Goal: Task Accomplishment & Management: Complete application form

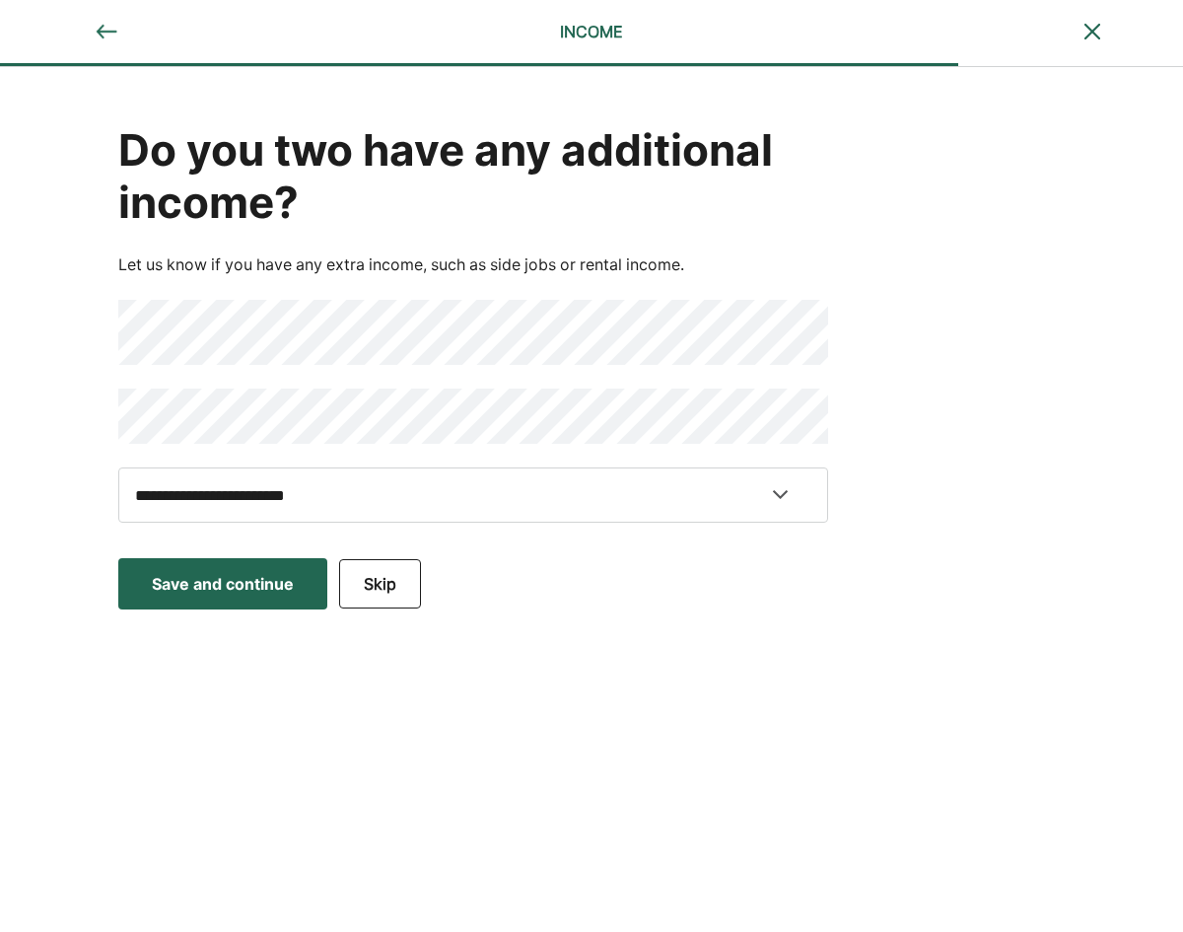
click at [227, 584] on div "Save and continue" at bounding box center [223, 584] width 142 height 24
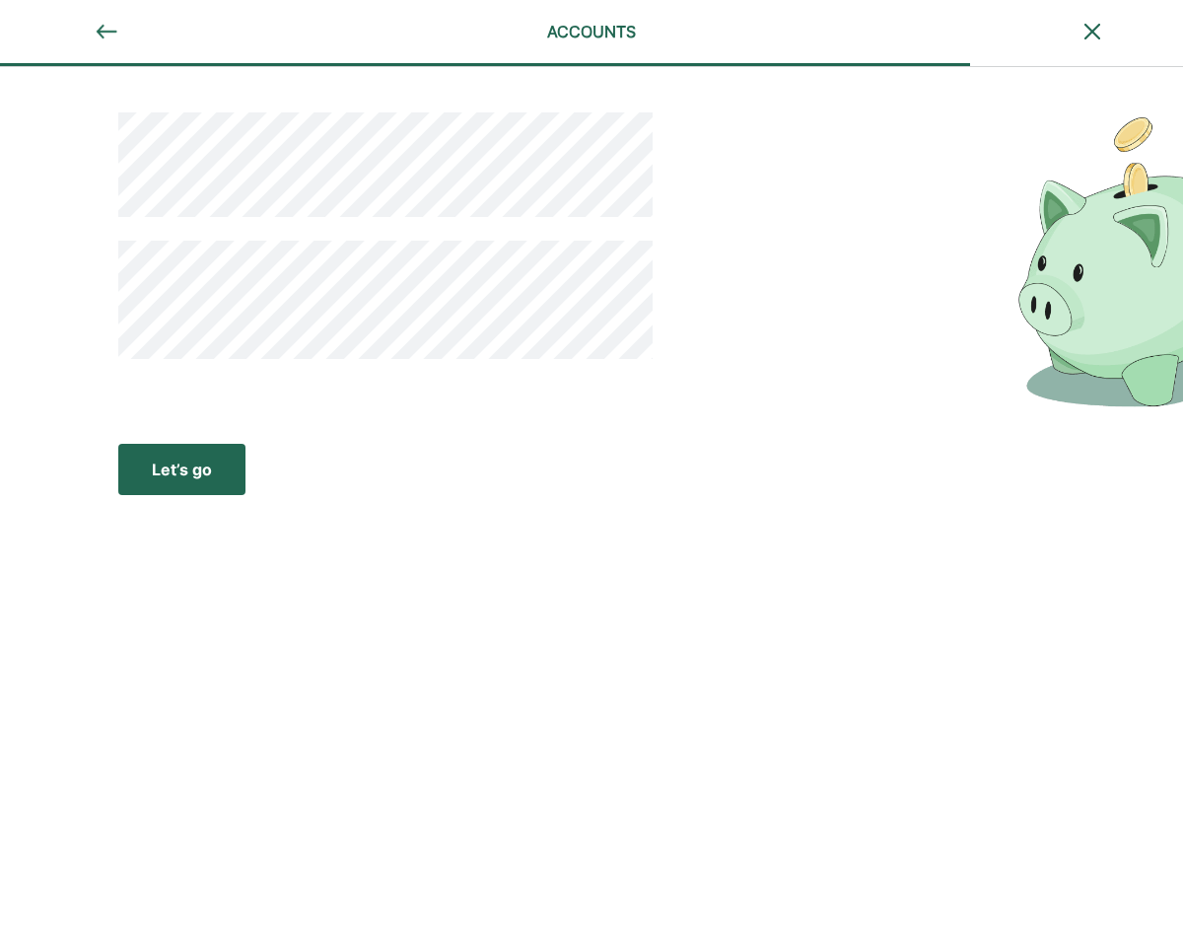
click at [171, 464] on div "Let’s go" at bounding box center [182, 469] width 60 height 24
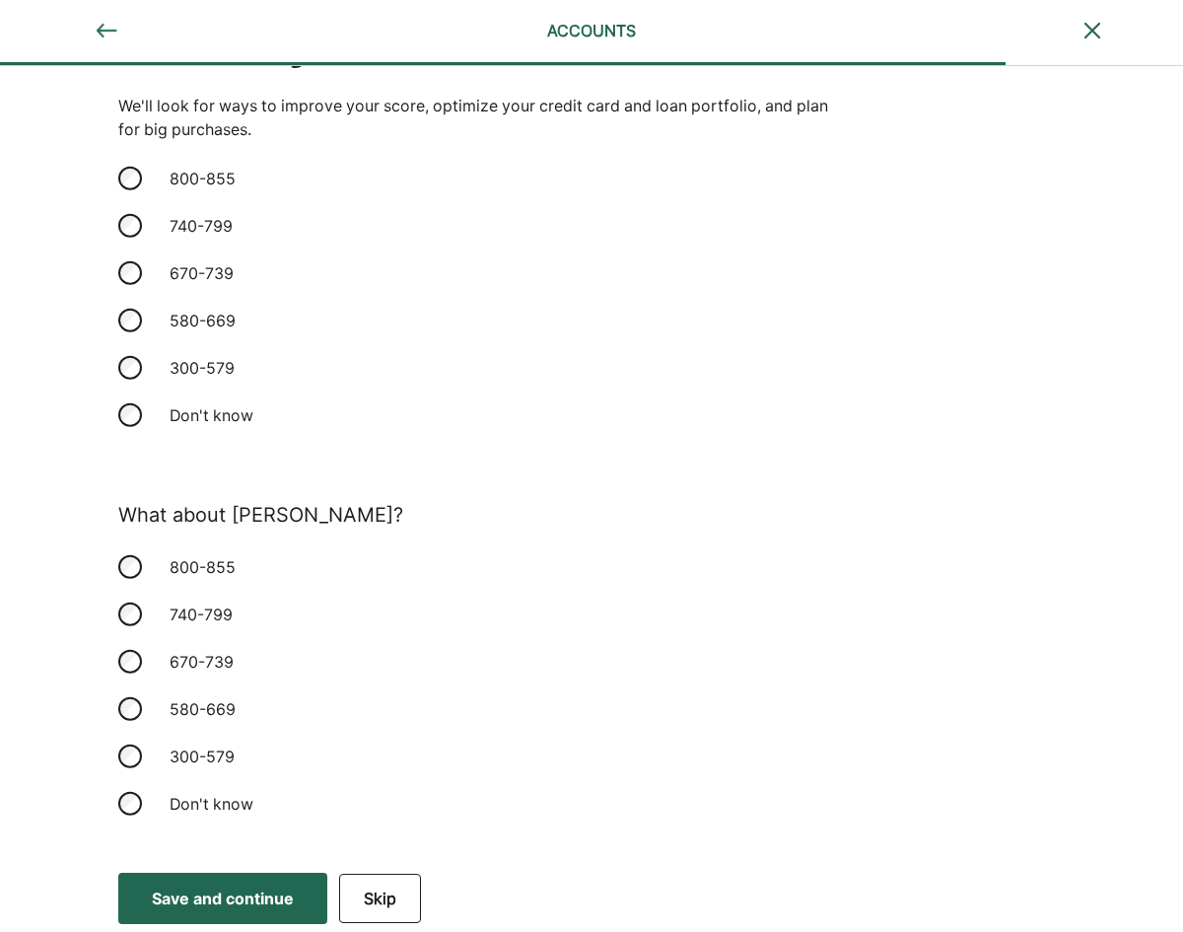
scroll to position [109, 0]
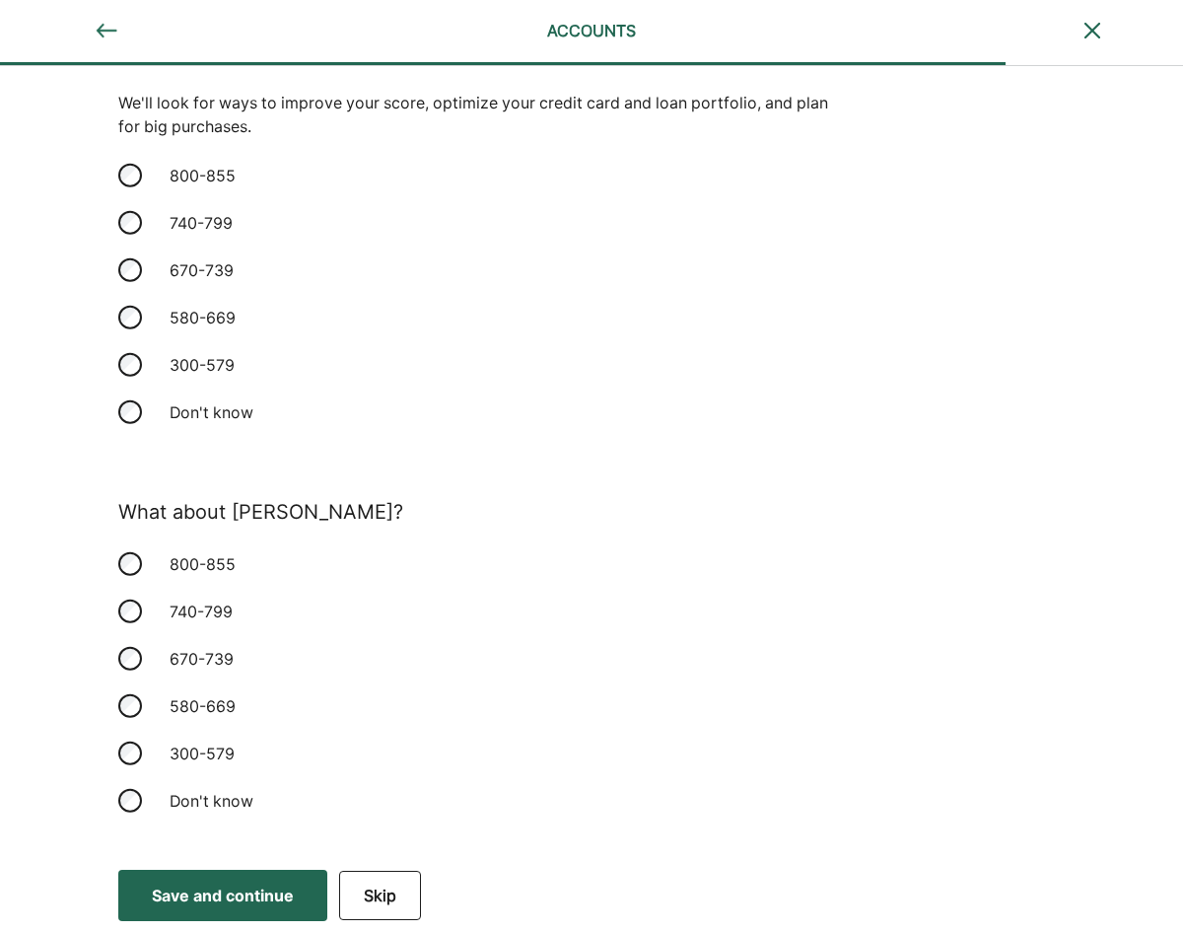
click at [214, 903] on div "Save and continue" at bounding box center [223, 895] width 142 height 24
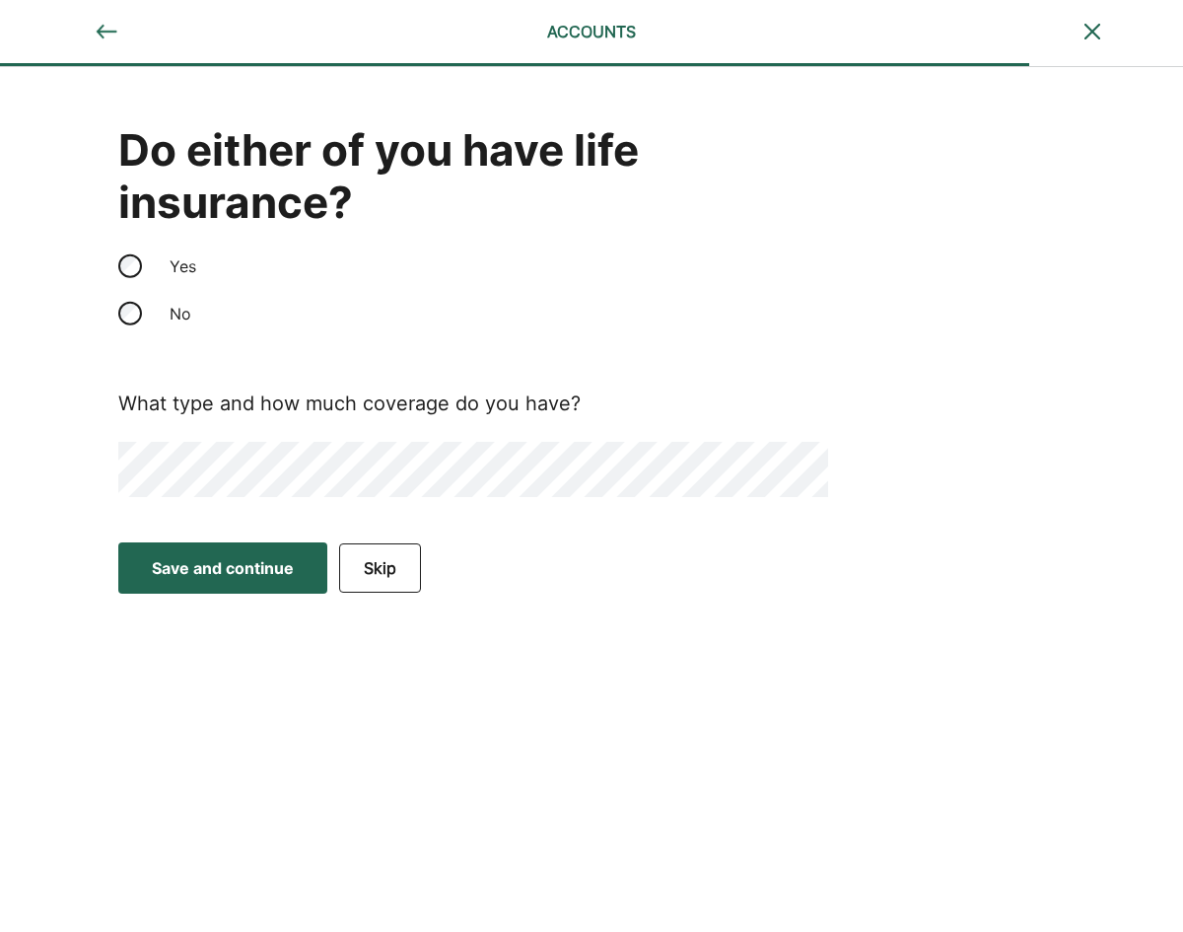
click at [222, 564] on div "Save and continue" at bounding box center [223, 568] width 142 height 24
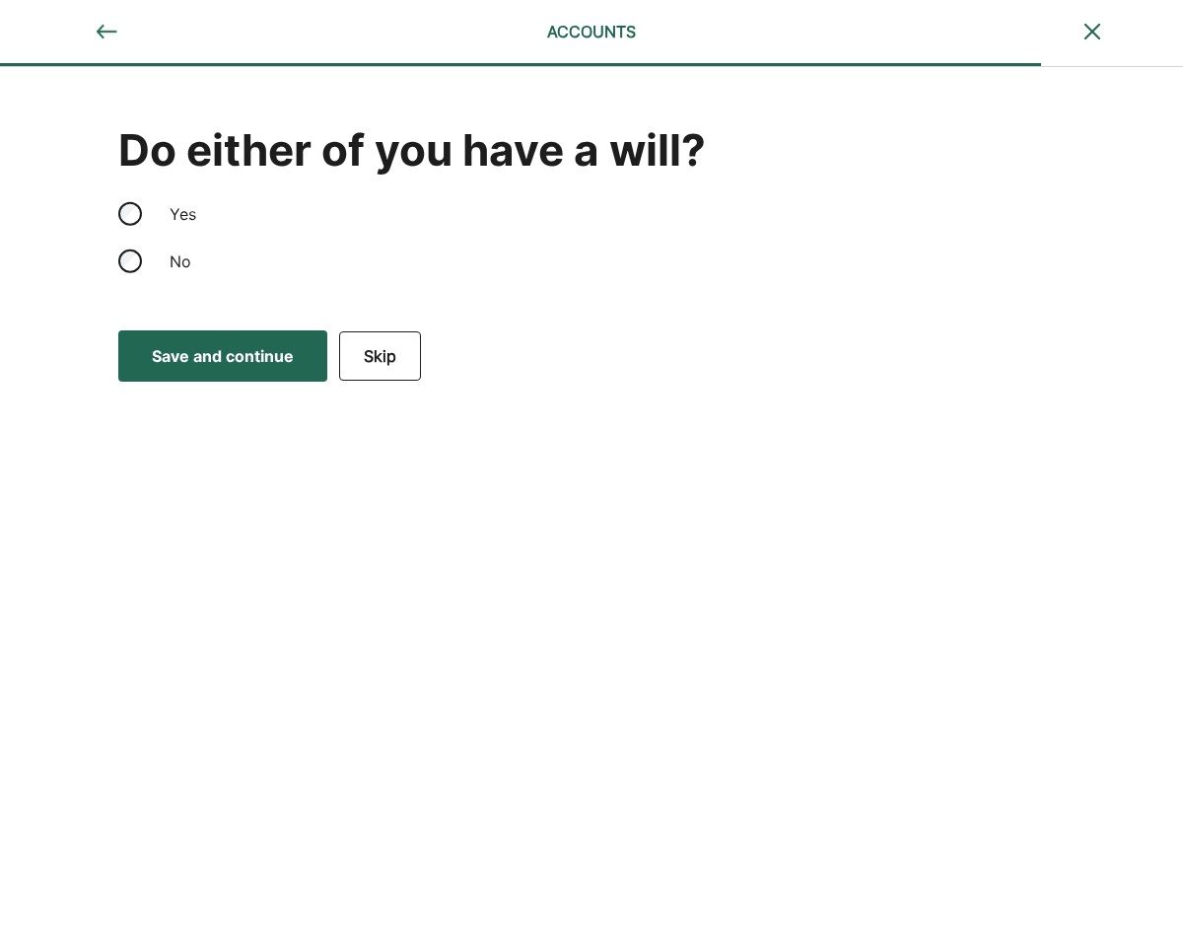
click at [228, 353] on div "Save and continue" at bounding box center [223, 356] width 142 height 24
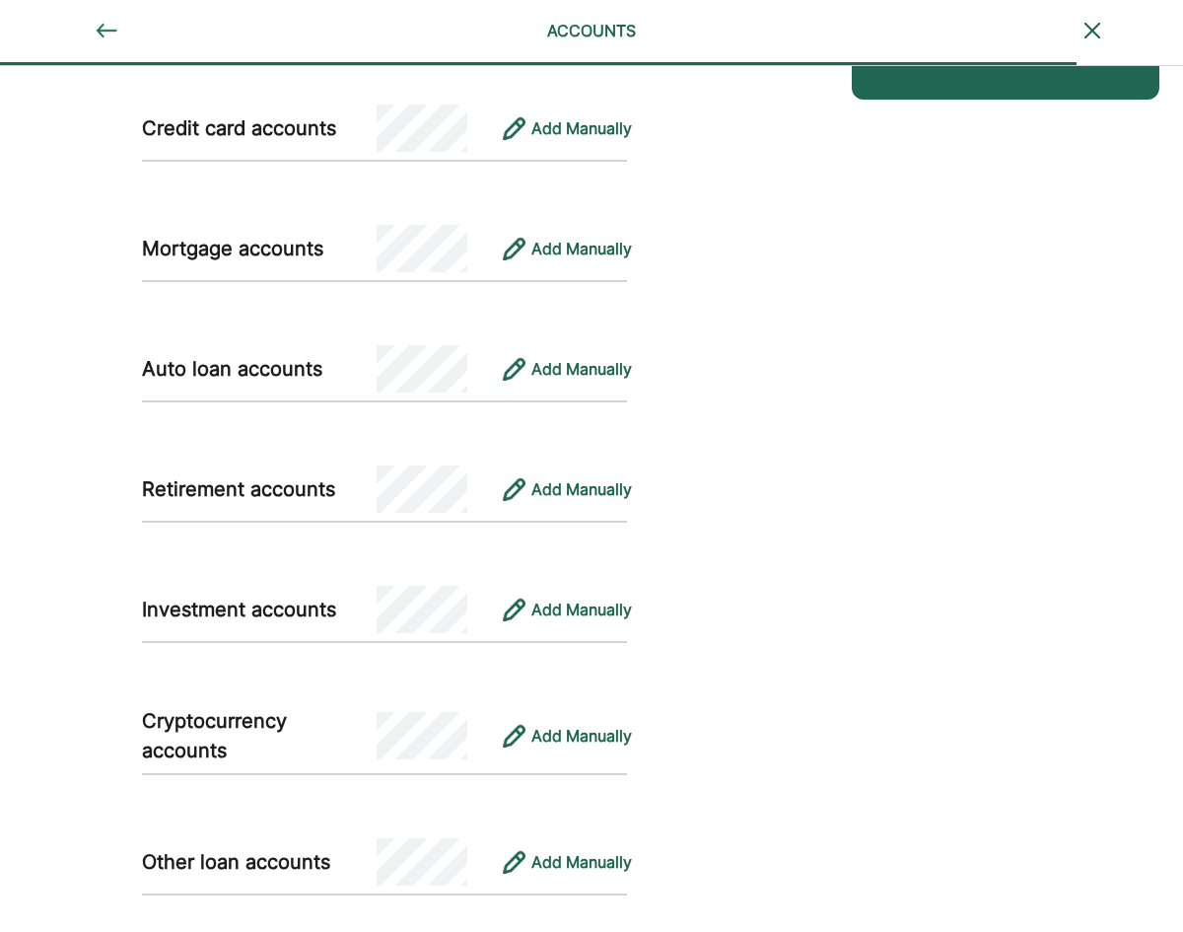
scroll to position [799, 0]
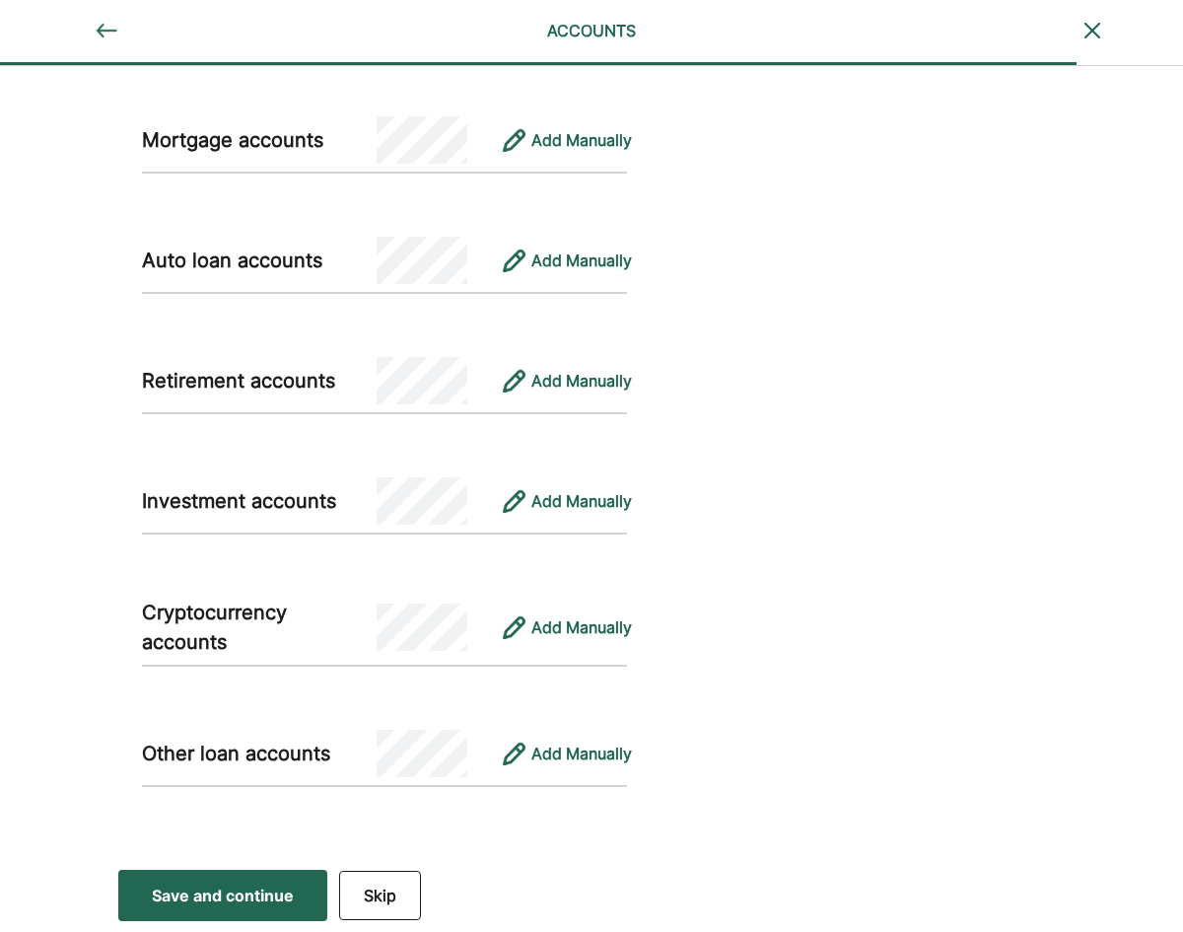
click at [223, 897] on div "Save and continue" at bounding box center [223, 895] width 142 height 24
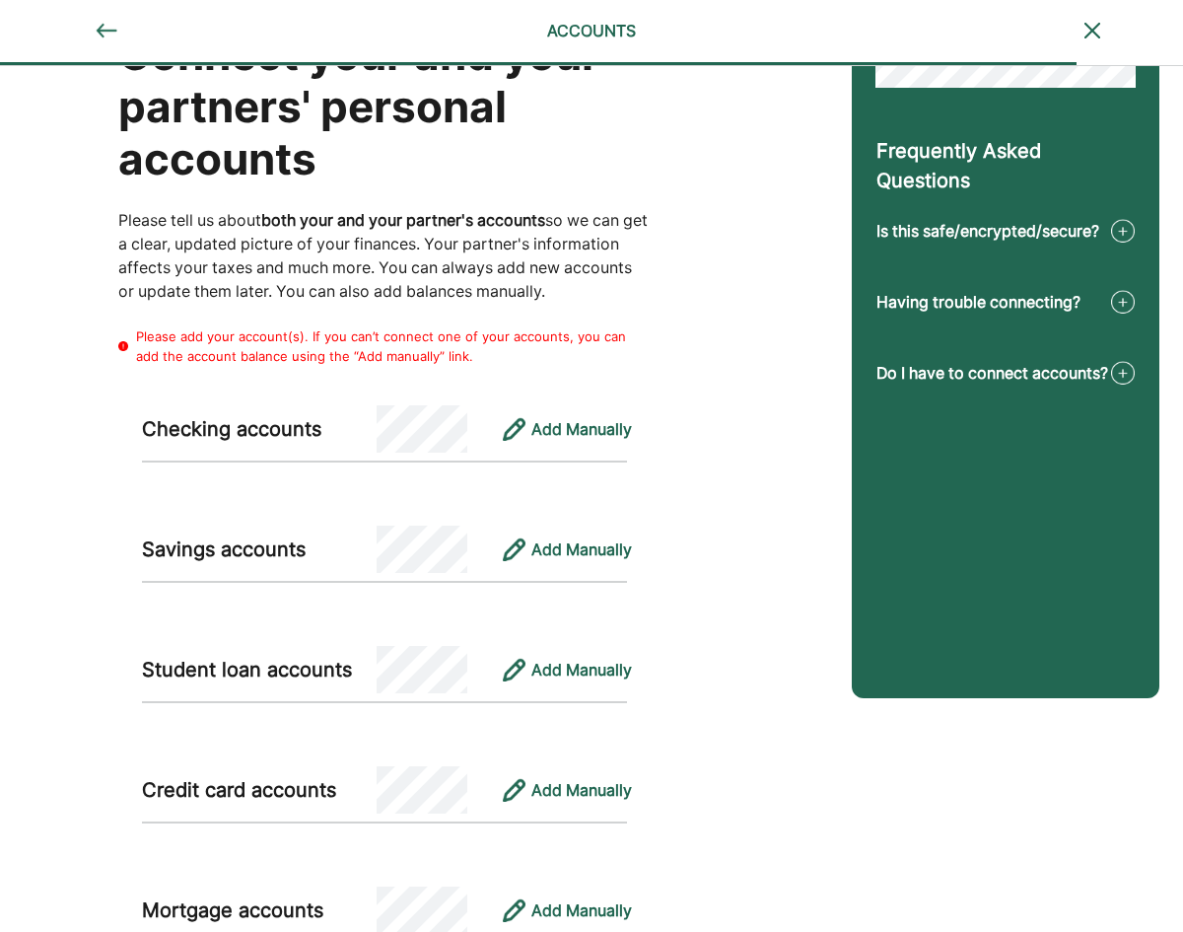
scroll to position [197, 0]
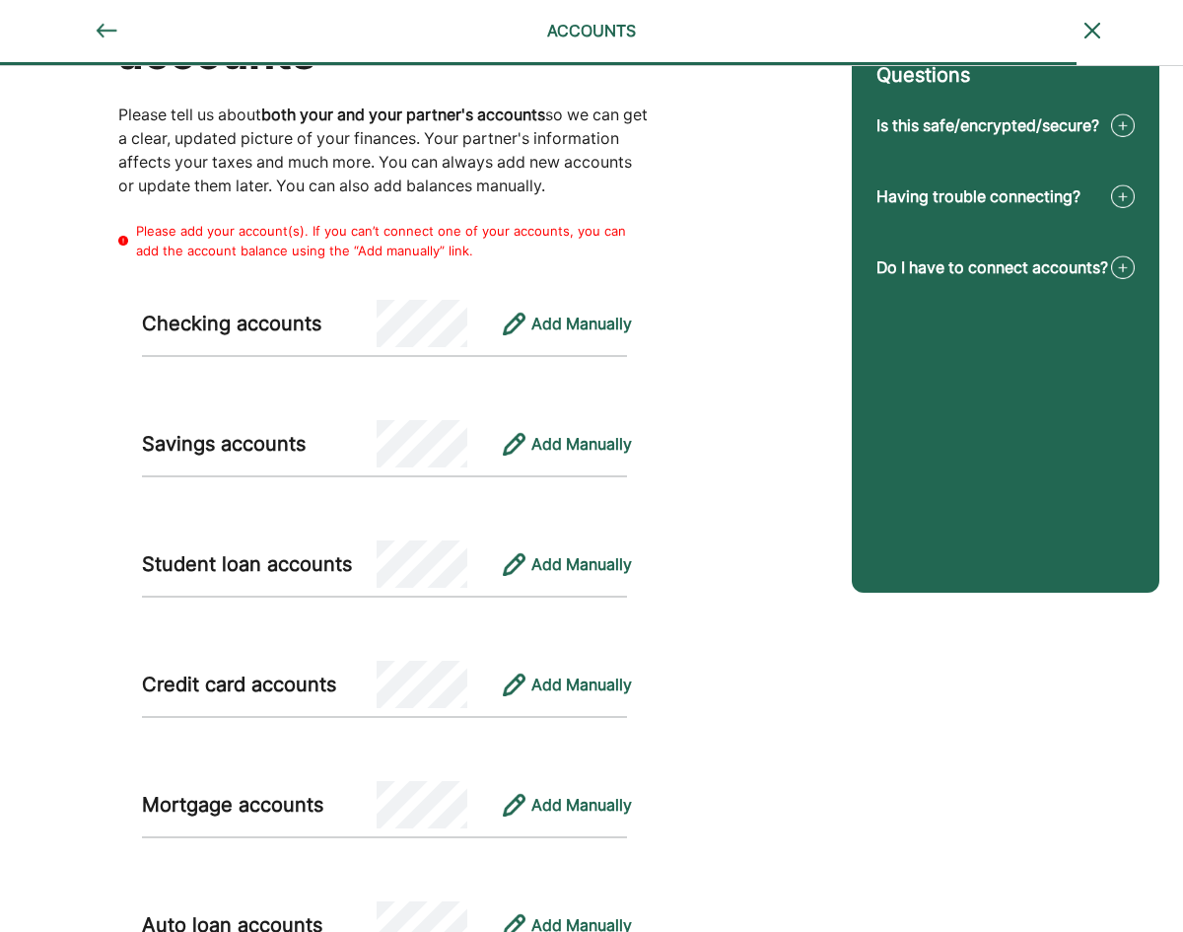
click at [249, 332] on div "Checking accounts" at bounding box center [259, 324] width 235 height 30
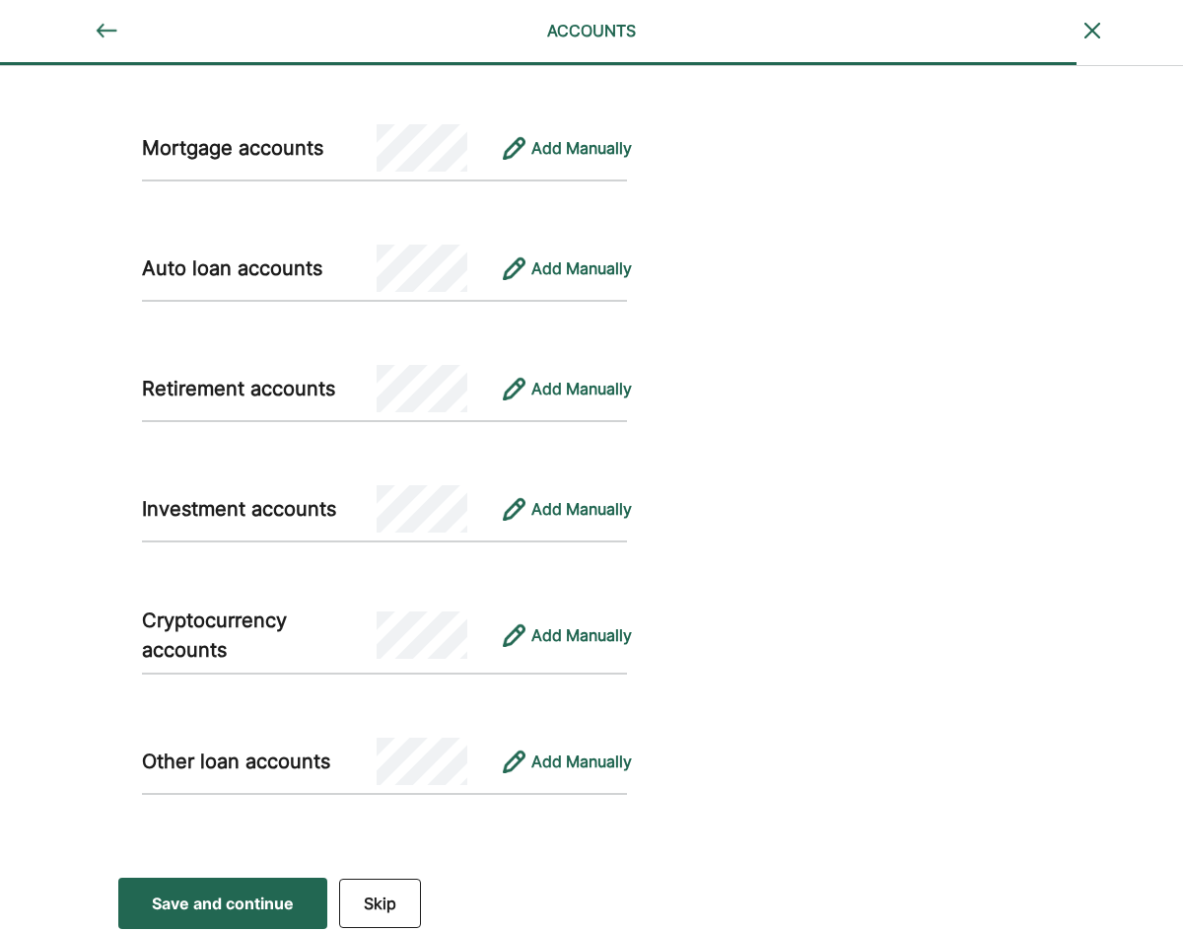
scroll to position [862, 0]
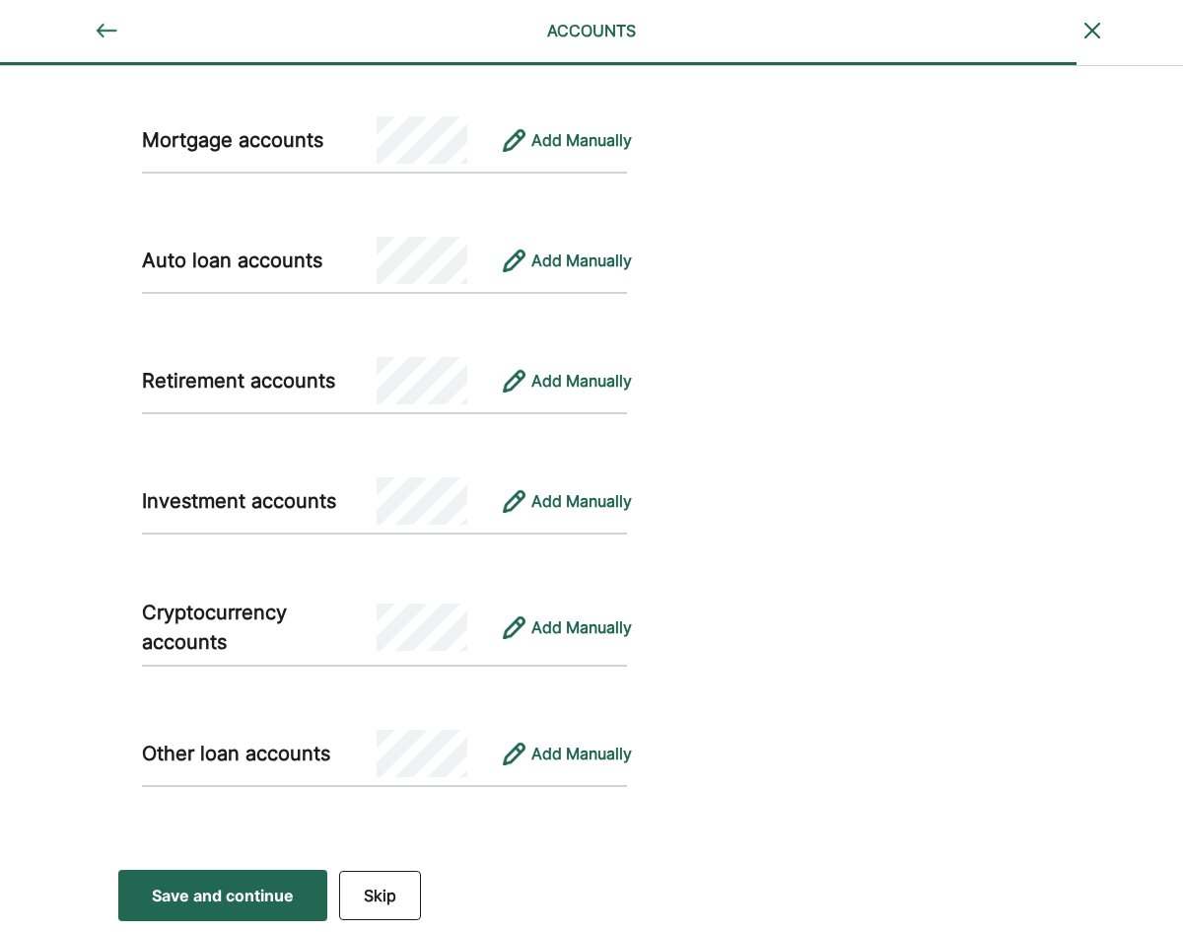
click at [376, 892] on button "Skip" at bounding box center [380, 895] width 82 height 49
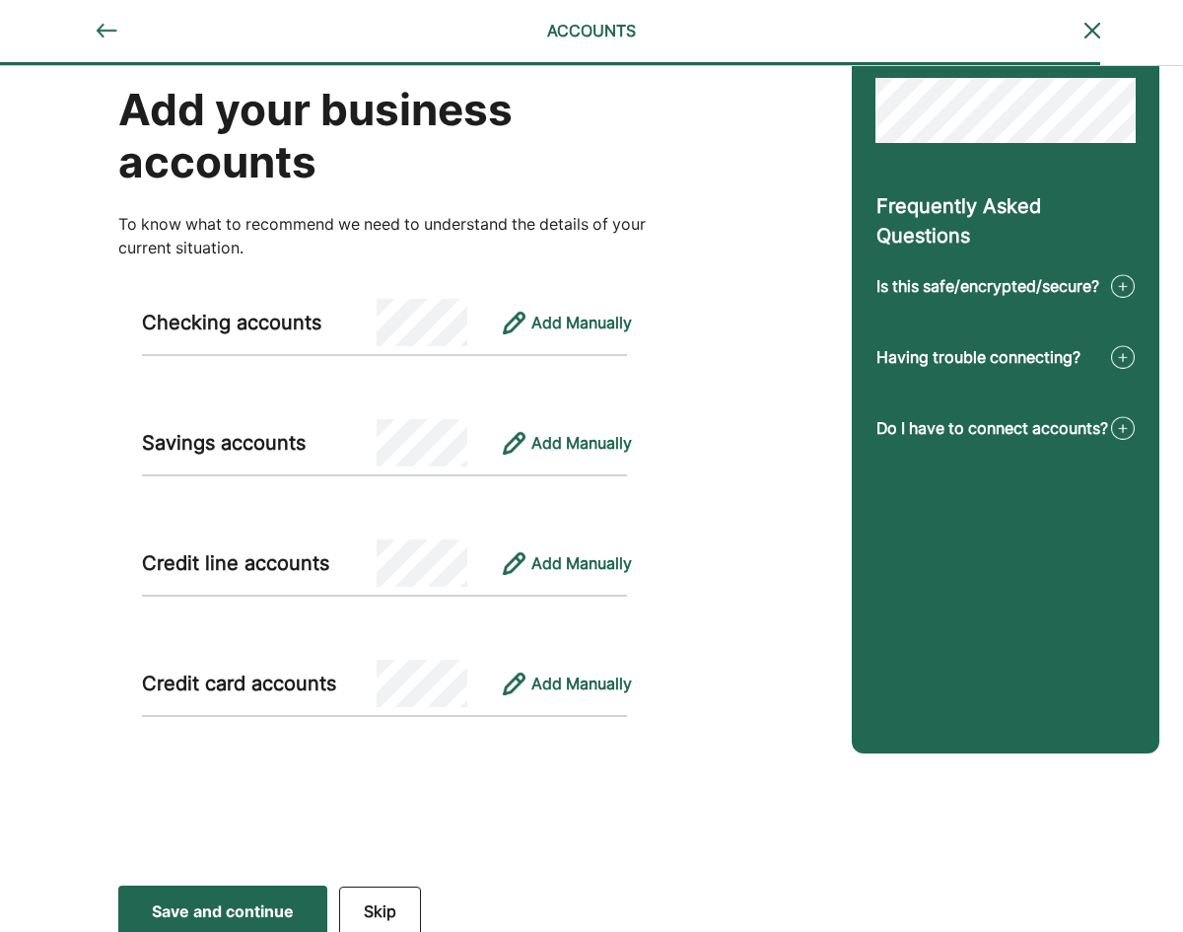
scroll to position [52, 0]
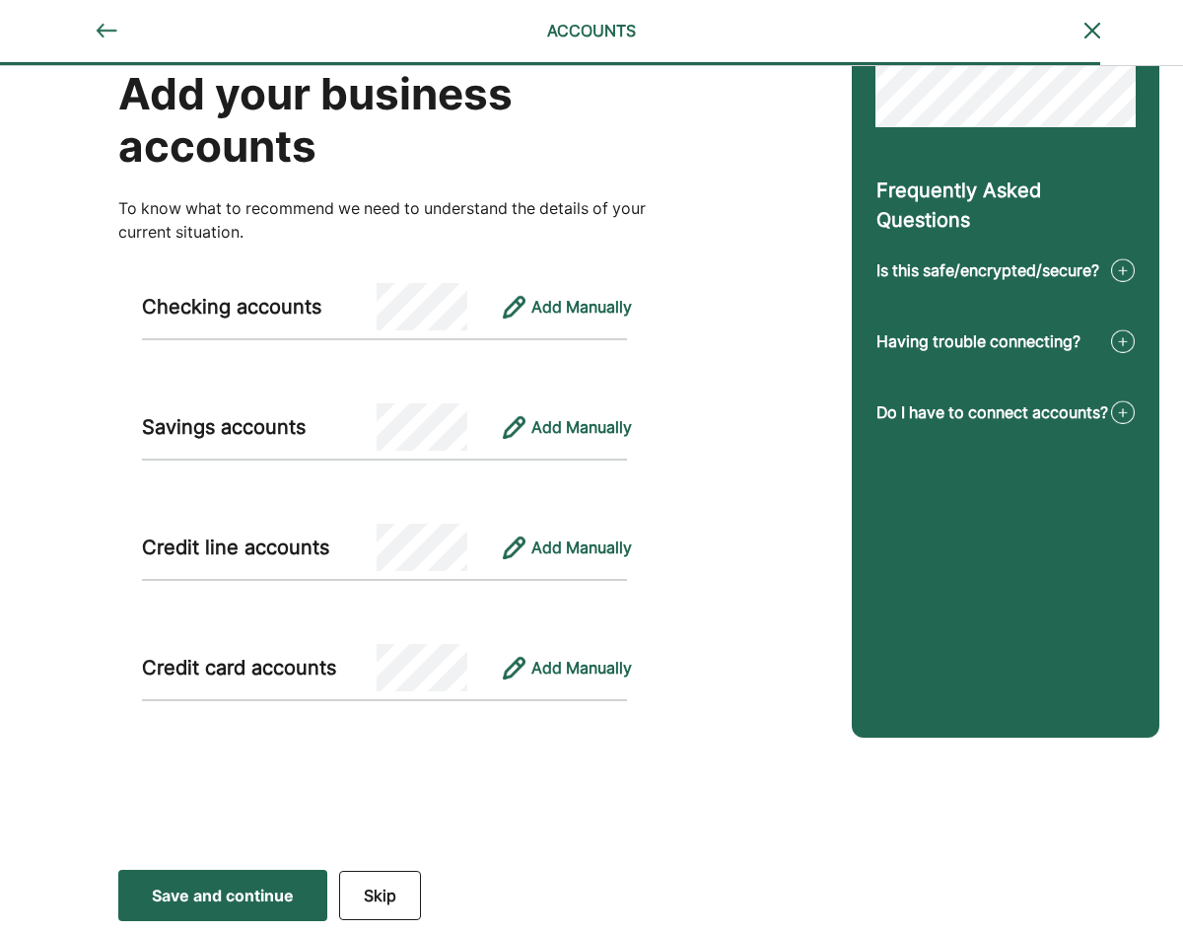
click at [376, 889] on button "Skip" at bounding box center [380, 895] width 82 height 49
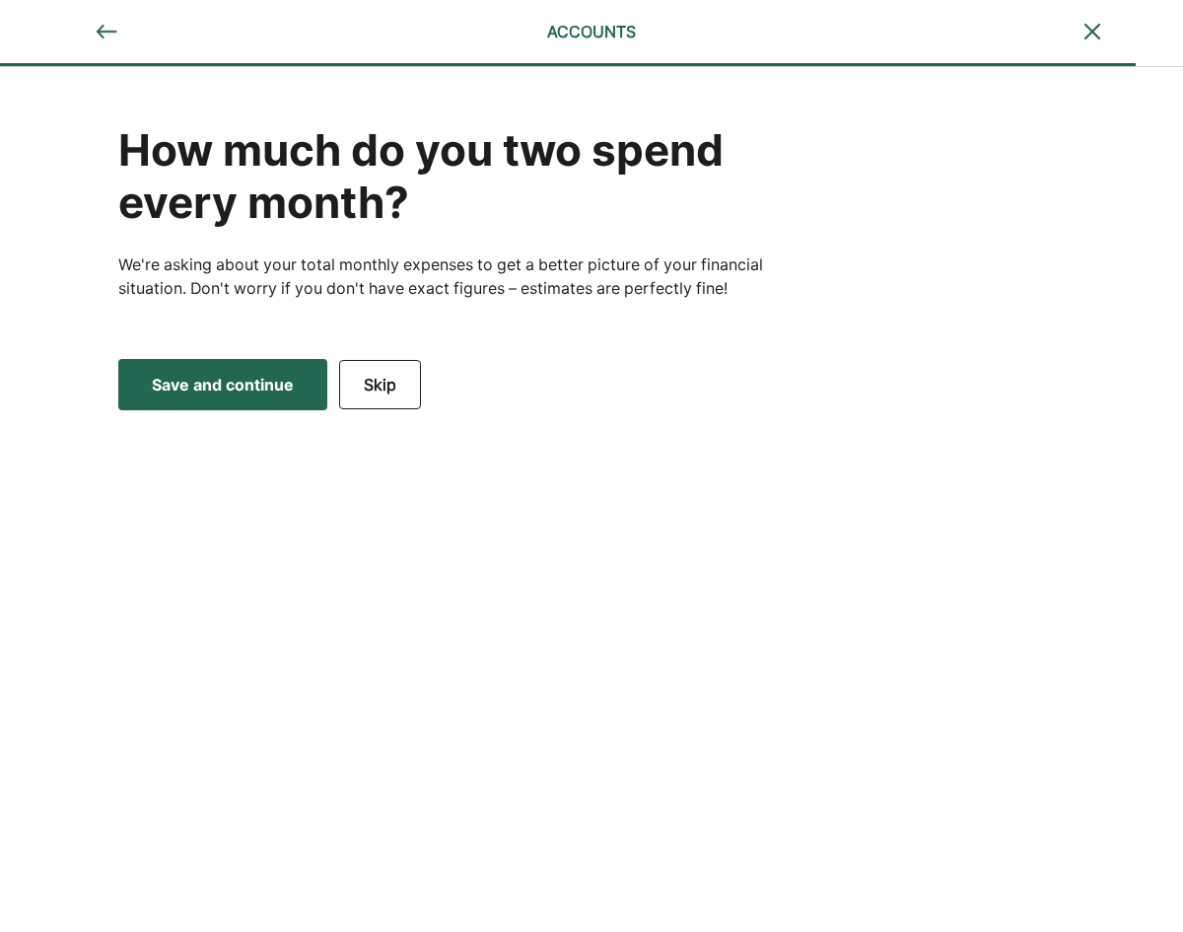
scroll to position [0, 0]
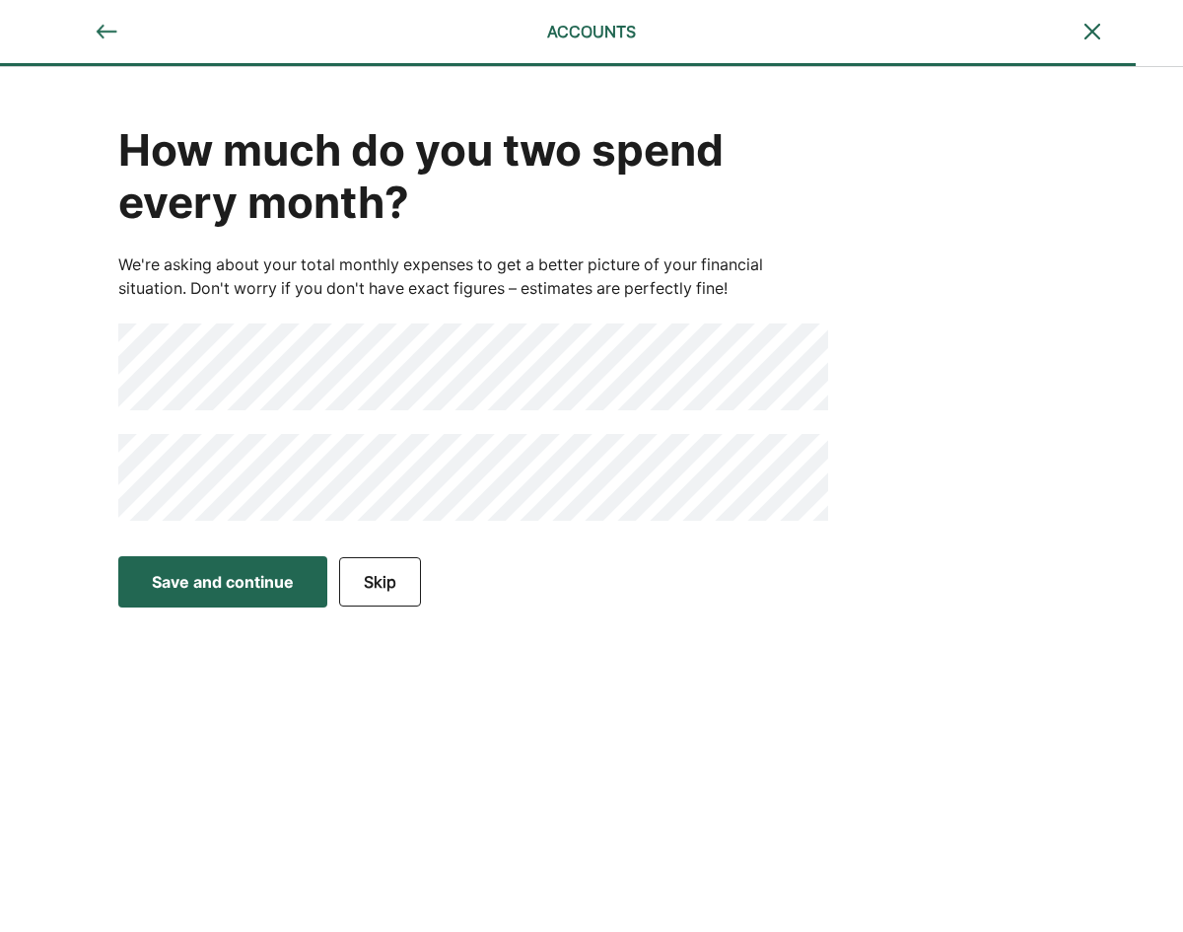
click at [222, 577] on div "Save and continue" at bounding box center [223, 582] width 142 height 24
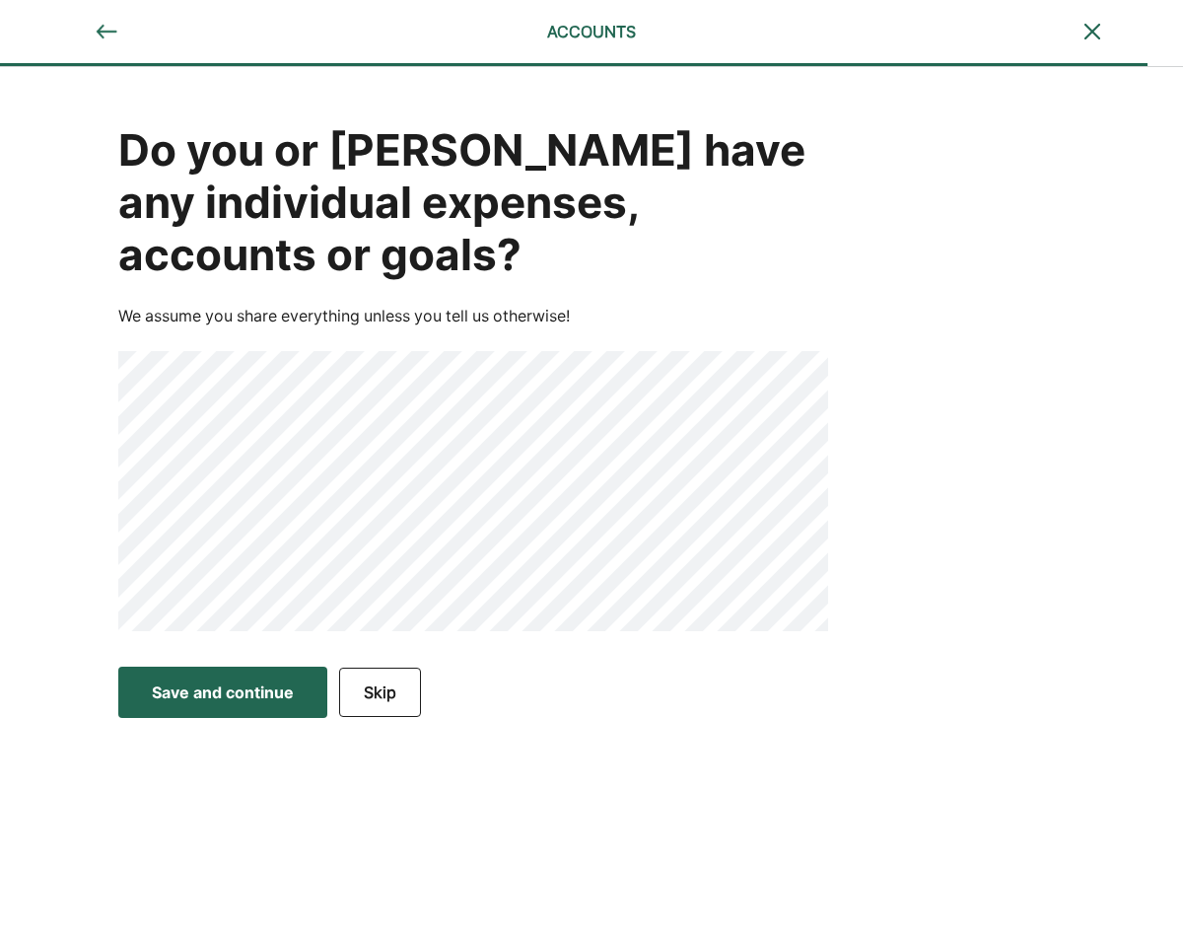
click at [381, 689] on button "Skip" at bounding box center [380, 691] width 82 height 49
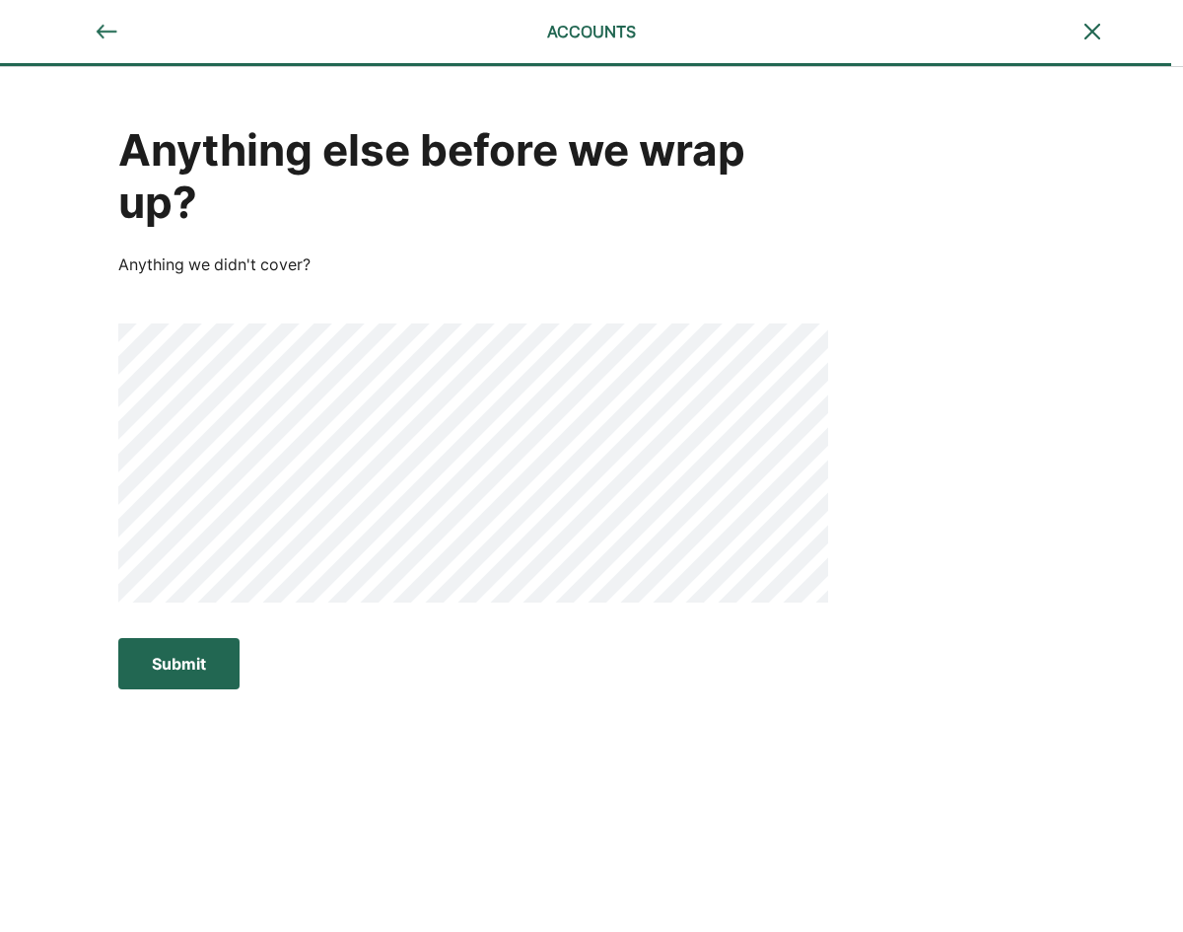
click at [173, 667] on div "Submit" at bounding box center [179, 664] width 54 height 24
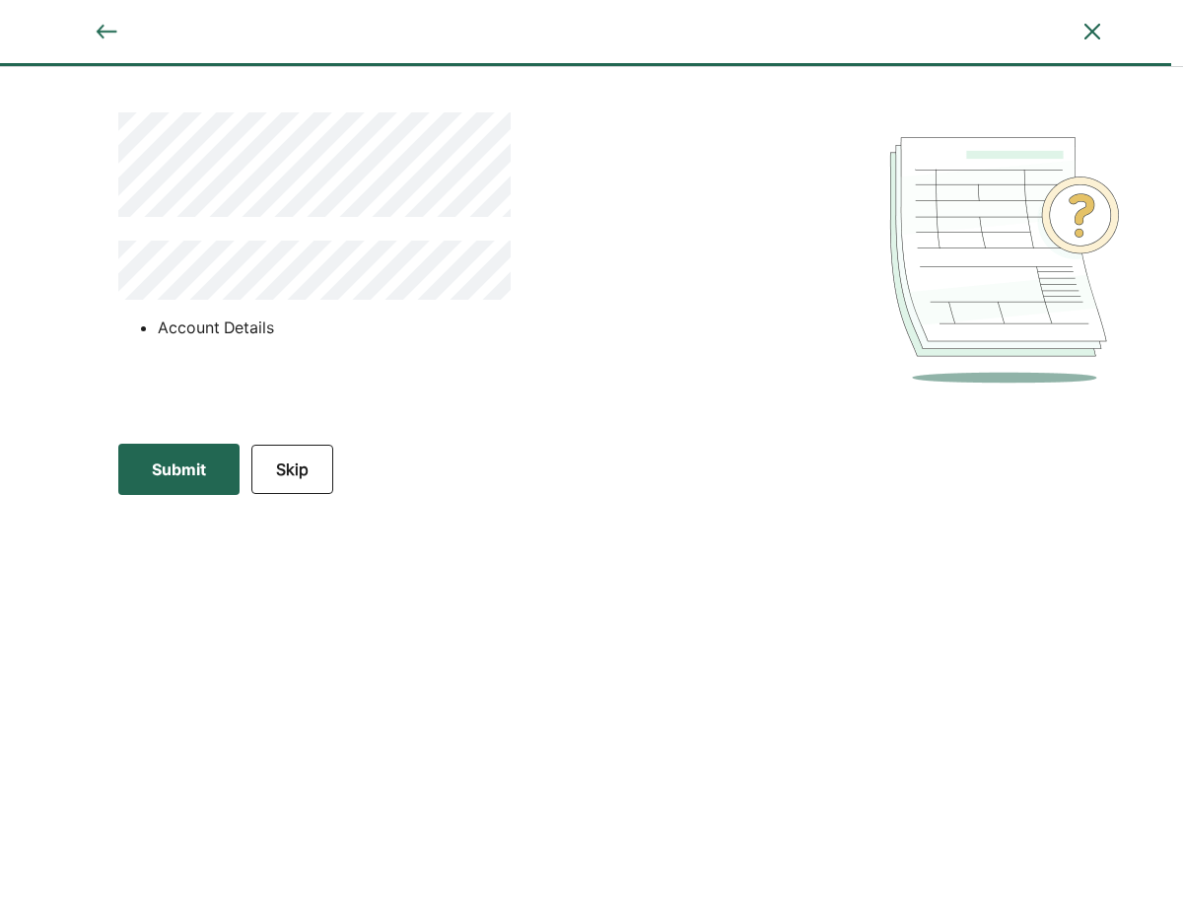
click at [169, 464] on div "Submit" at bounding box center [179, 469] width 54 height 24
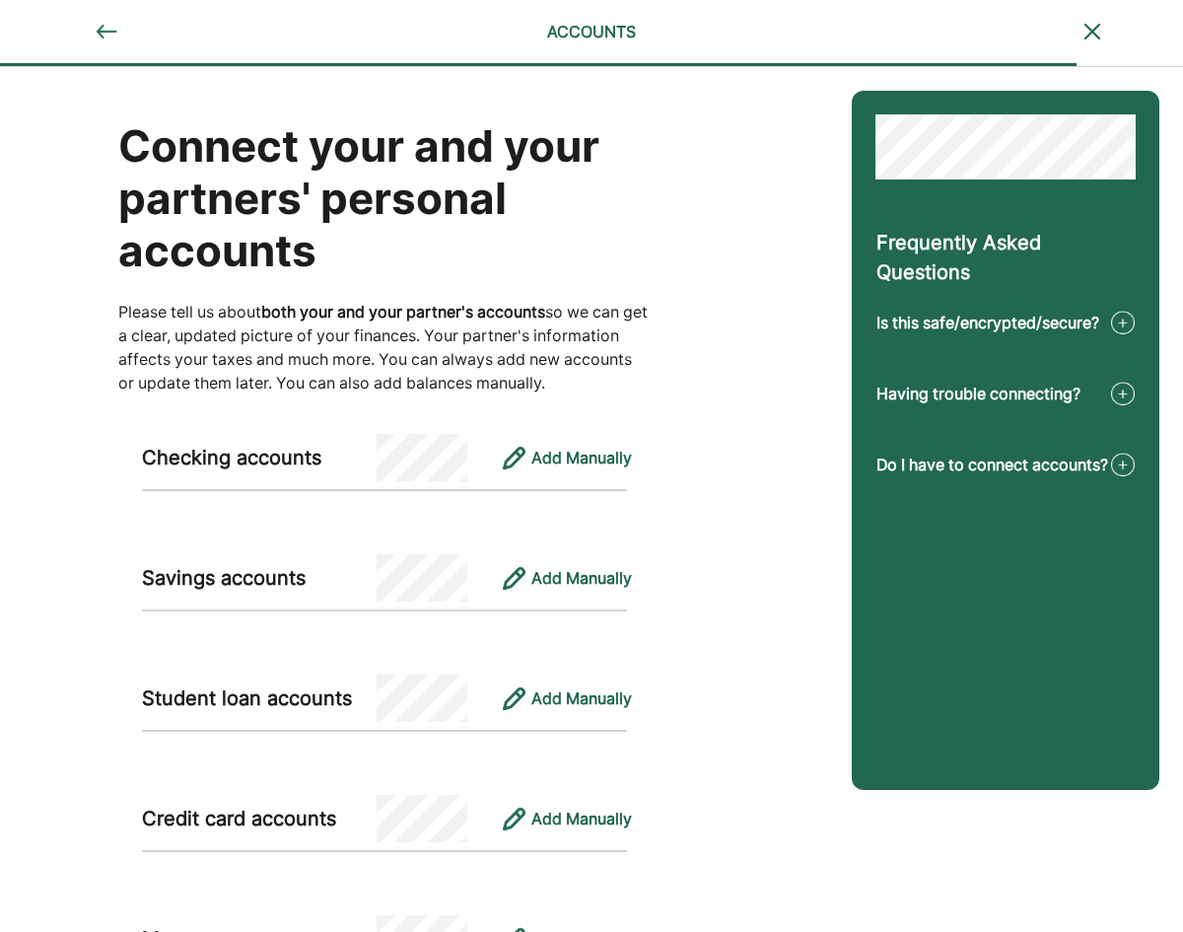
click at [1121, 462] on img at bounding box center [1123, 465] width 24 height 24
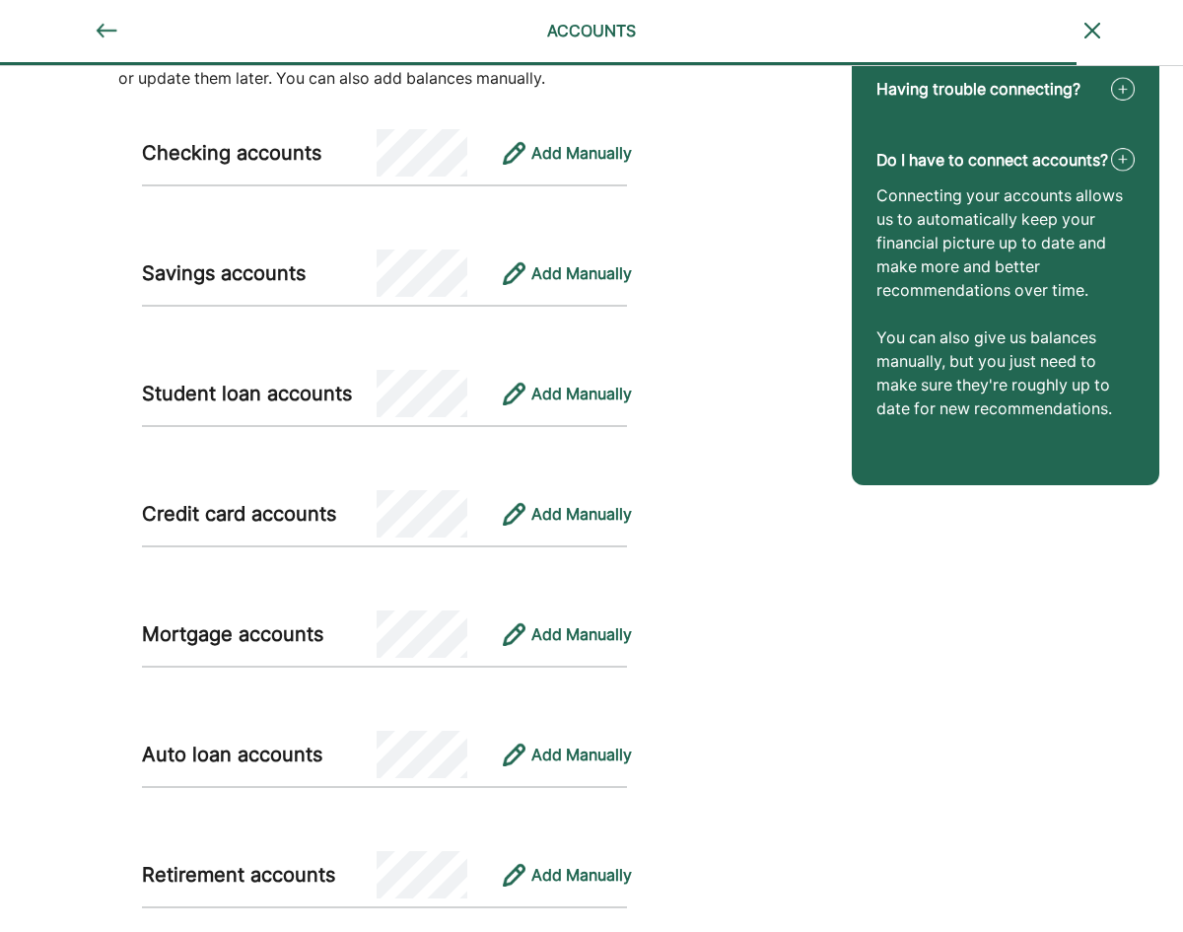
scroll to position [306, 0]
click at [603, 151] on div "Add Manually" at bounding box center [581, 152] width 101 height 24
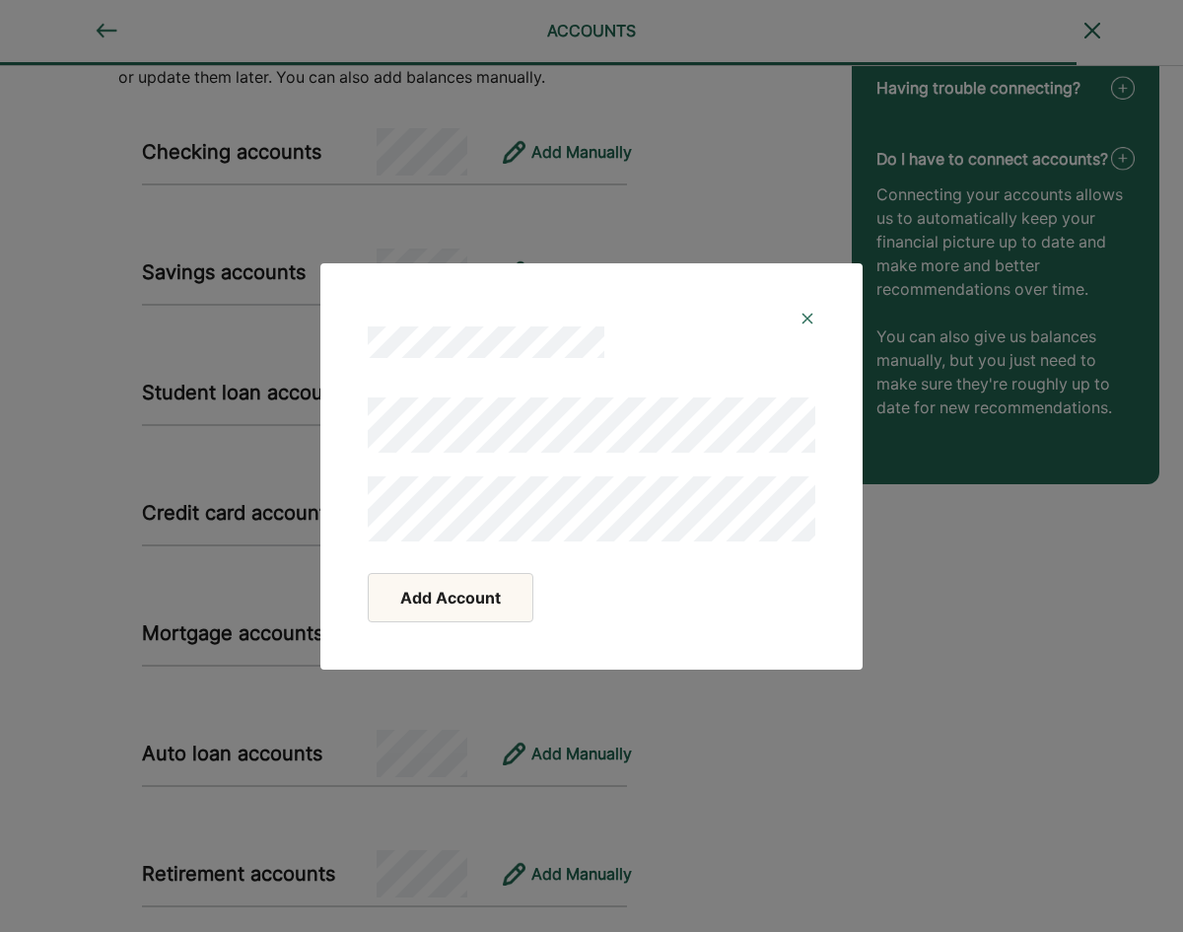
click at [448, 596] on button "Add Account" at bounding box center [451, 597] width 166 height 49
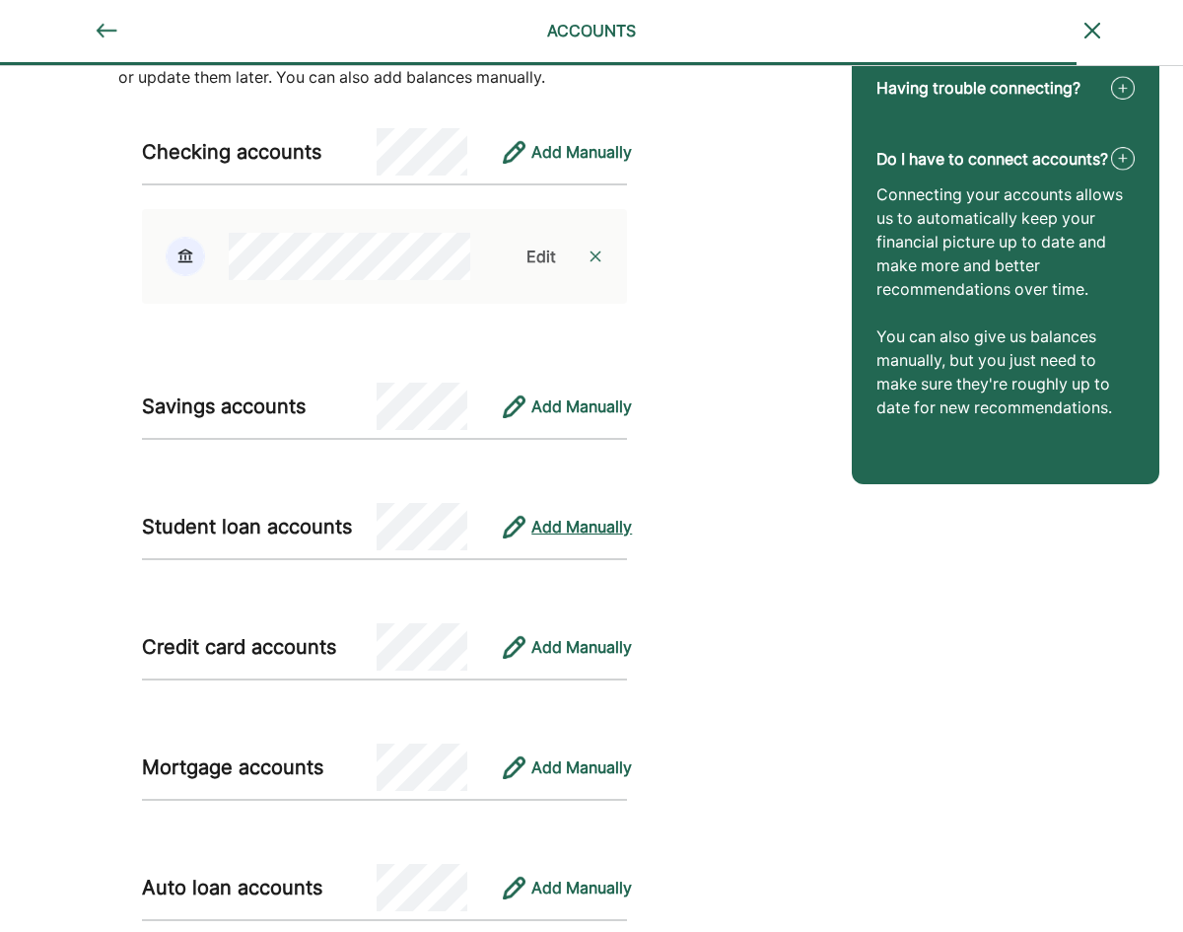
click at [572, 529] on div "Add Manually" at bounding box center [581, 527] width 101 height 24
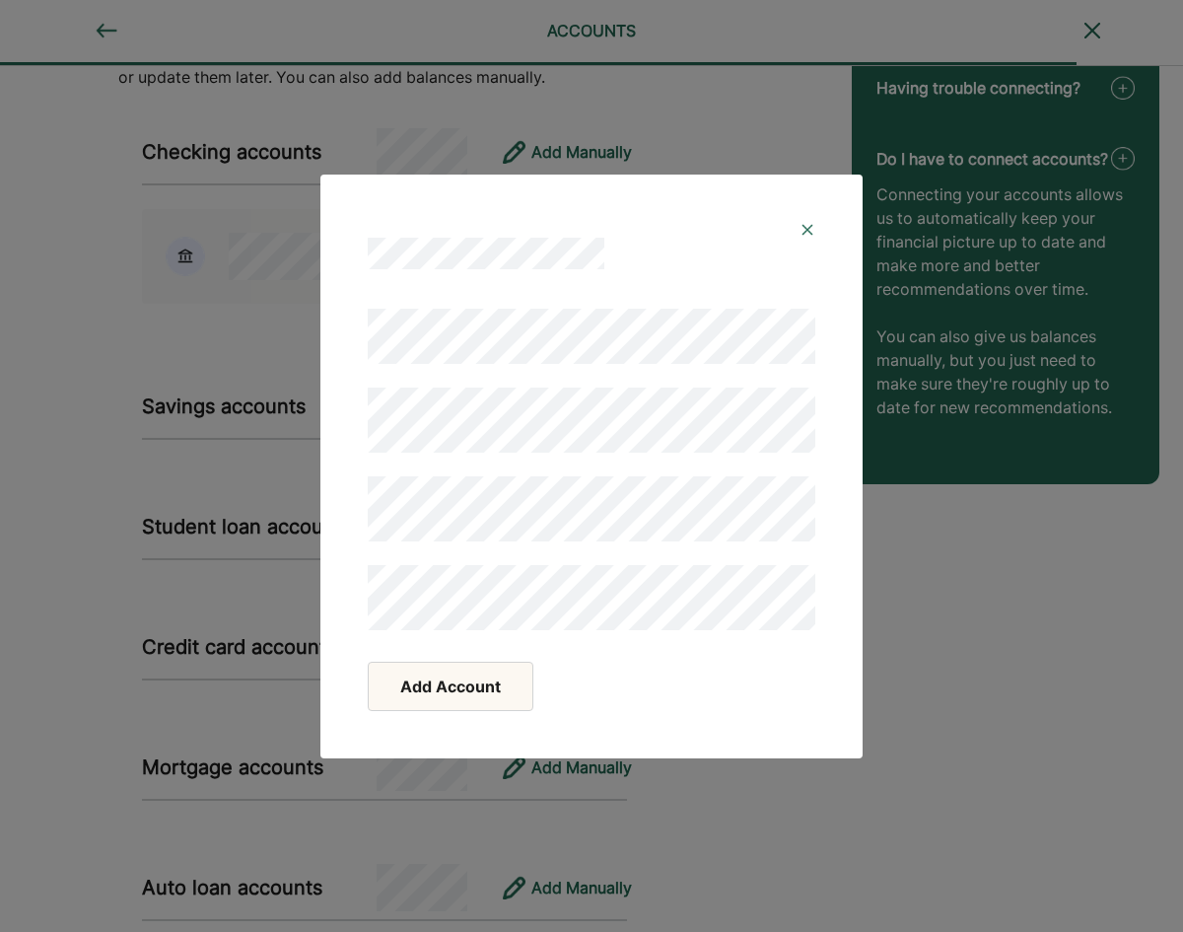
click at [444, 682] on button "Add Account" at bounding box center [451, 686] width 166 height 49
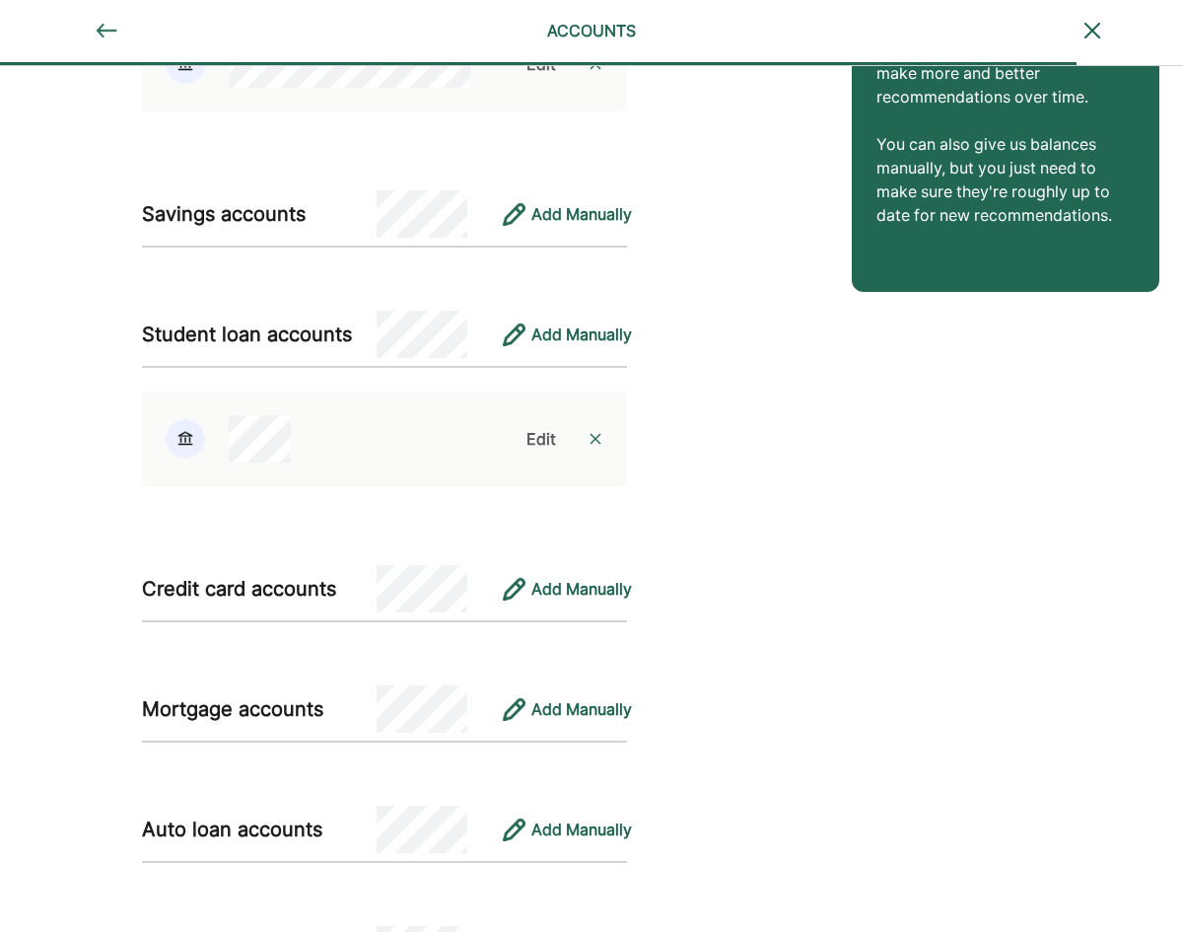
scroll to position [503, 0]
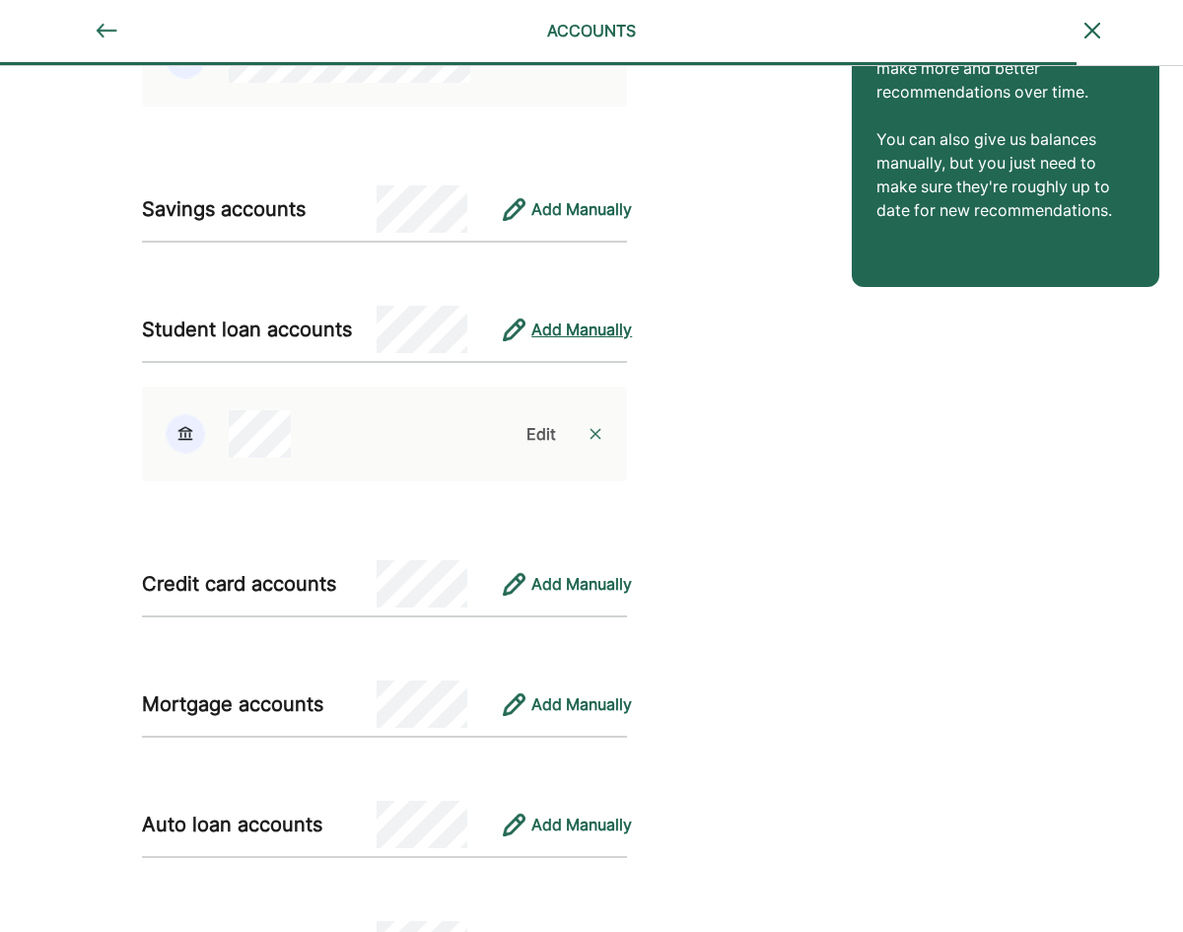
click at [594, 329] on div "Add Manually" at bounding box center [581, 329] width 101 height 24
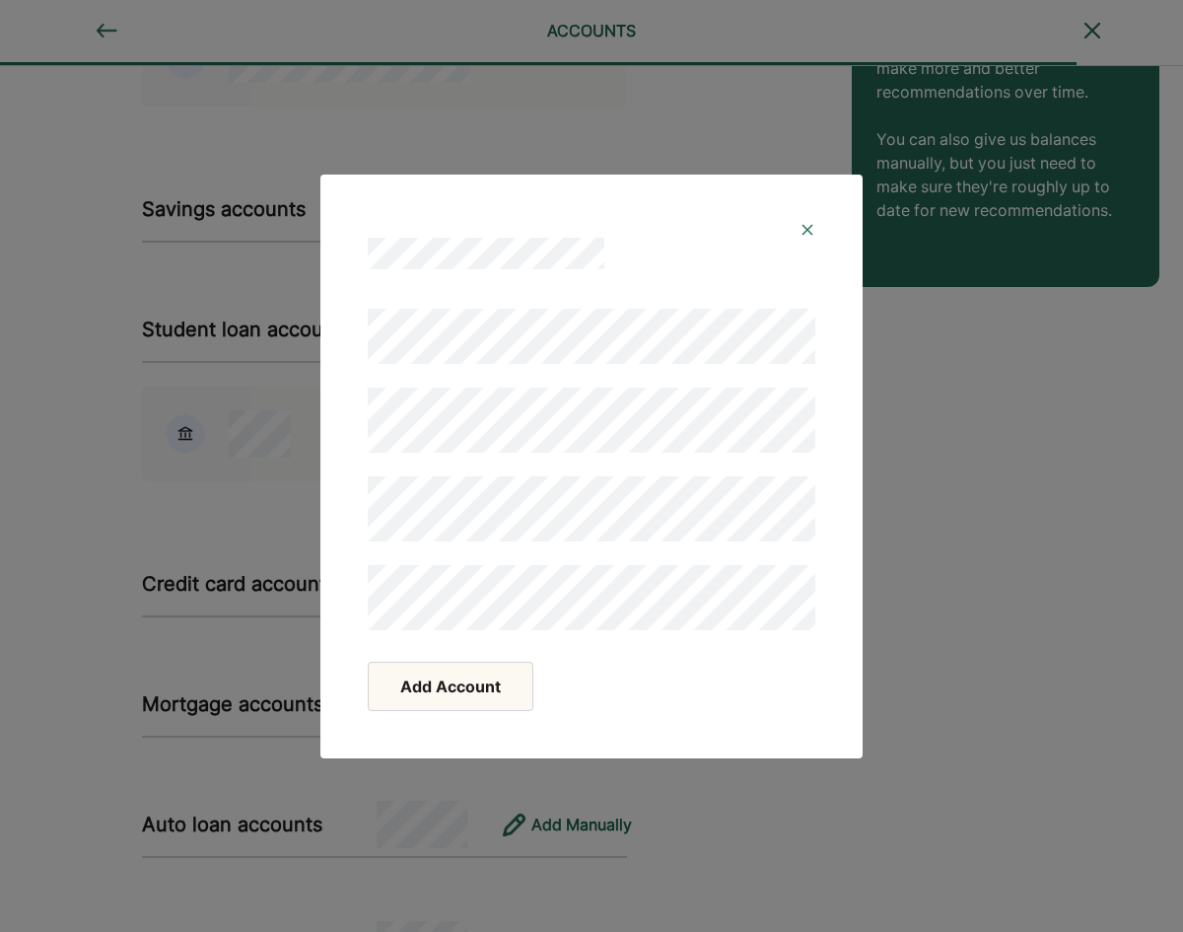
click at [464, 677] on button "Add Account" at bounding box center [451, 686] width 166 height 49
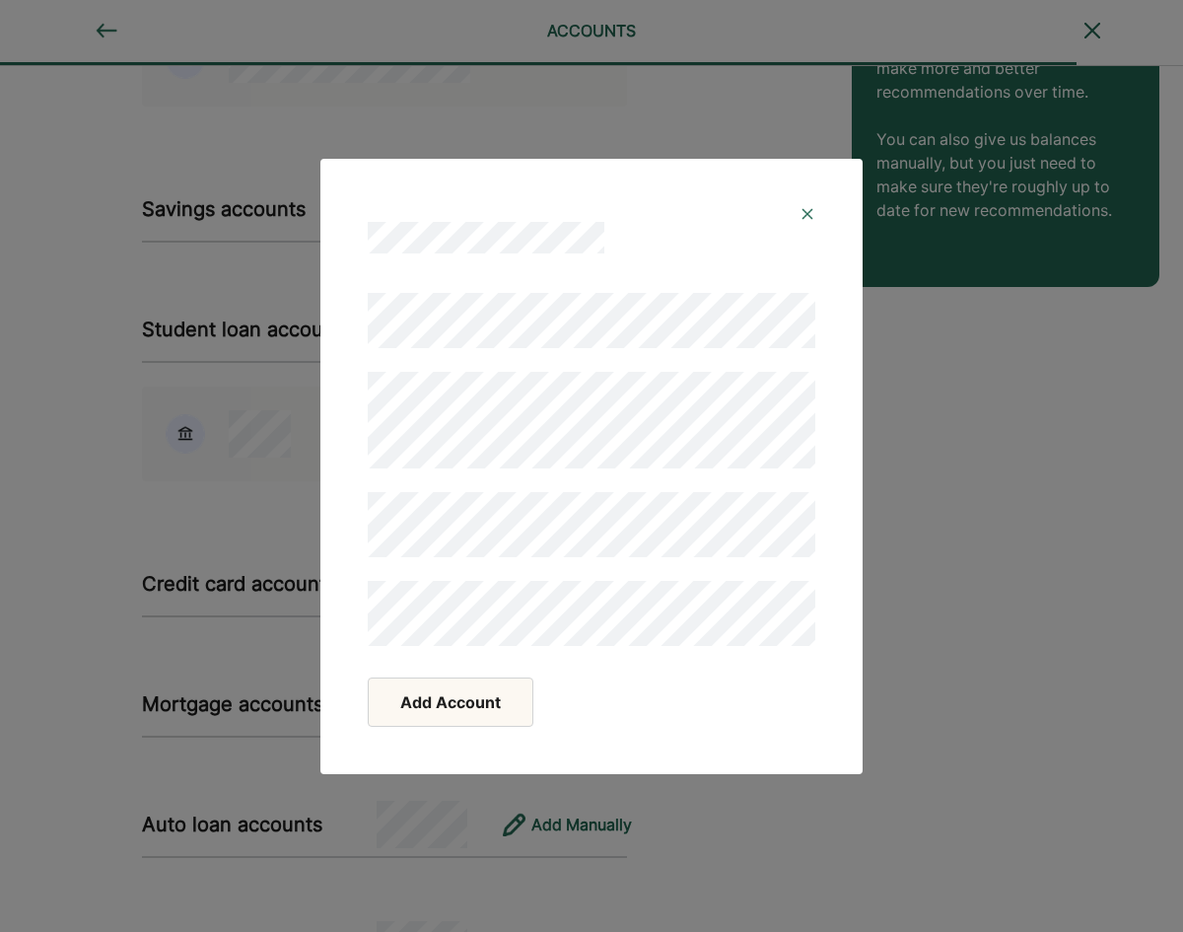
click at [449, 701] on button "Add Account" at bounding box center [451, 701] width 166 height 49
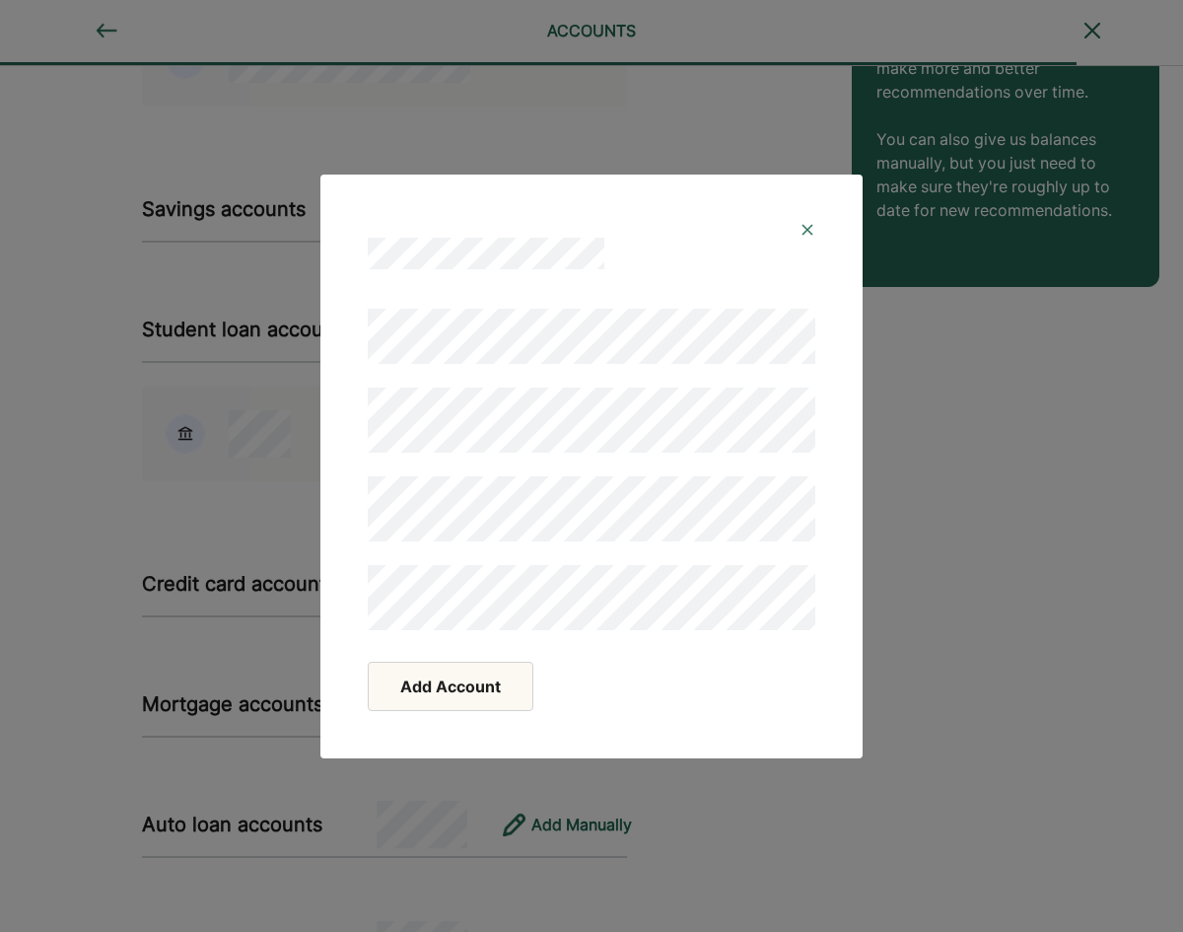
click at [448, 685] on button "Add Account" at bounding box center [451, 686] width 166 height 49
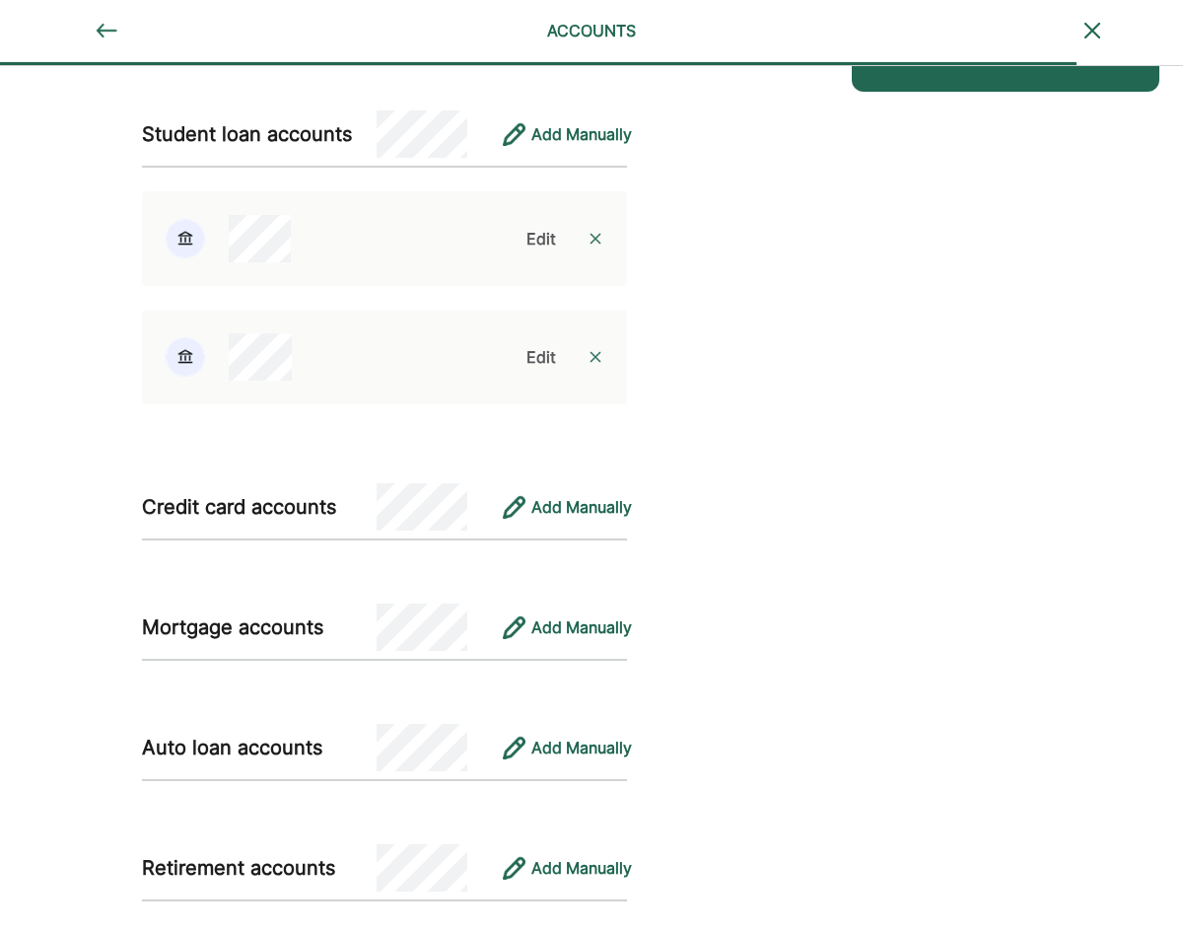
scroll to position [700, 0]
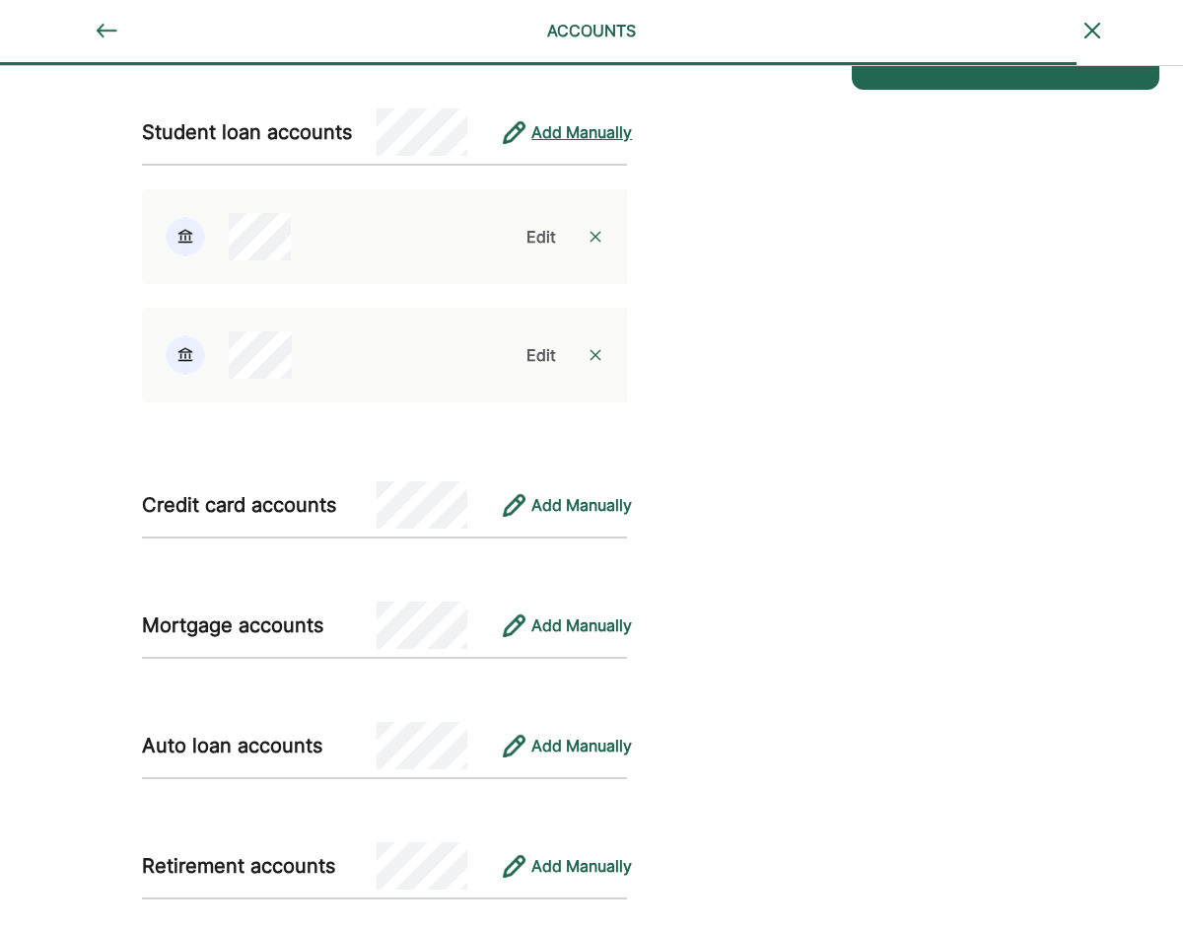
click at [599, 133] on div "Add Manually" at bounding box center [581, 132] width 101 height 24
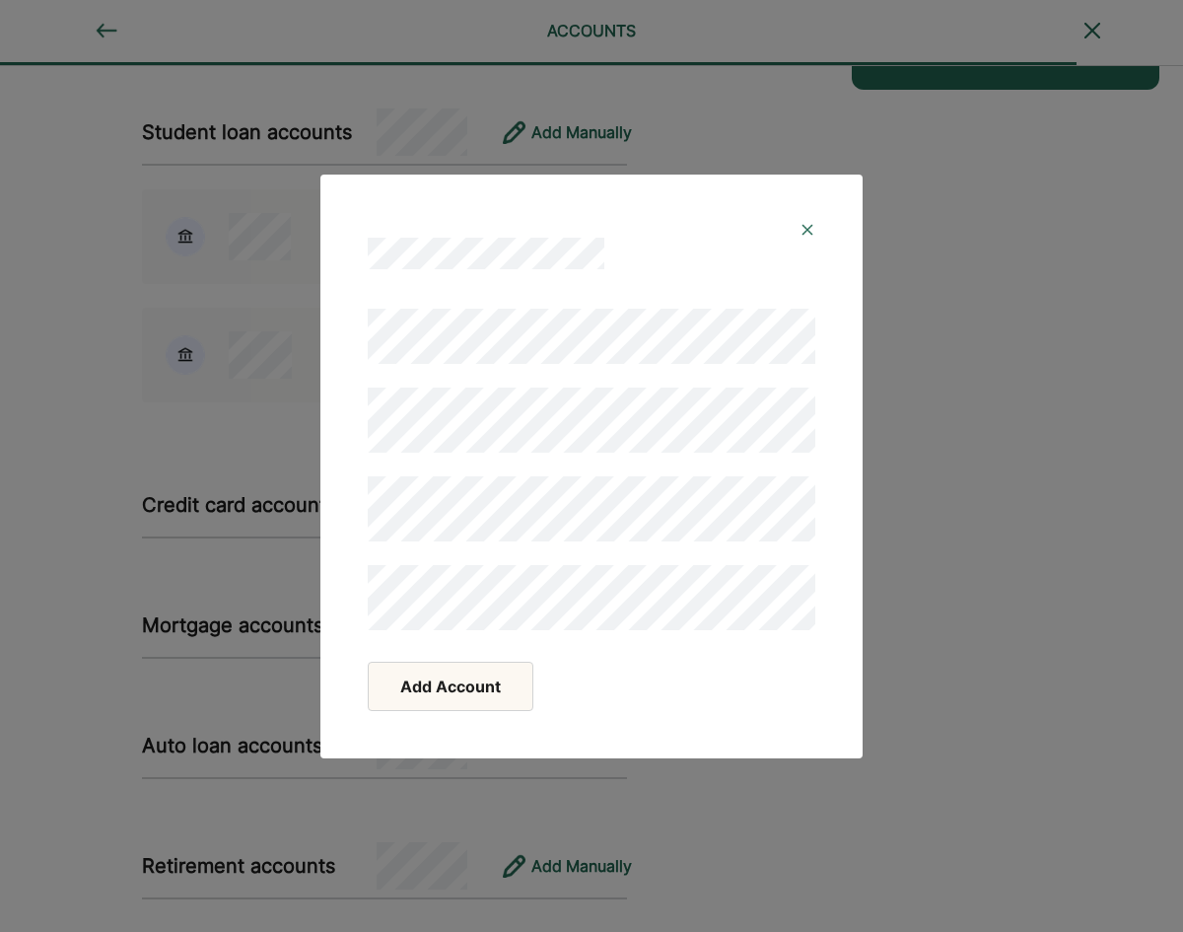
click at [453, 696] on button "Add Account" at bounding box center [451, 686] width 166 height 49
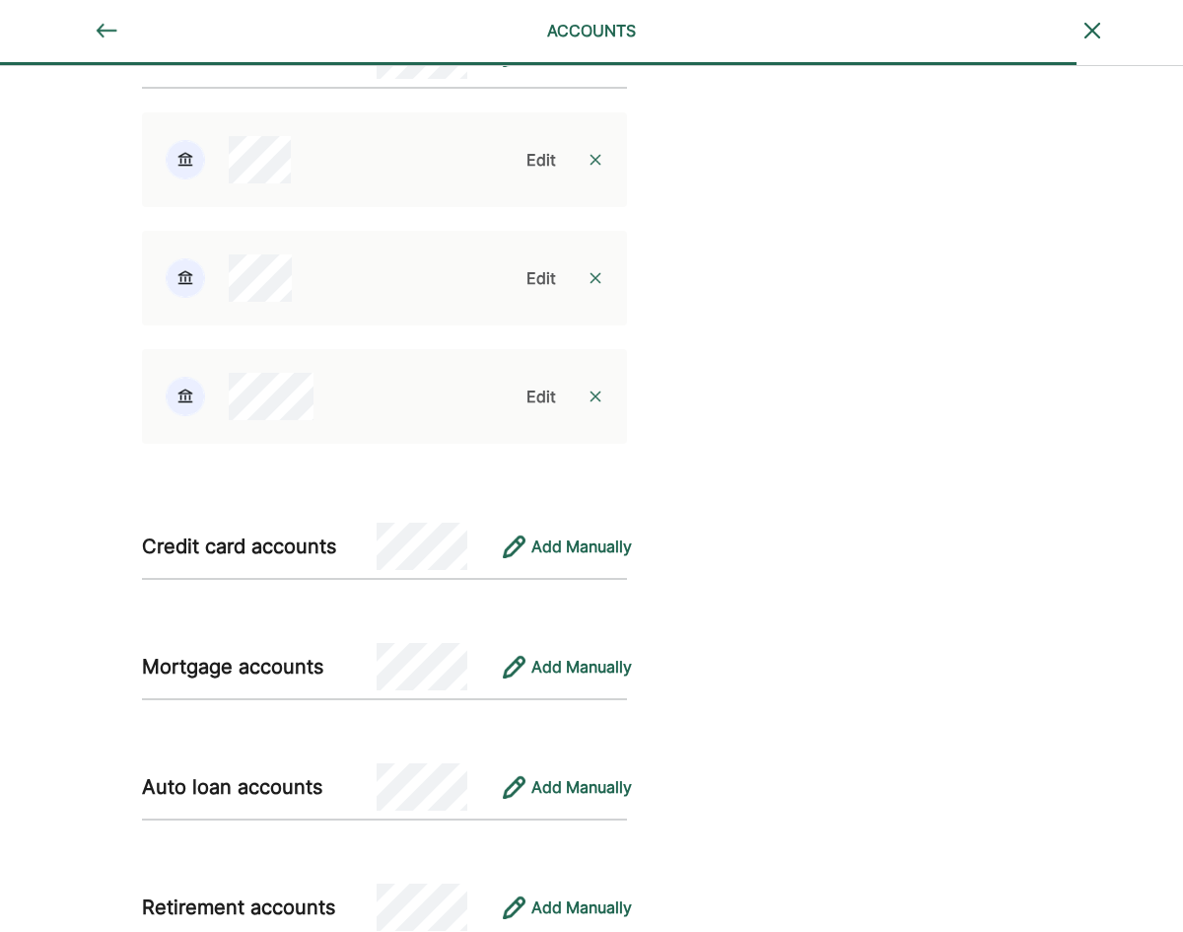
scroll to position [897, 0]
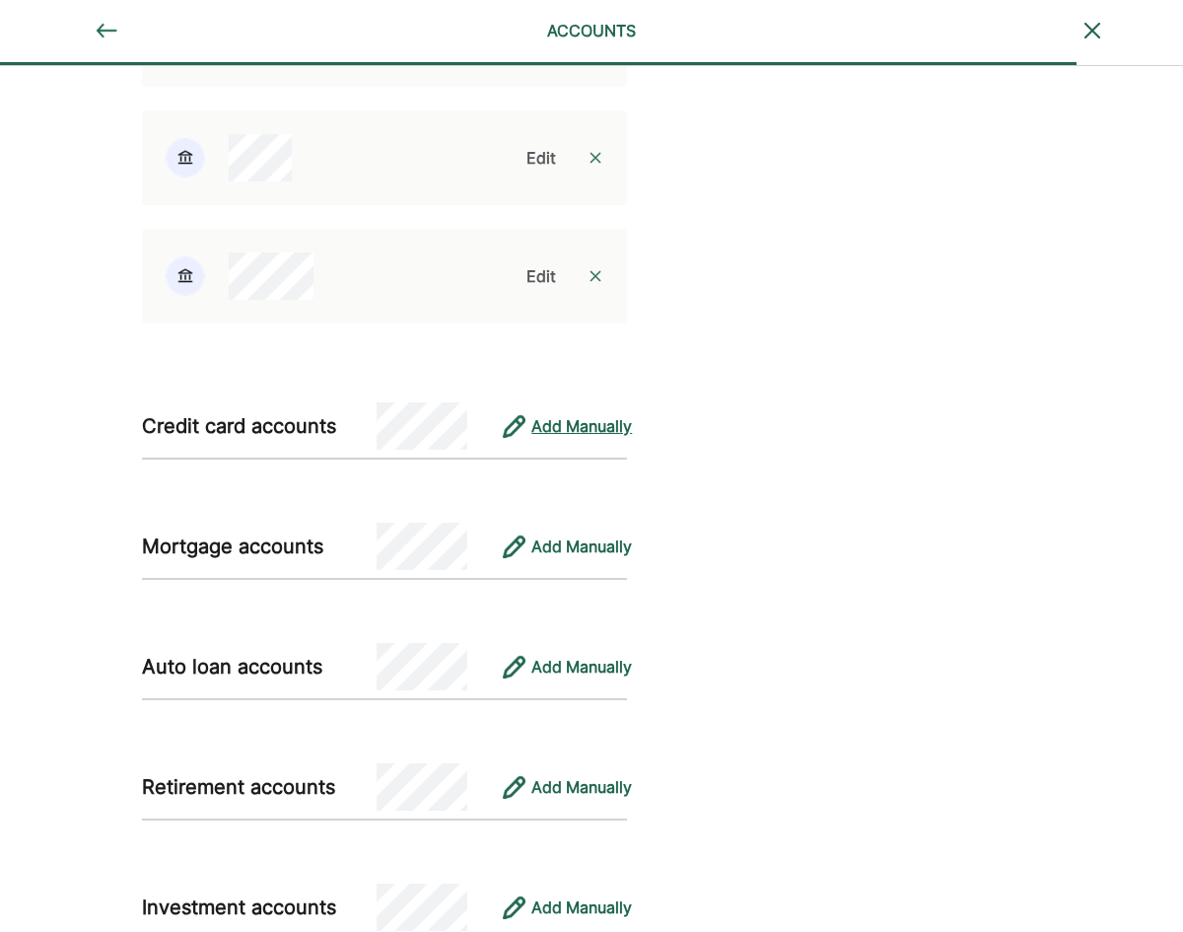
click at [586, 428] on div "Add Manually" at bounding box center [581, 426] width 101 height 24
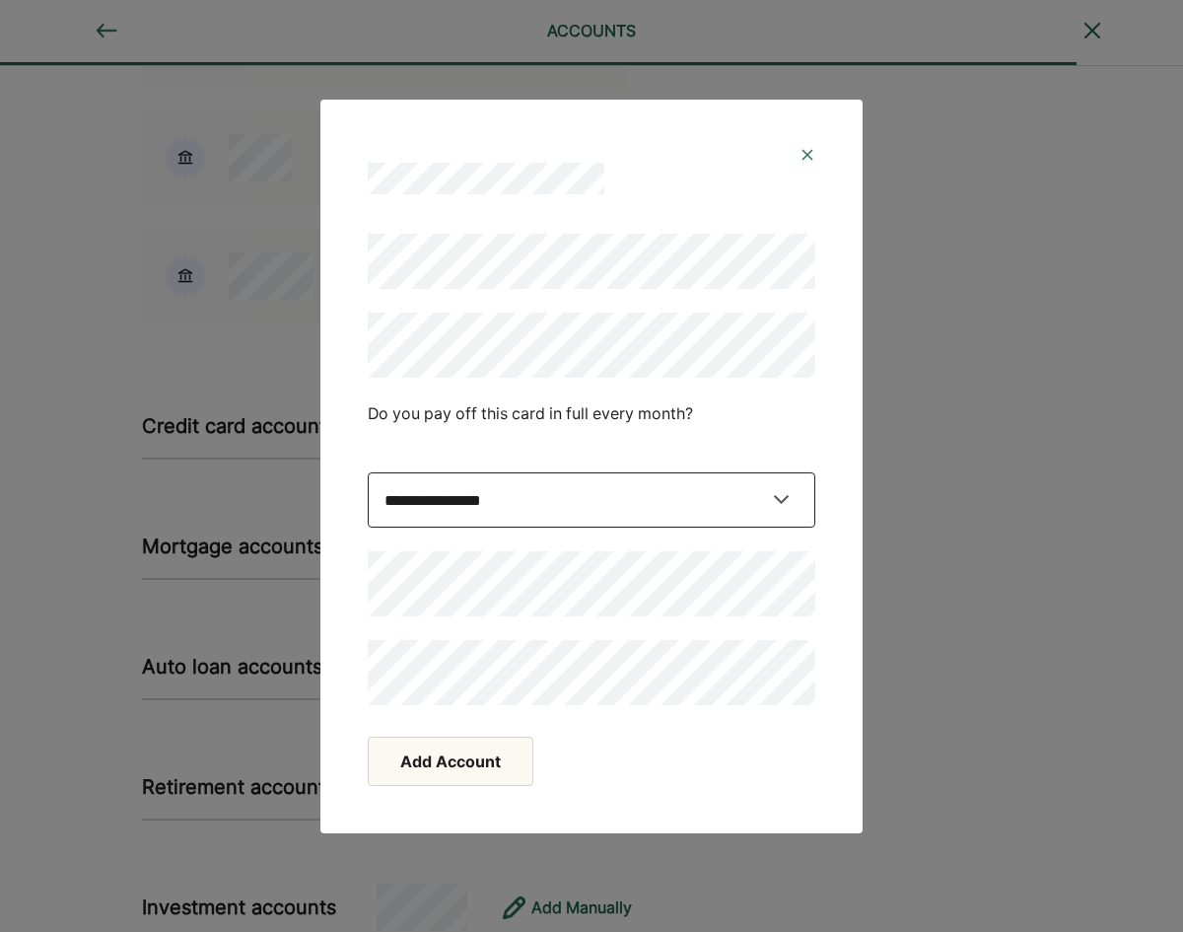
click at [783, 498] on select "**********" at bounding box center [592, 499] width 448 height 55
select select "*****"
click at [368, 472] on select "**********" at bounding box center [592, 499] width 448 height 55
click at [458, 756] on button "Add Account" at bounding box center [451, 761] width 166 height 49
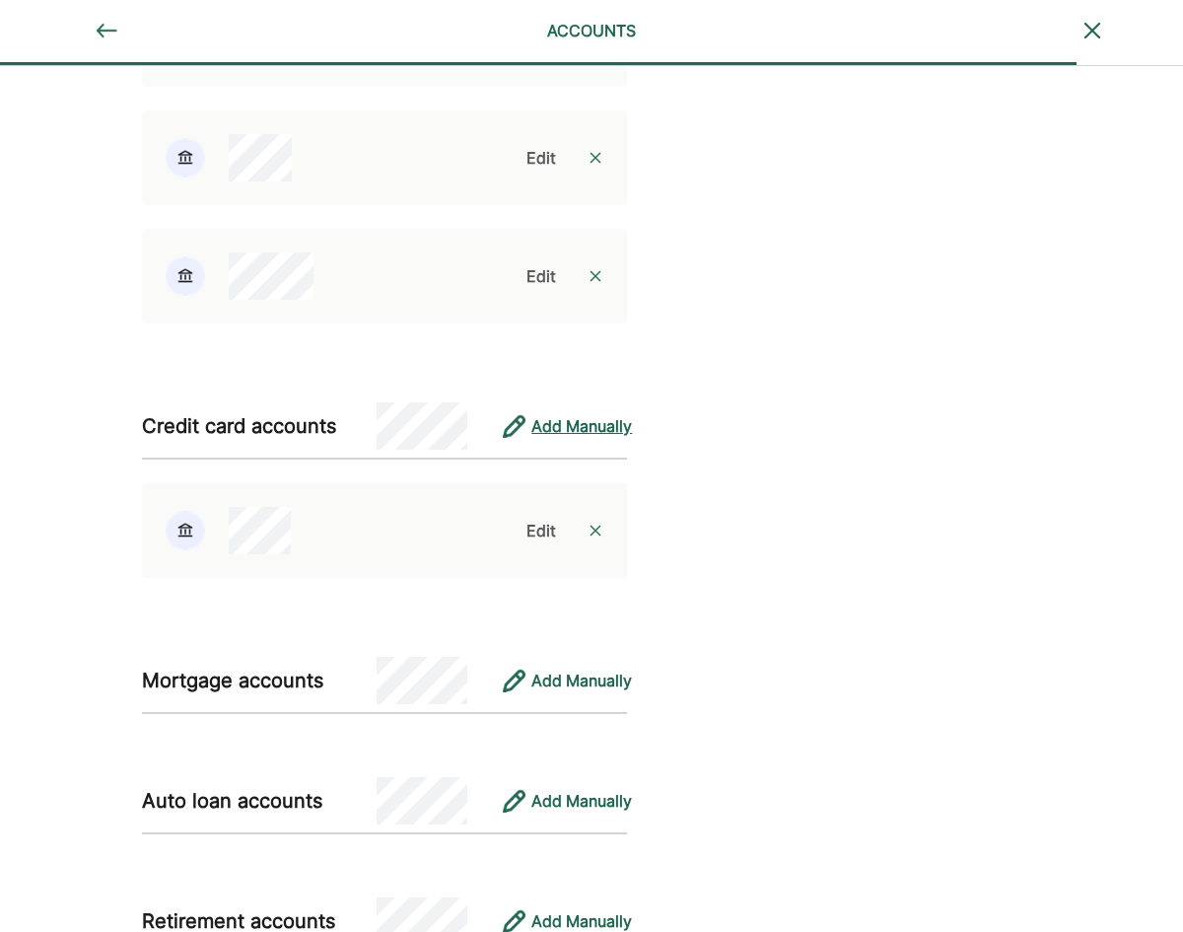
click at [571, 429] on div "Add Manually" at bounding box center [581, 426] width 101 height 24
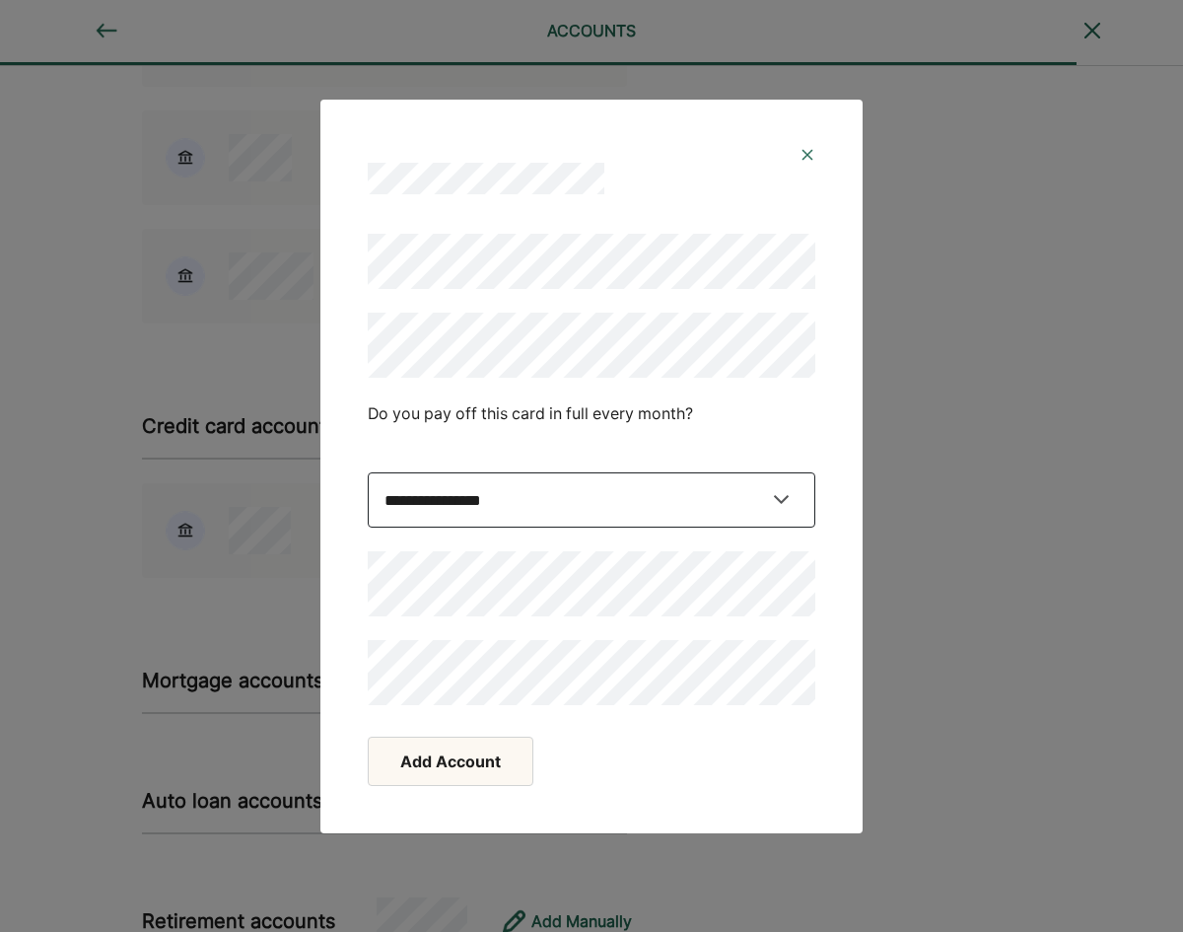
drag, startPoint x: 642, startPoint y: 498, endPoint x: 631, endPoint y: 498, distance: 10.8
click at [641, 498] on select "**********" at bounding box center [592, 499] width 448 height 55
select select "*****"
click at [368, 472] on select "**********" at bounding box center [592, 499] width 448 height 55
click at [443, 763] on button "Add Account" at bounding box center [451, 761] width 166 height 49
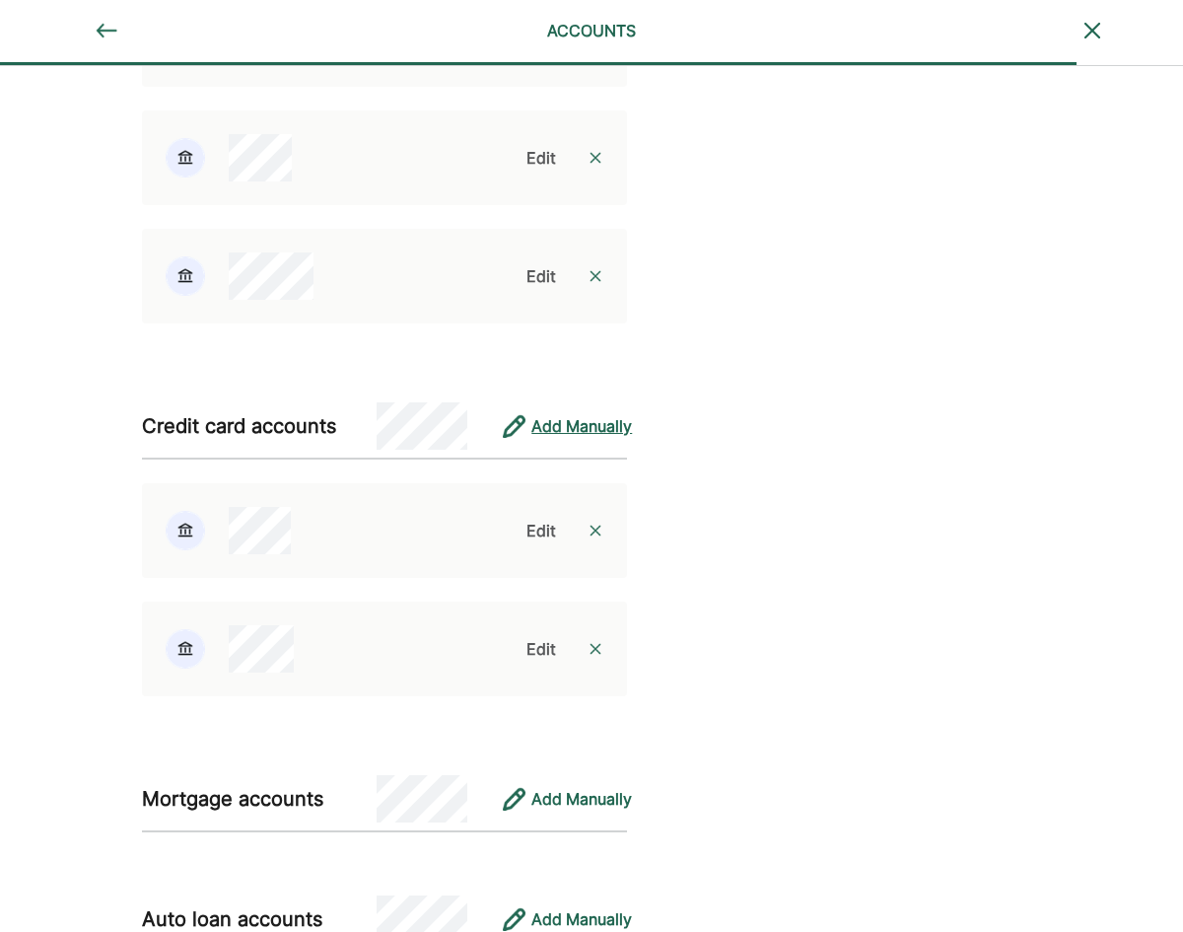
click at [598, 431] on div "Add Manually" at bounding box center [581, 426] width 101 height 24
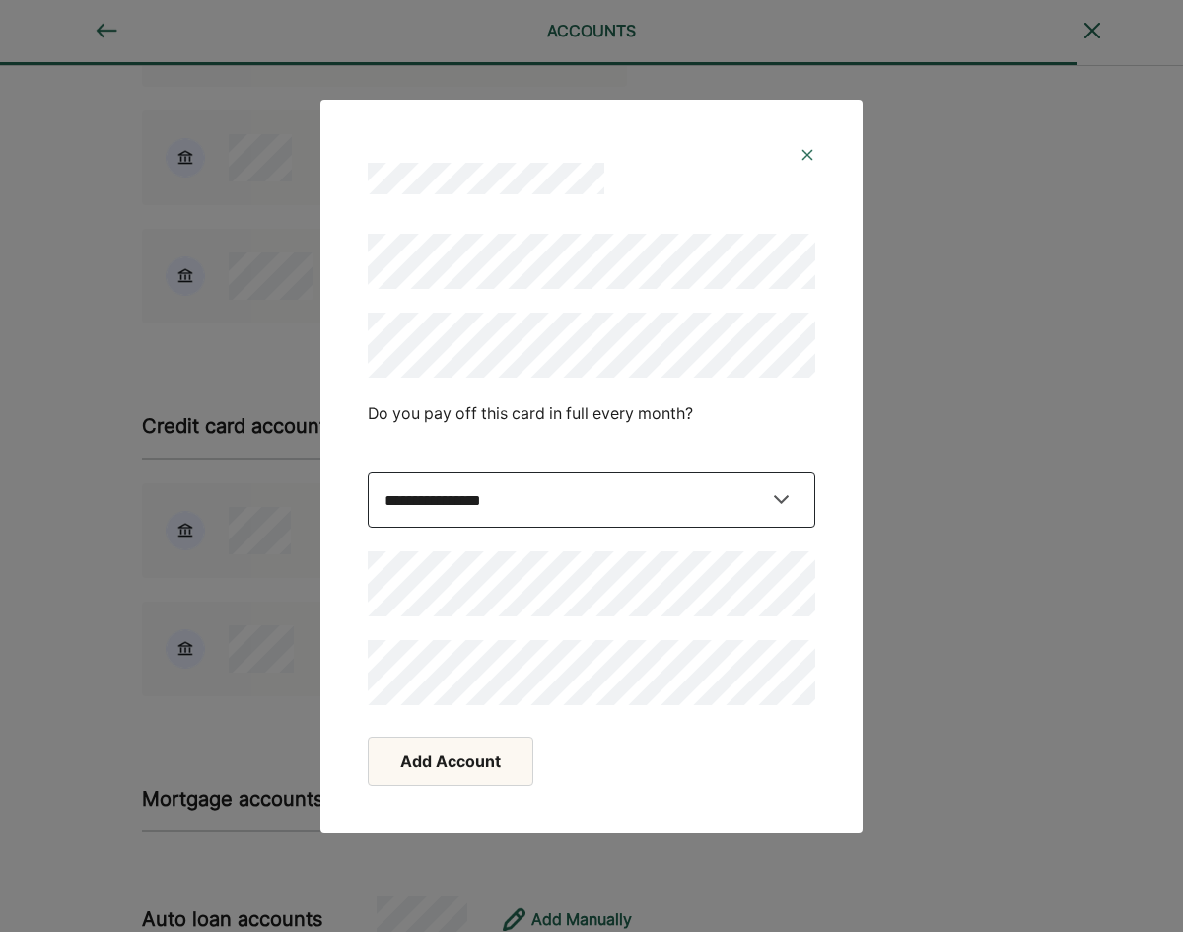
click at [554, 485] on select "**********" at bounding box center [592, 499] width 448 height 55
select select "*****"
click at [368, 472] on select "**********" at bounding box center [592, 499] width 448 height 55
click at [484, 753] on button "Add Account" at bounding box center [451, 761] width 166 height 49
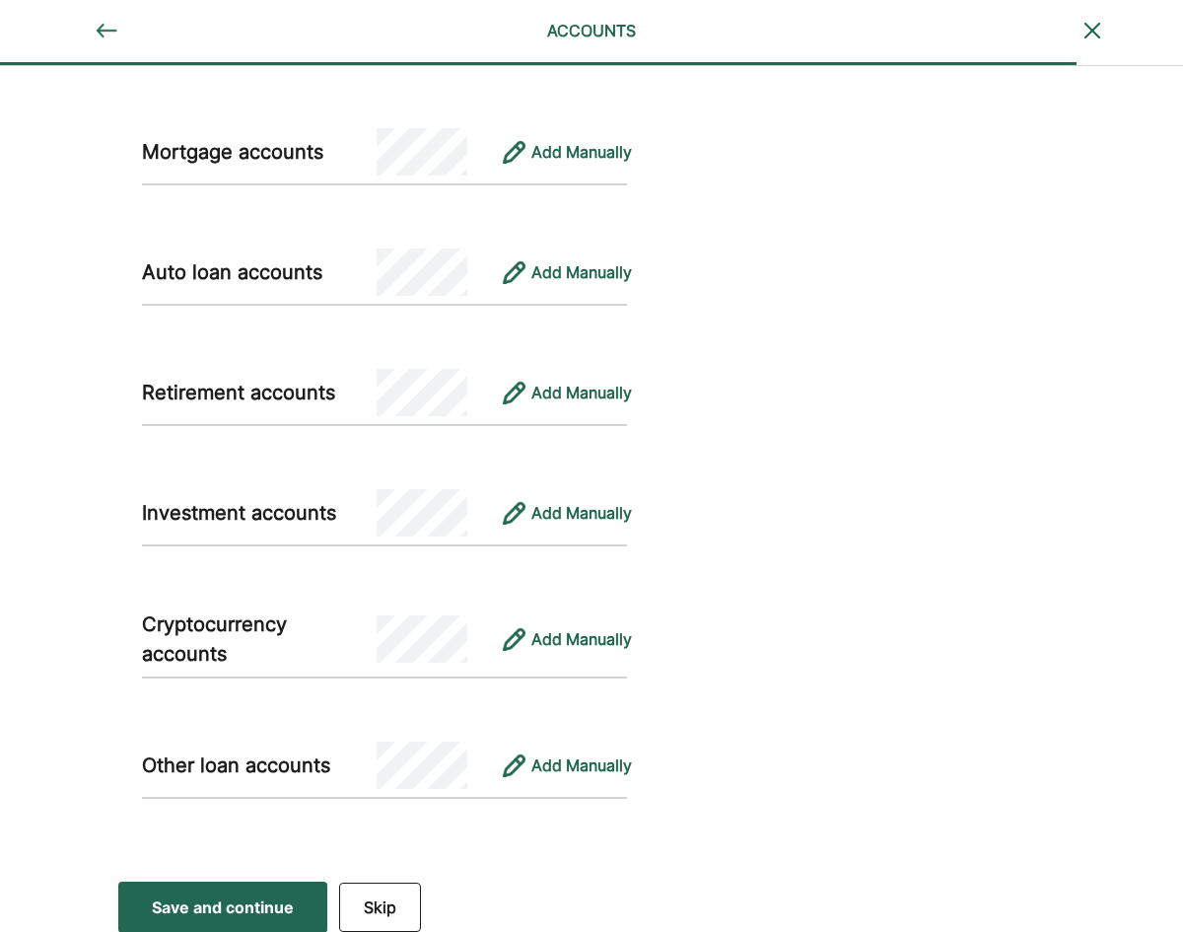
scroll to position [1674, 0]
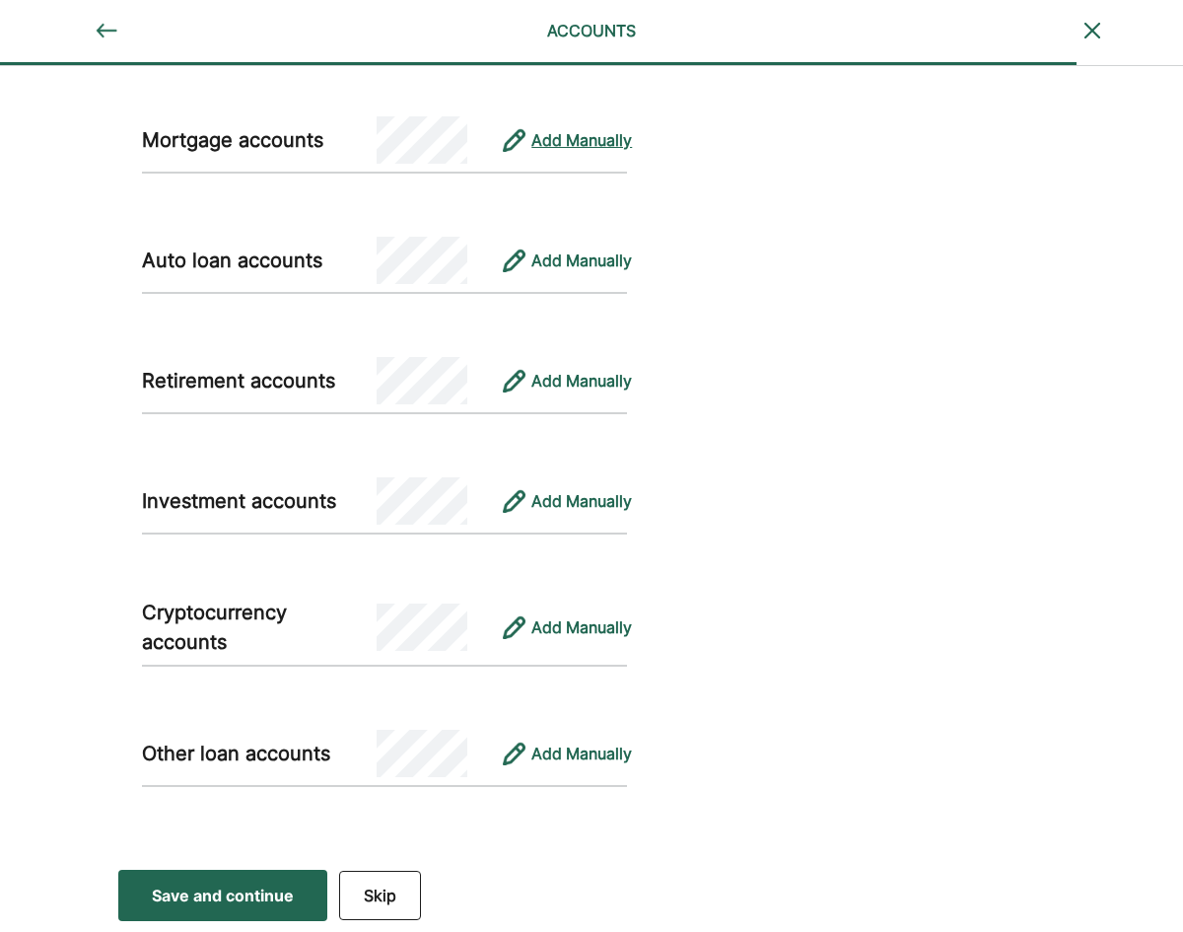
click at [602, 140] on div "Add Manually" at bounding box center [581, 140] width 101 height 24
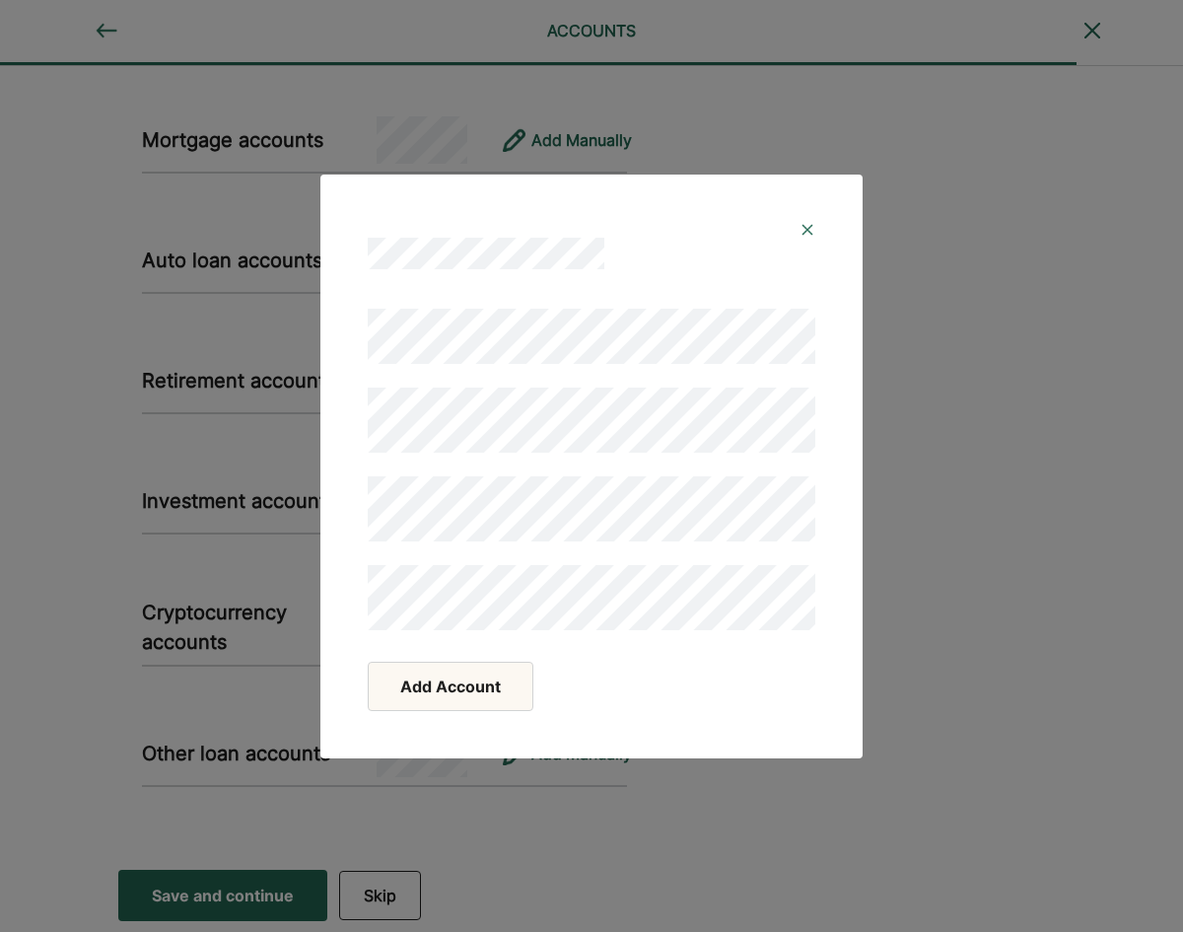
click at [439, 679] on button "Add Account" at bounding box center [451, 686] width 166 height 49
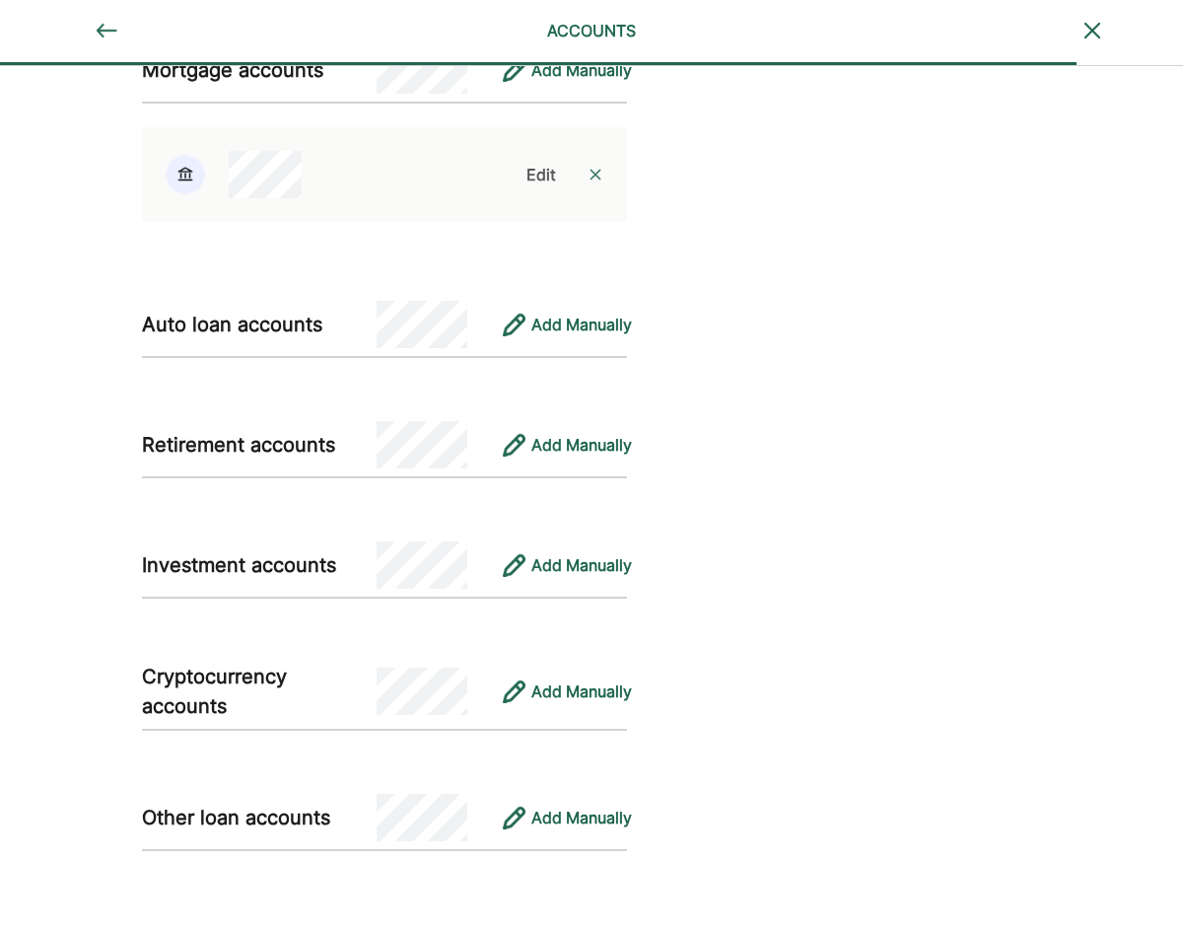
scroll to position [1710, 0]
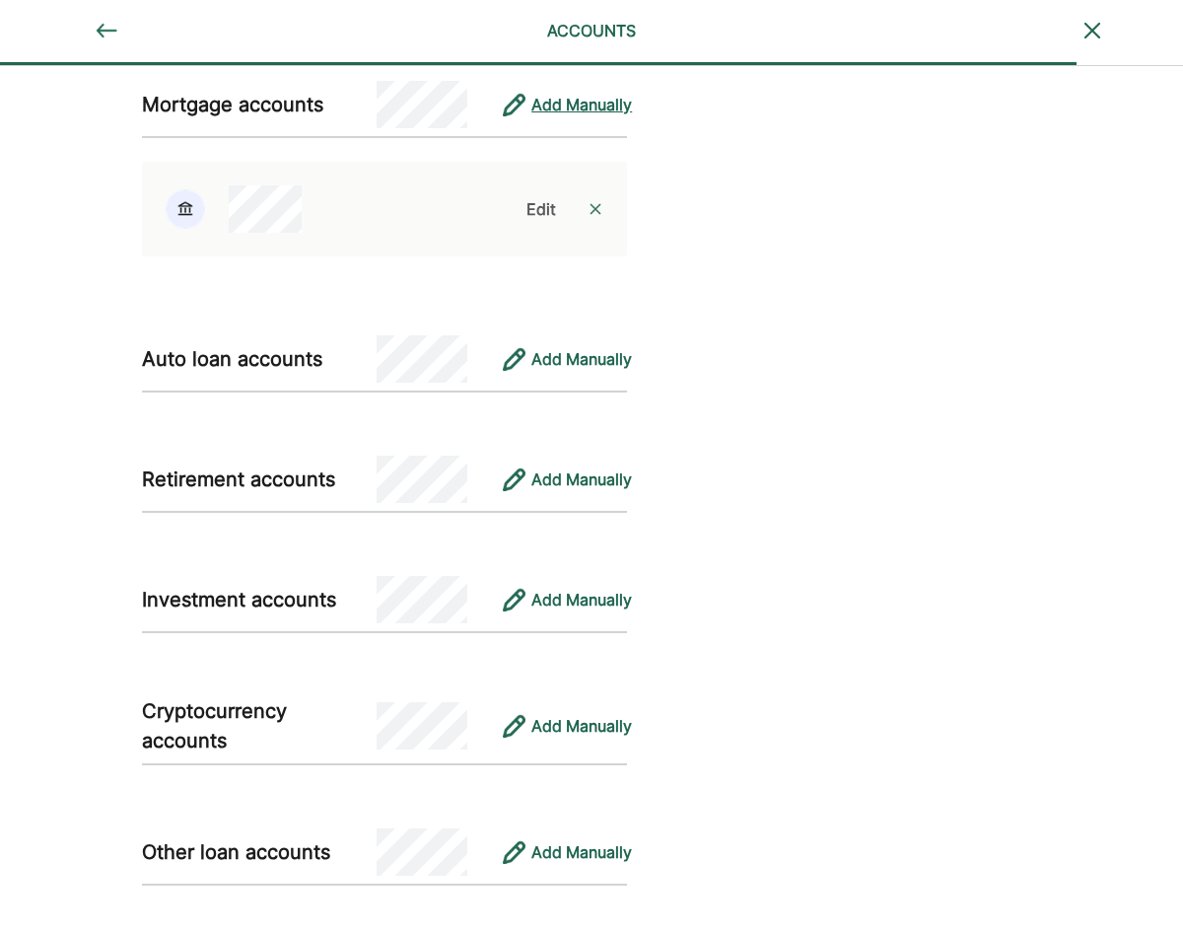
click at [571, 101] on div "Add Manually" at bounding box center [581, 105] width 101 height 24
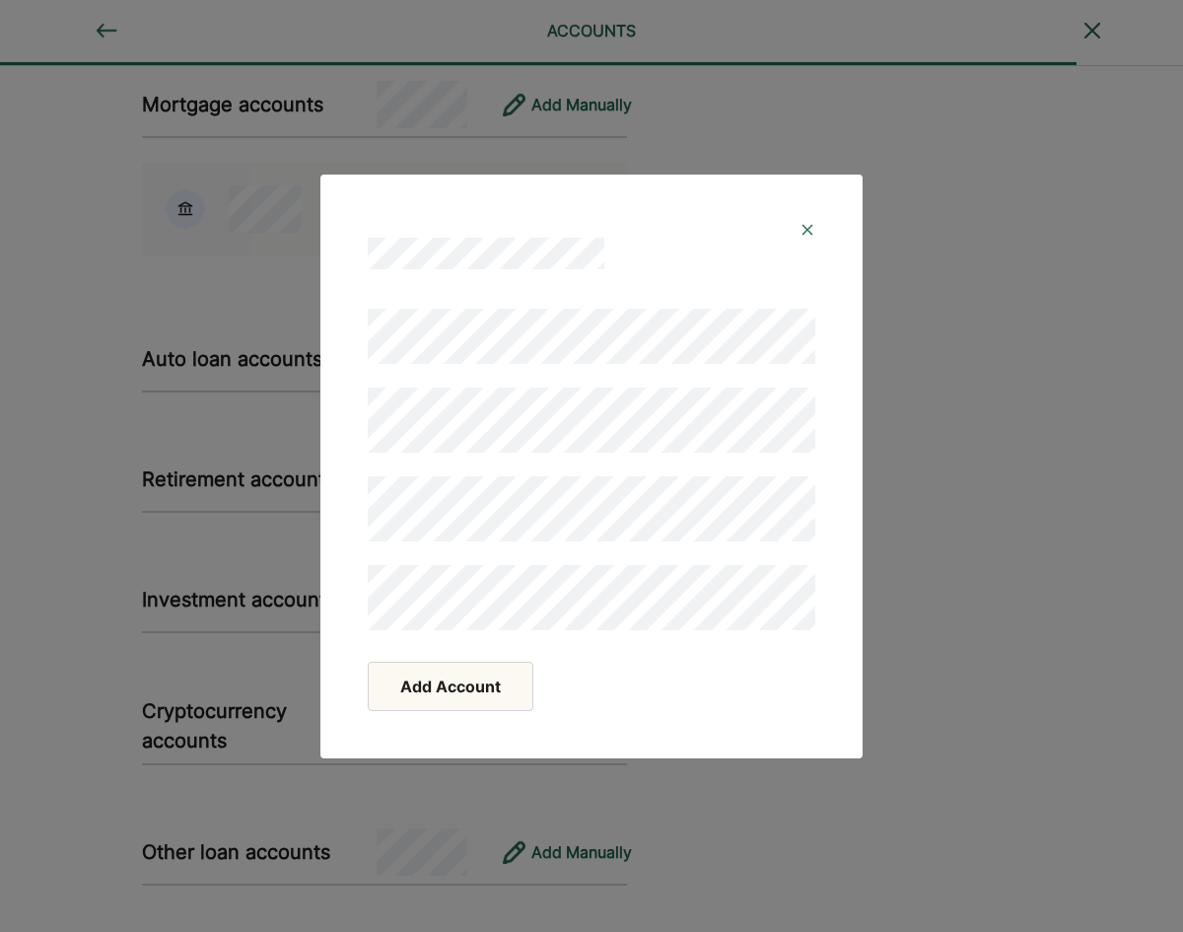
click at [457, 680] on button "Add Account" at bounding box center [451, 686] width 166 height 49
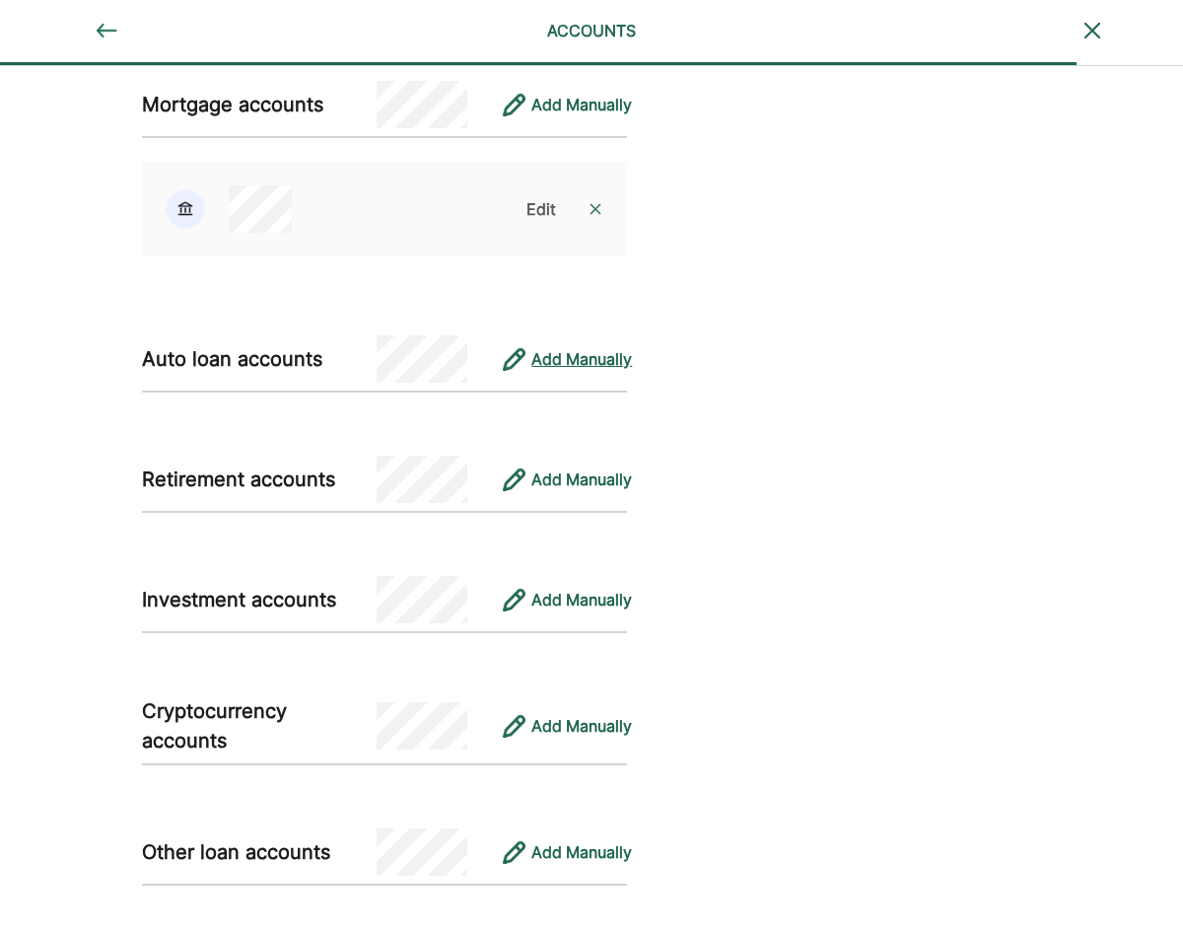
click at [589, 362] on div "Add Manually" at bounding box center [581, 359] width 101 height 24
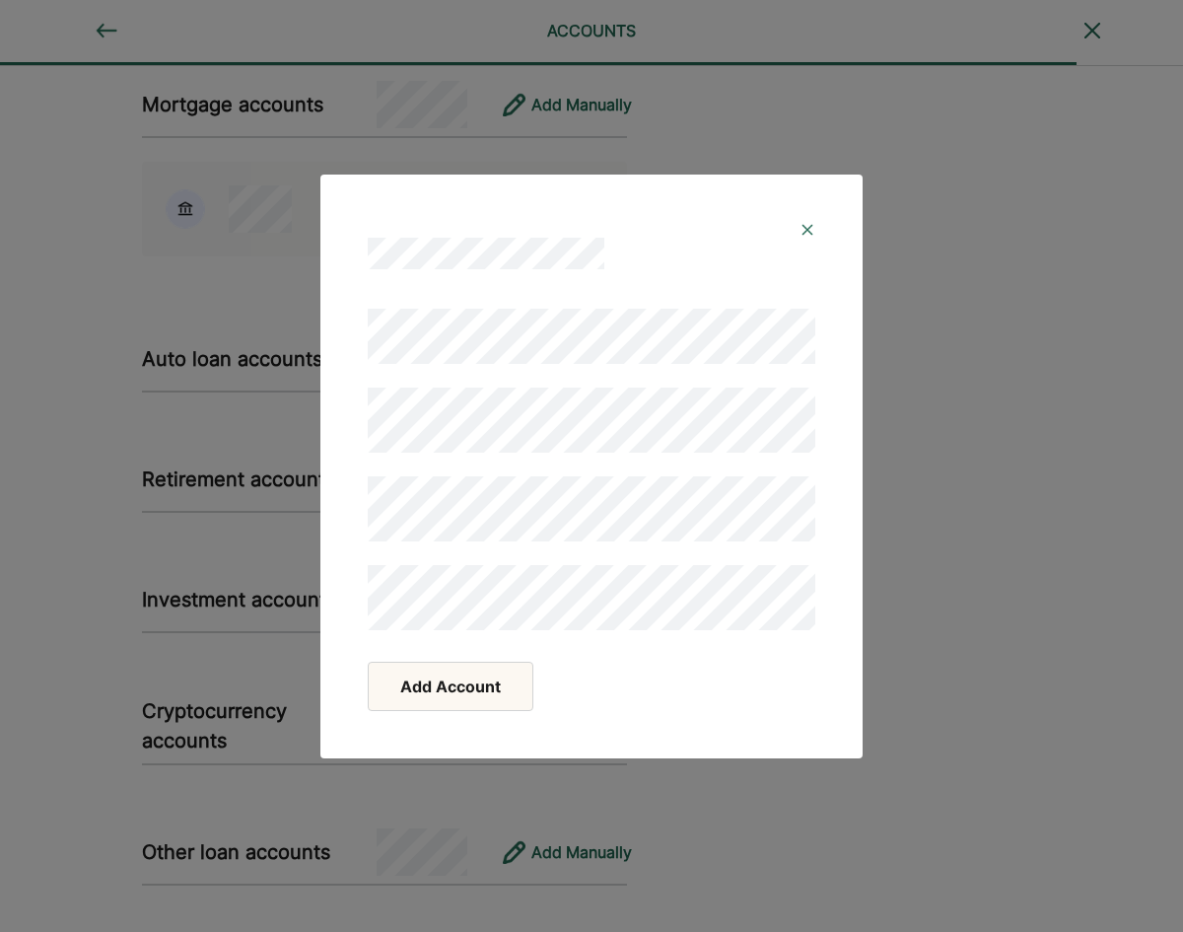
click at [481, 684] on button "Add Account" at bounding box center [451, 686] width 166 height 49
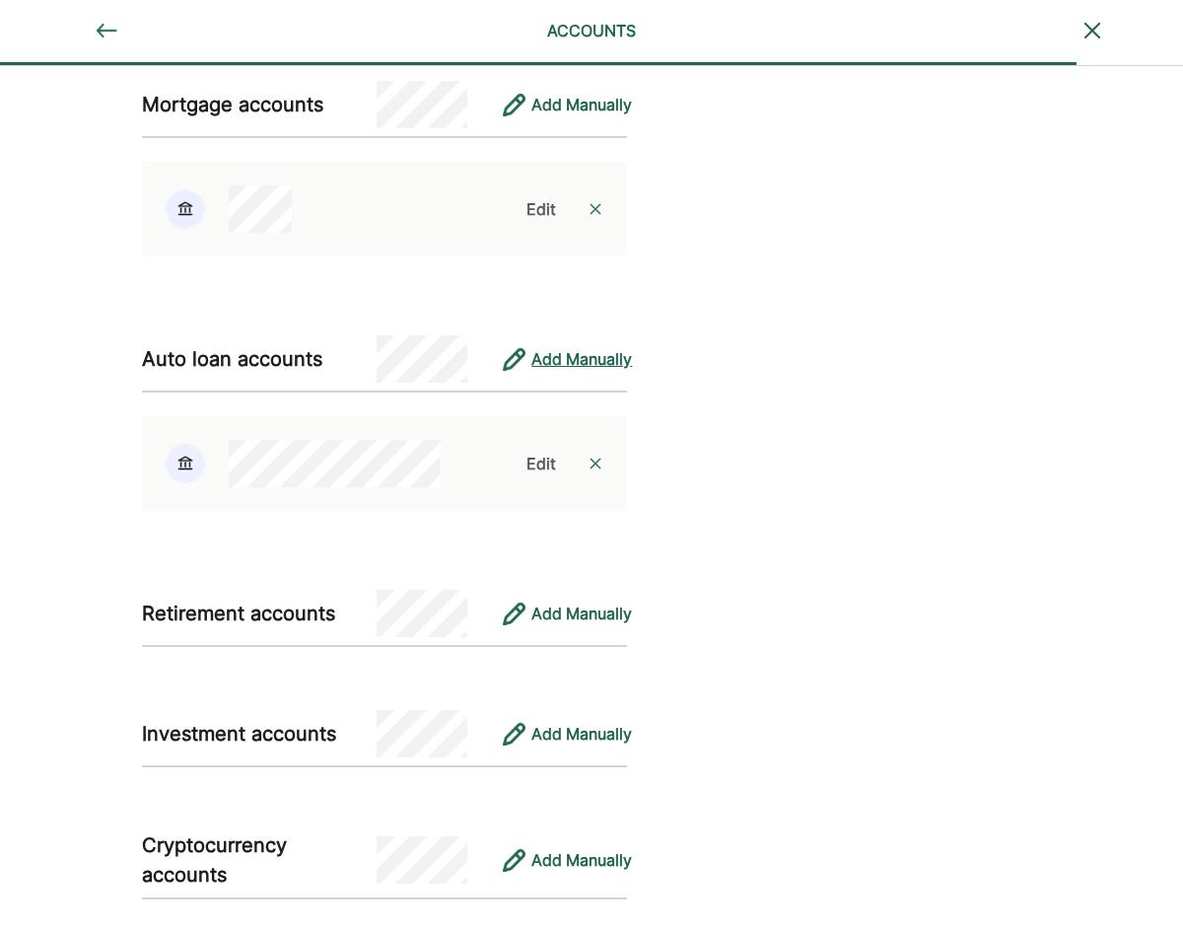
click at [580, 356] on div "Add Manually" at bounding box center [581, 359] width 101 height 24
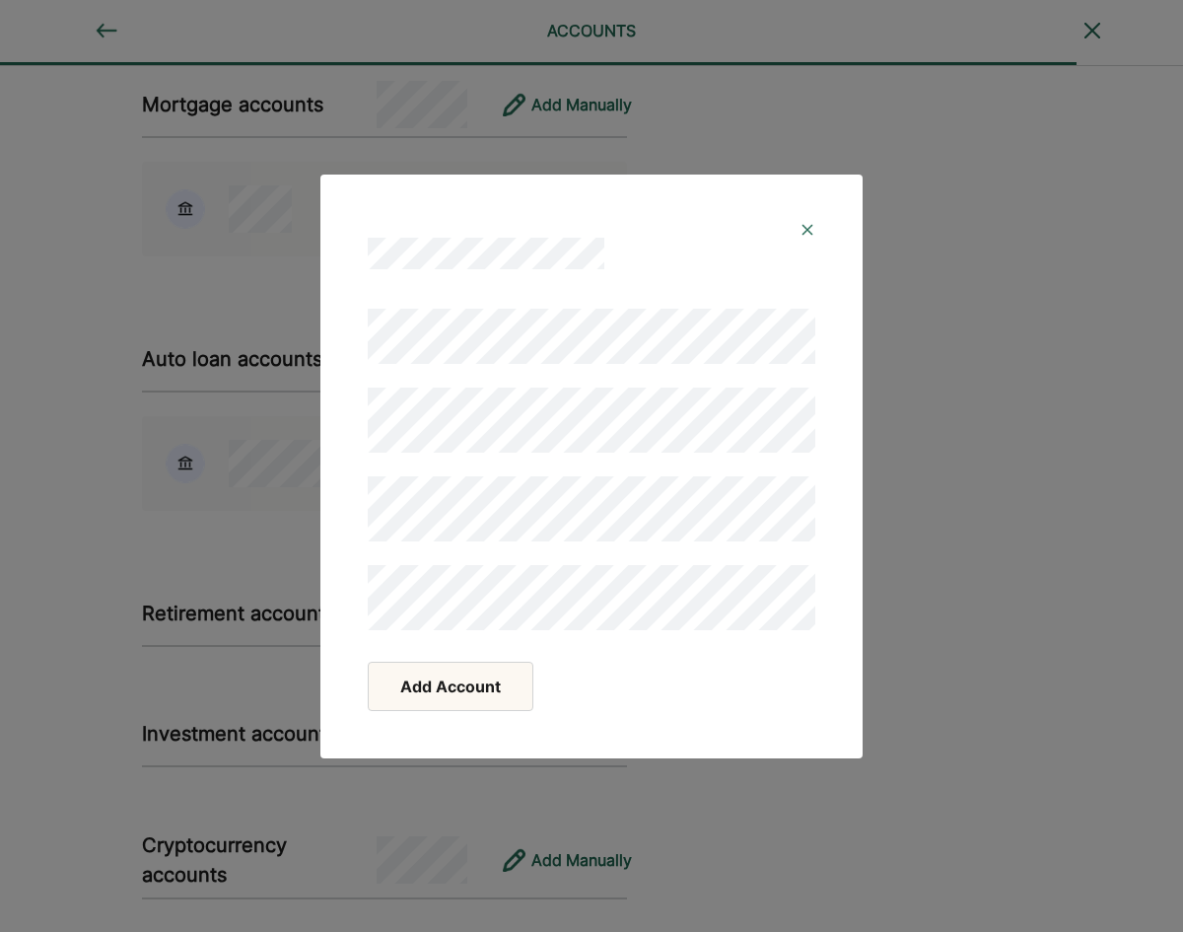
click at [449, 686] on button "Add Account" at bounding box center [451, 686] width 166 height 49
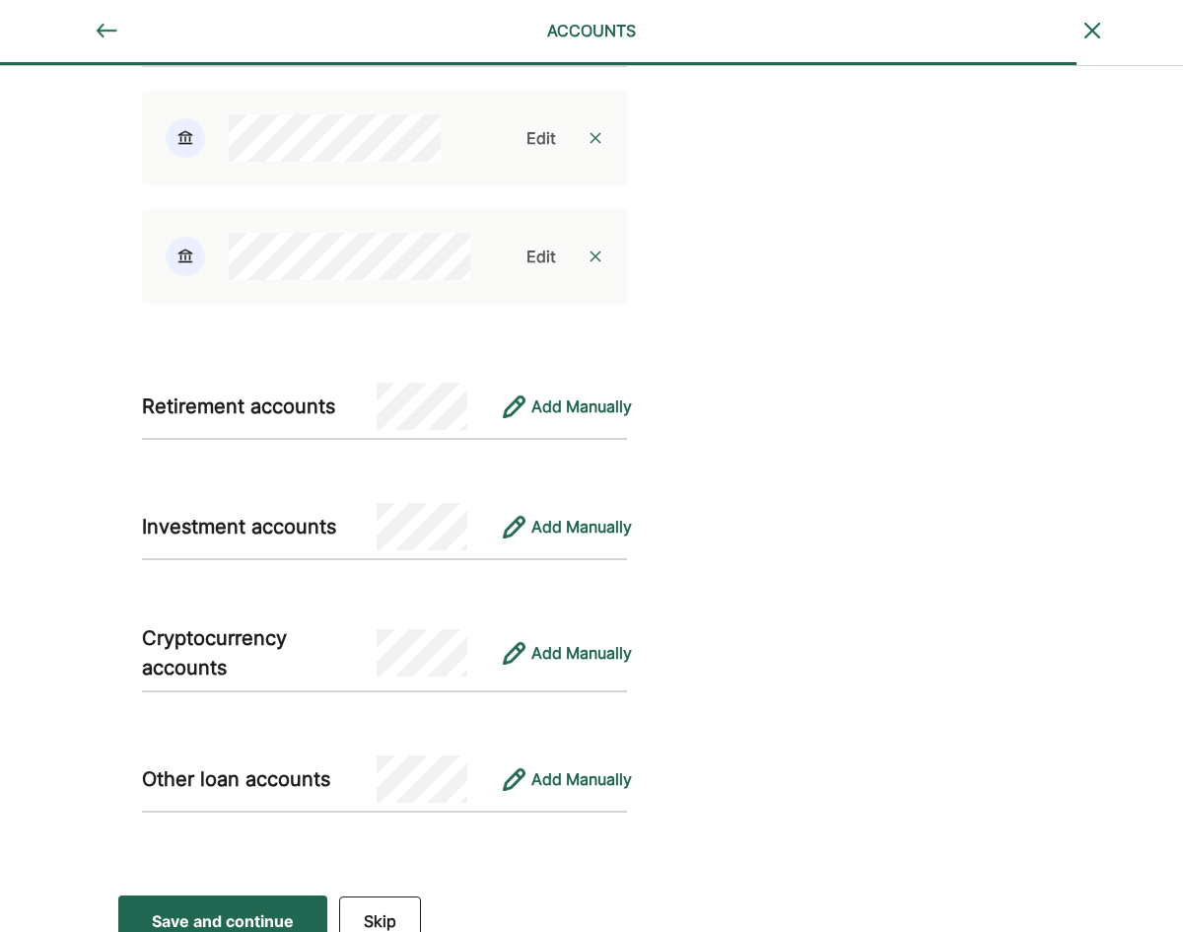
scroll to position [2061, 0]
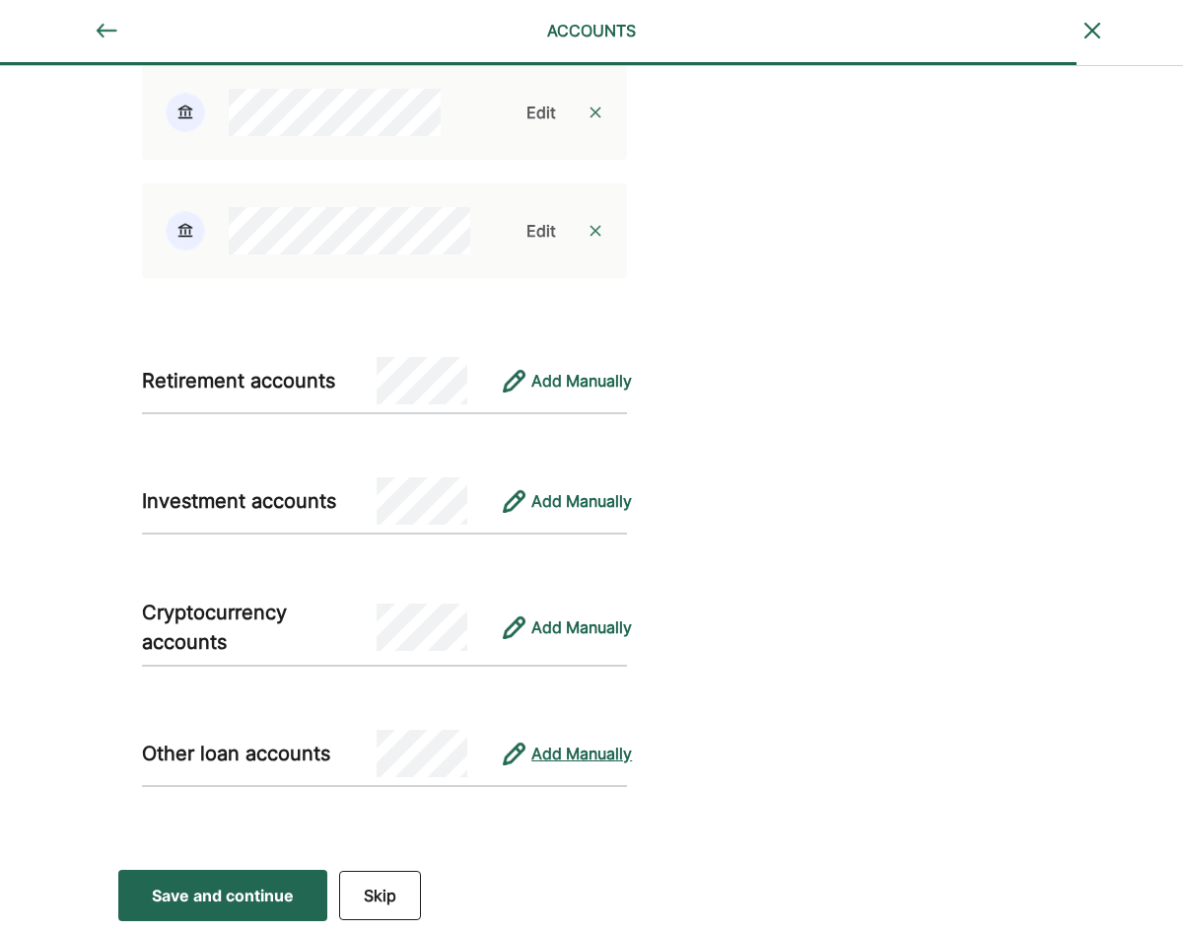
click at [586, 752] on div "Add Manually" at bounding box center [581, 753] width 101 height 24
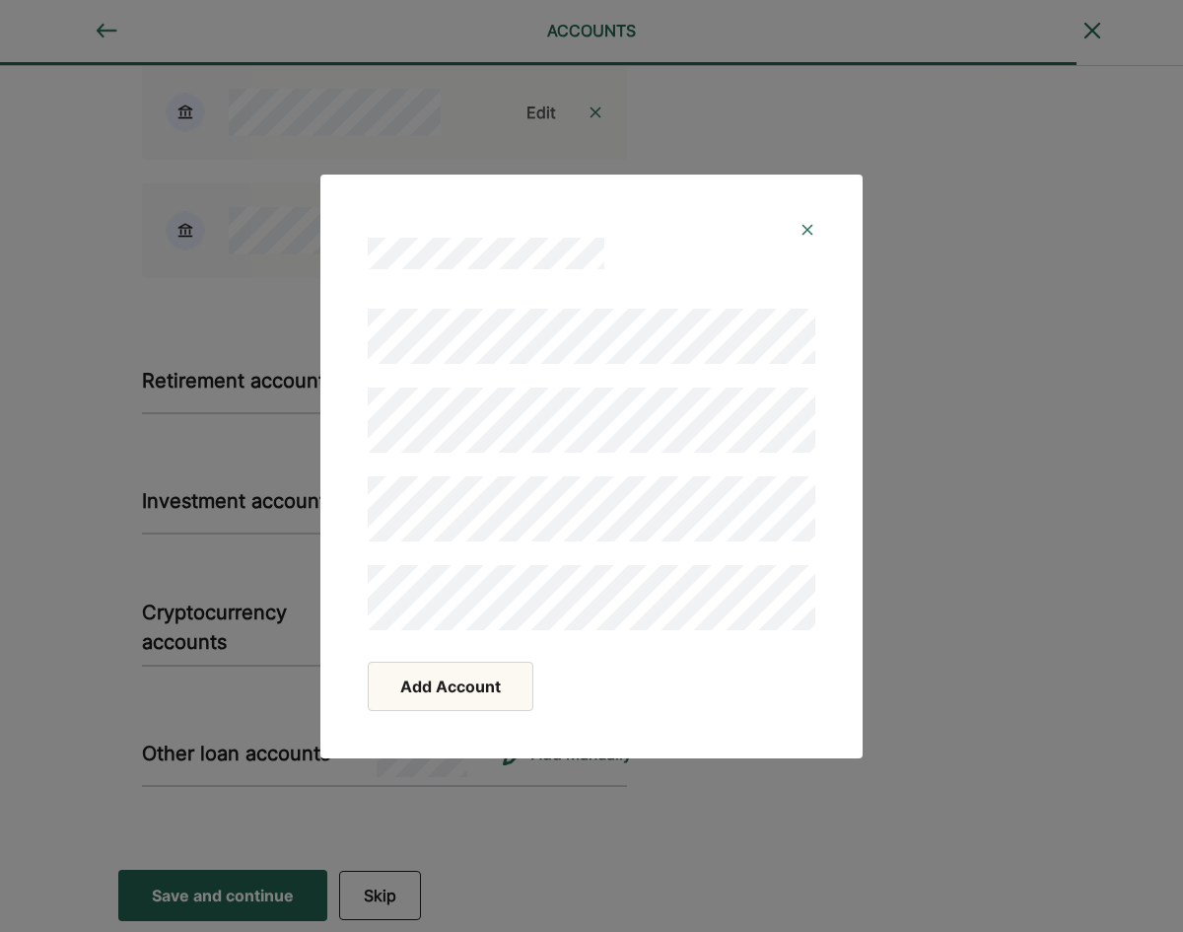
click at [446, 691] on button "Add Account" at bounding box center [451, 686] width 166 height 49
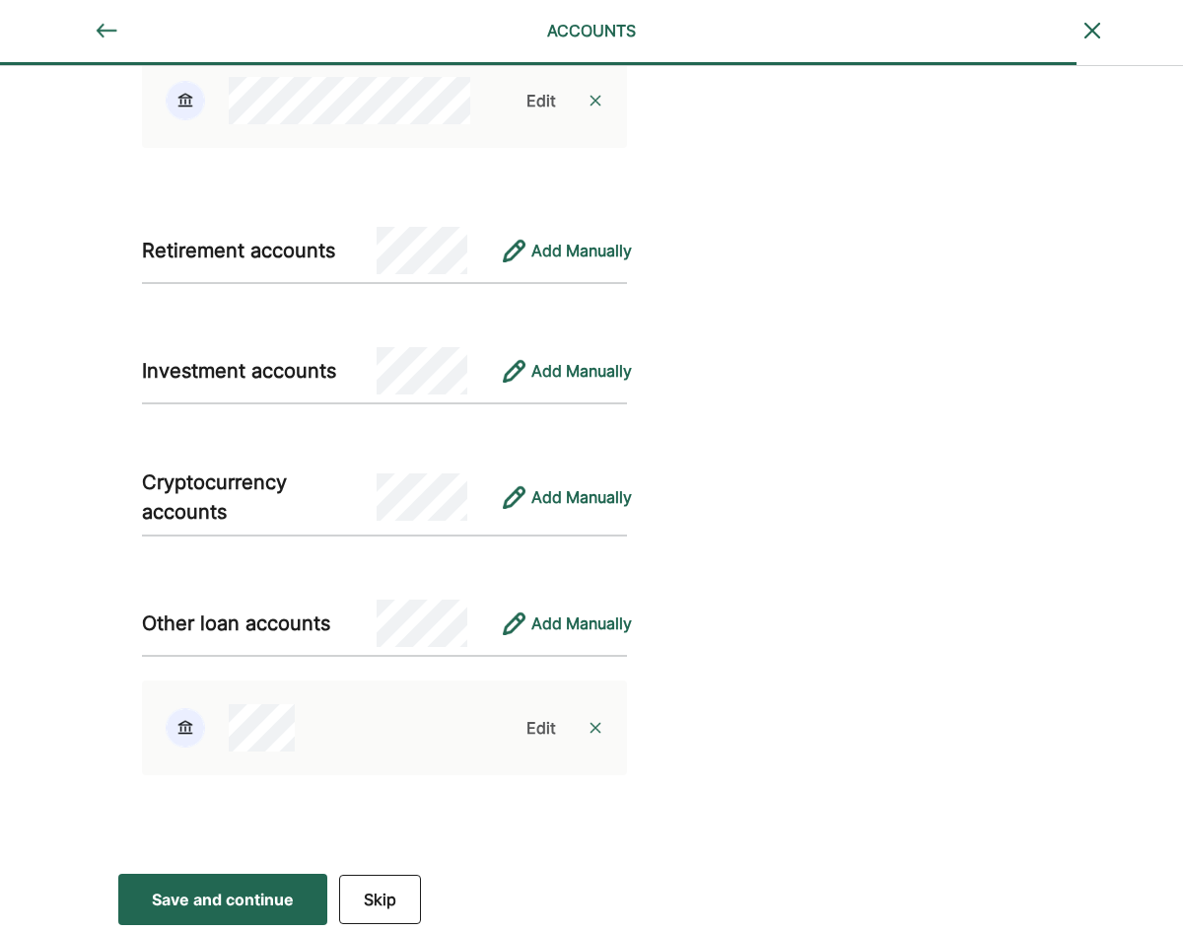
scroll to position [2195, 0]
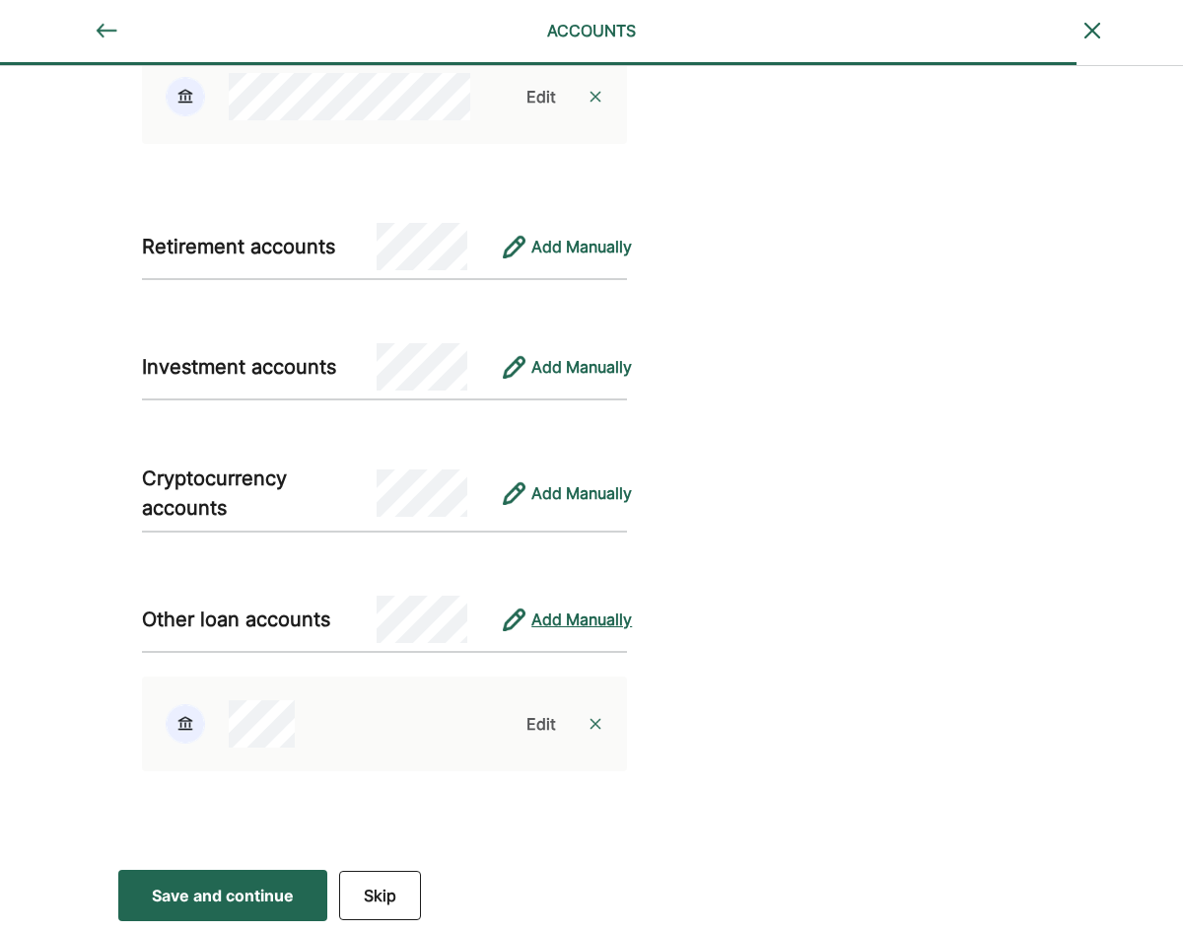
click at [573, 617] on div "Add Manually" at bounding box center [581, 619] width 101 height 24
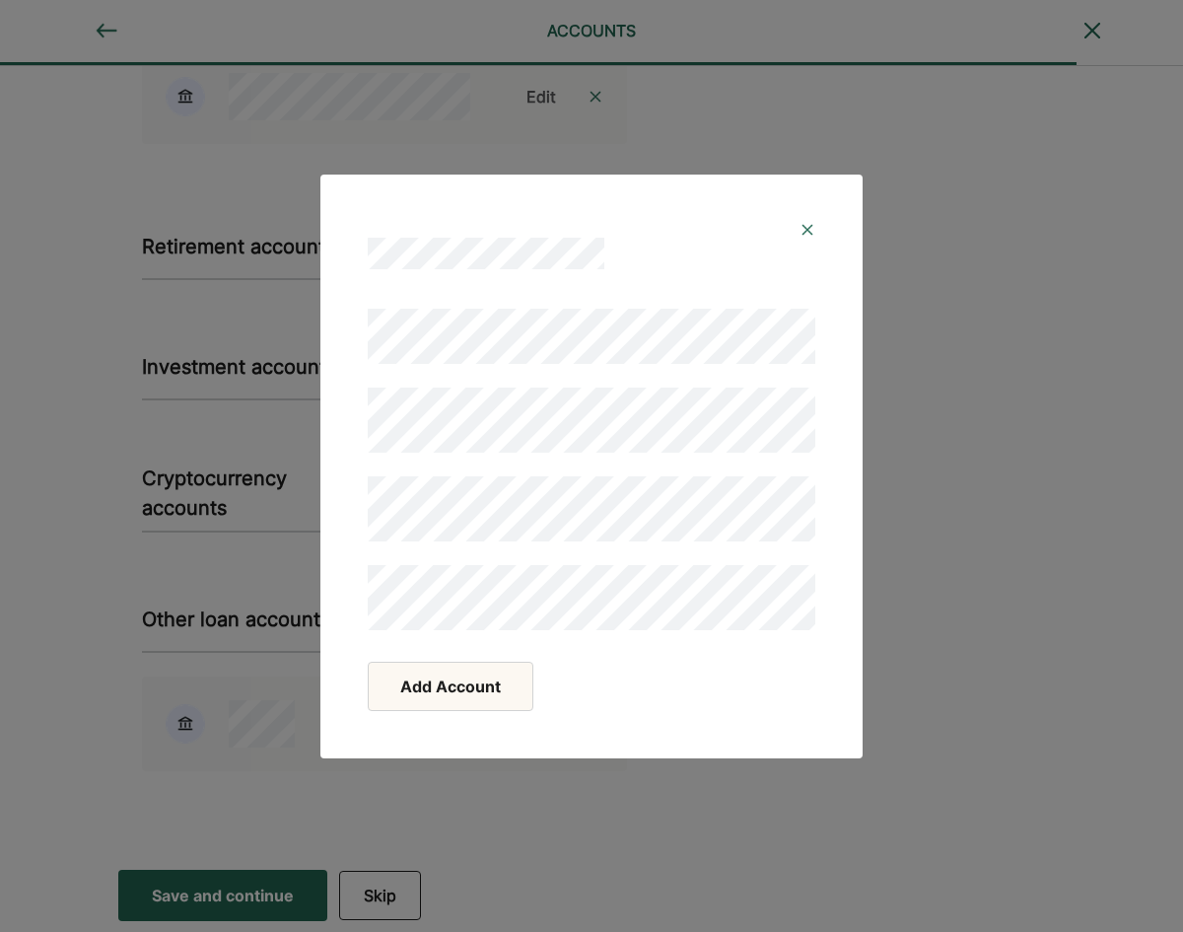
click at [452, 680] on button "Add Account" at bounding box center [451, 686] width 166 height 49
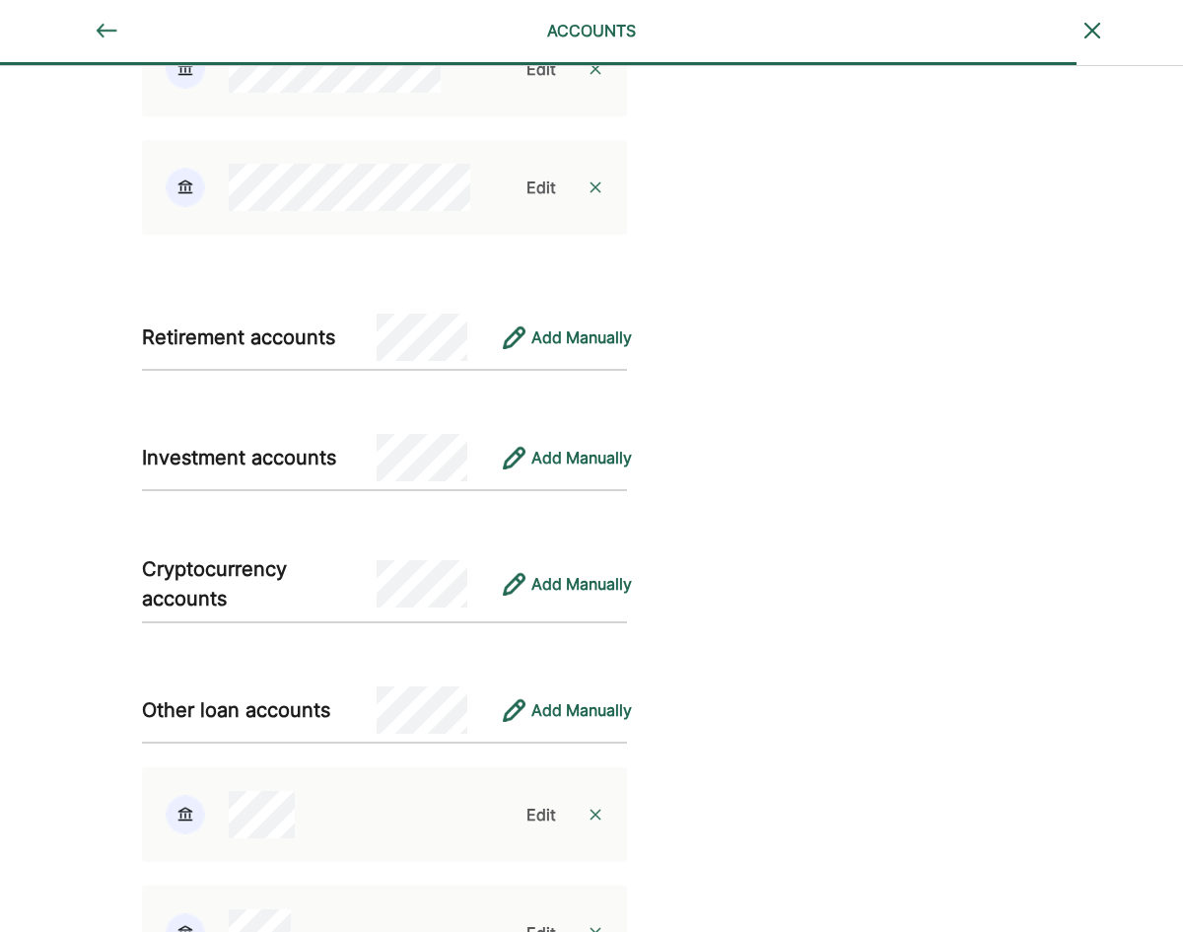
scroll to position [2017, 0]
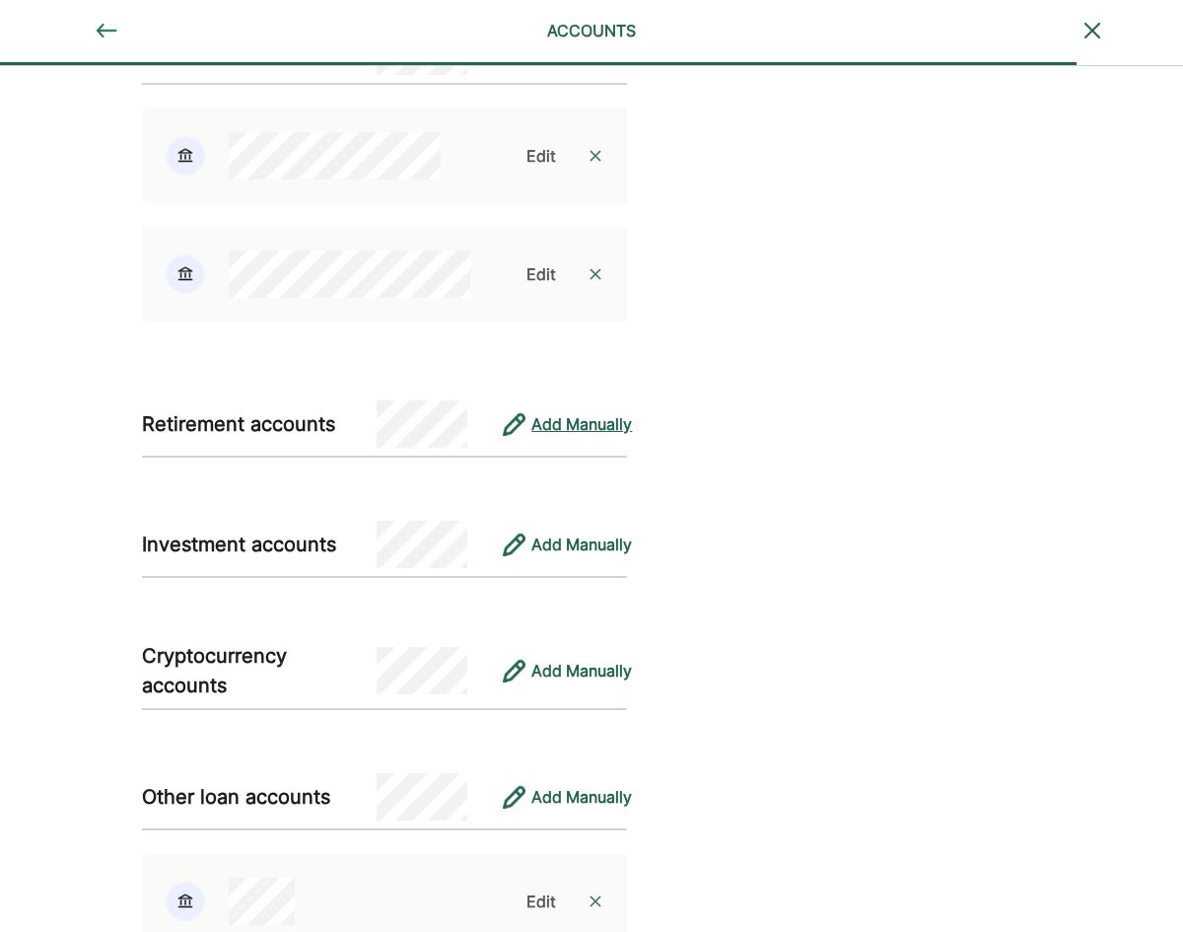
click at [580, 422] on div "Add Manually" at bounding box center [581, 424] width 101 height 24
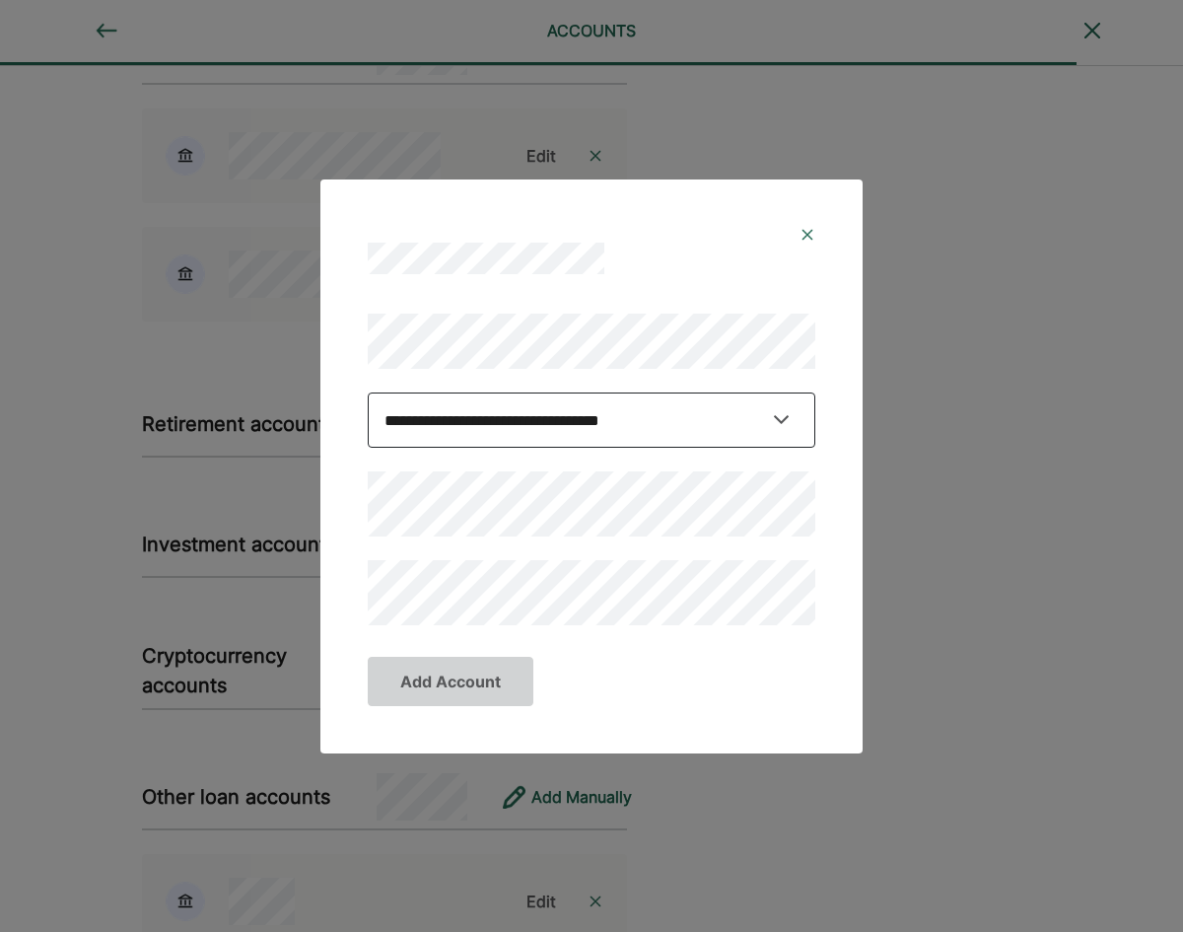
click at [777, 413] on select "**********" at bounding box center [592, 419] width 448 height 55
click at [778, 410] on select "**********" at bounding box center [592, 419] width 448 height 55
click at [778, 411] on select "**********" at bounding box center [592, 419] width 448 height 55
click at [784, 414] on select "**********" at bounding box center [592, 419] width 448 height 55
click at [806, 234] on img at bounding box center [808, 235] width 16 height 16
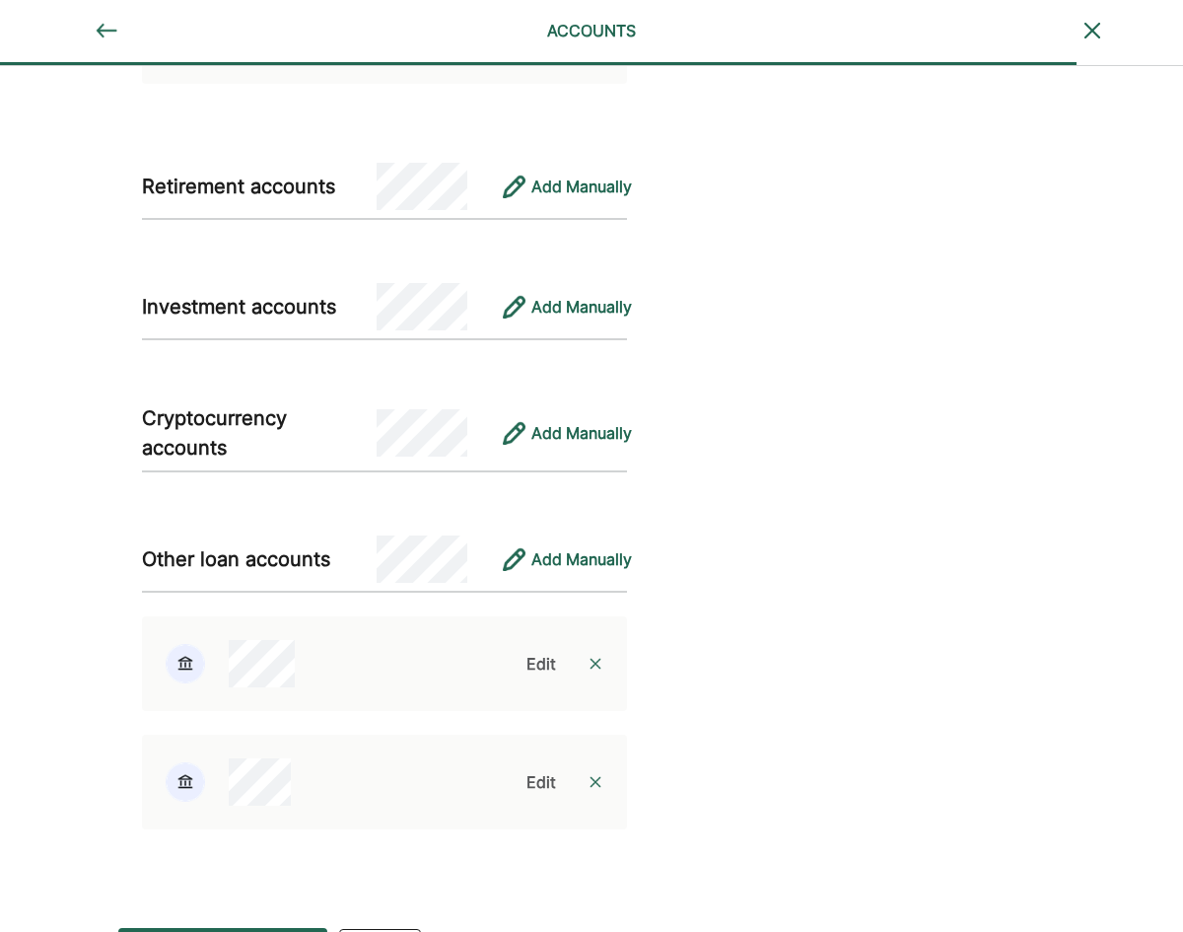
scroll to position [2313, 0]
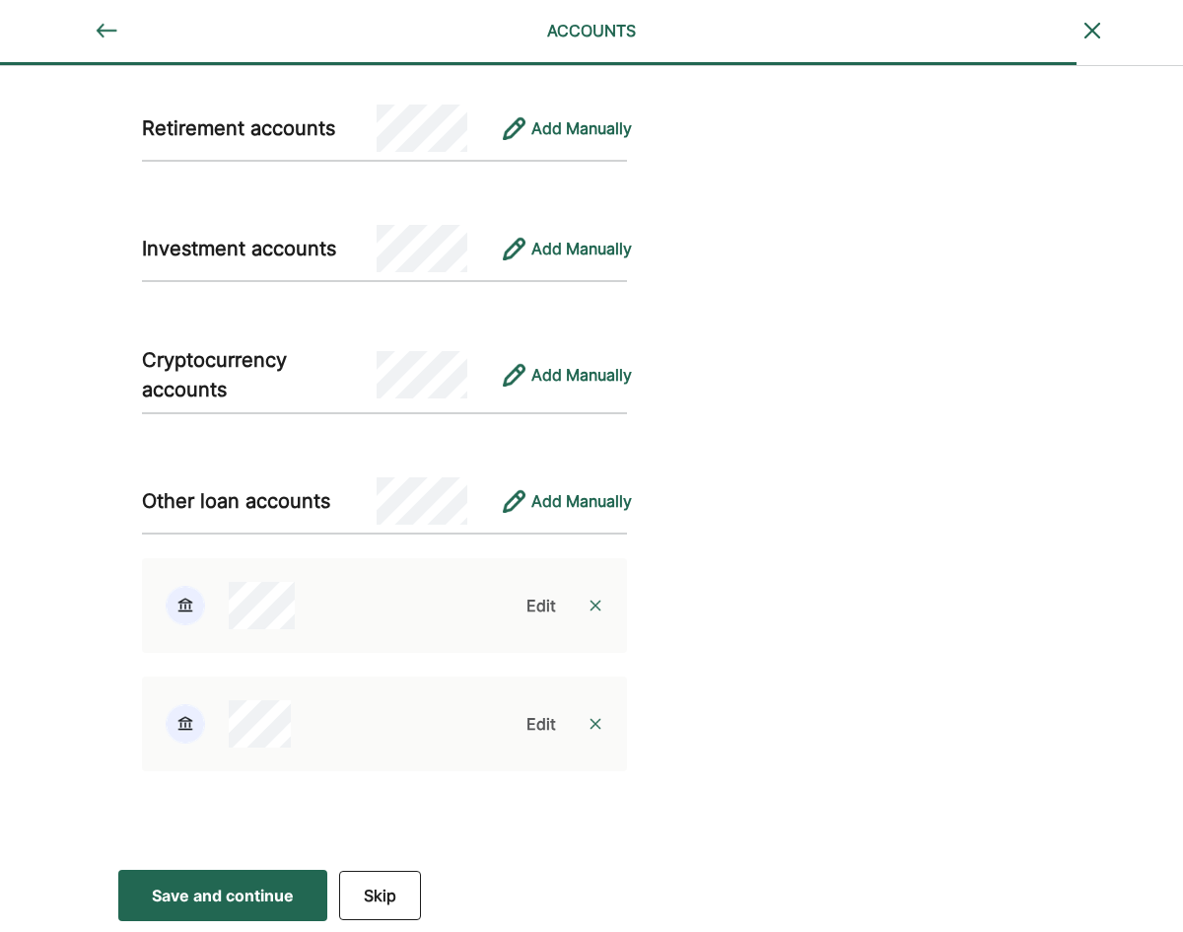
click at [235, 892] on div "Save and continue" at bounding box center [223, 895] width 142 height 24
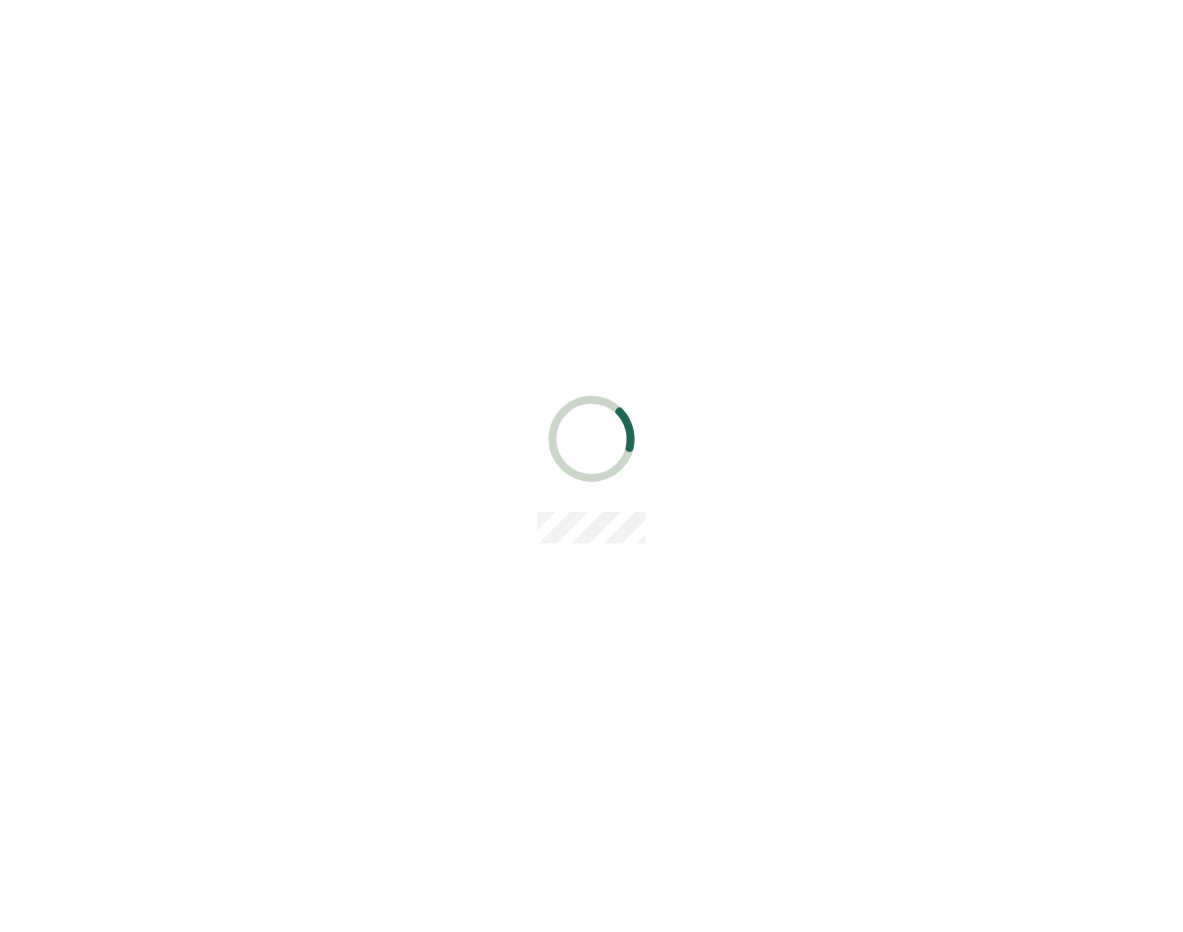
scroll to position [0, 0]
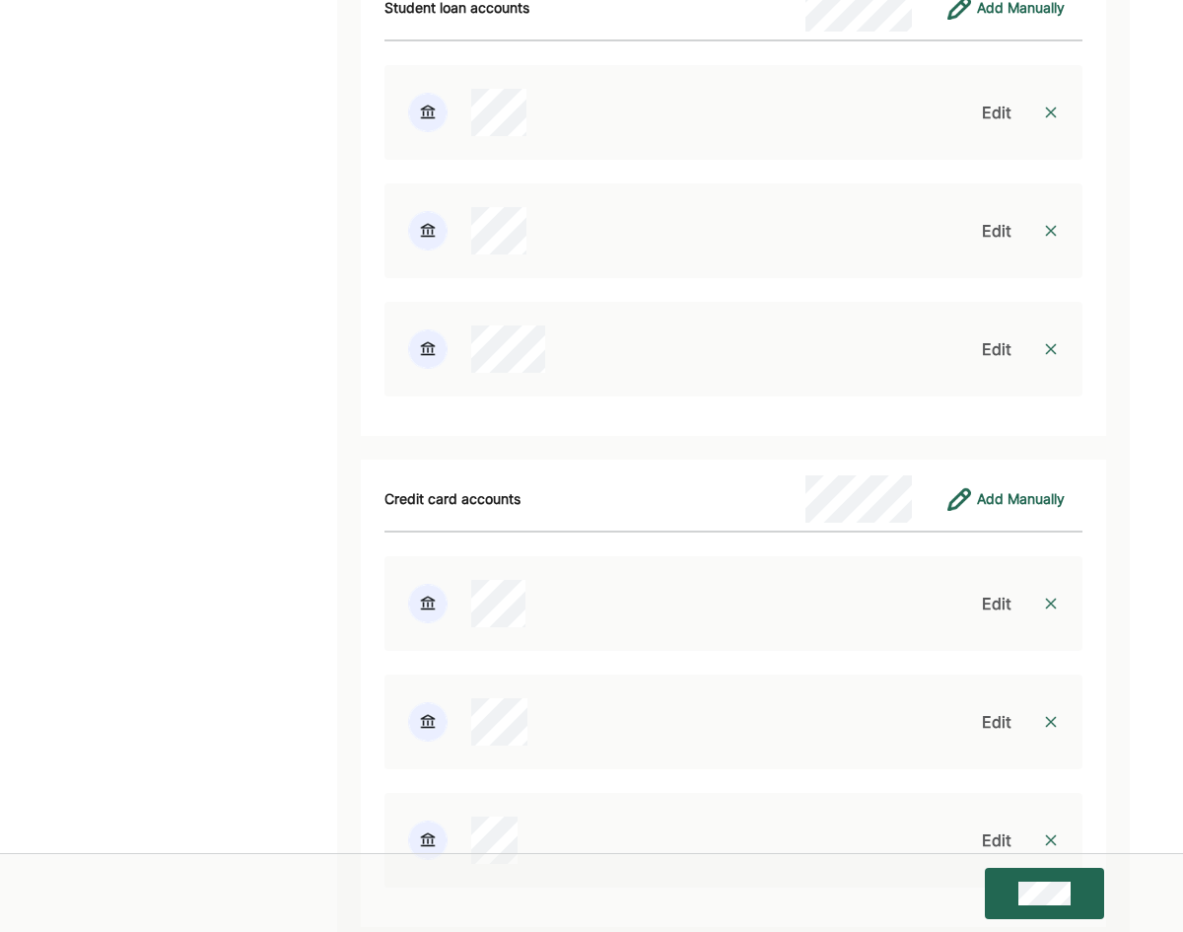
scroll to position [6789, 0]
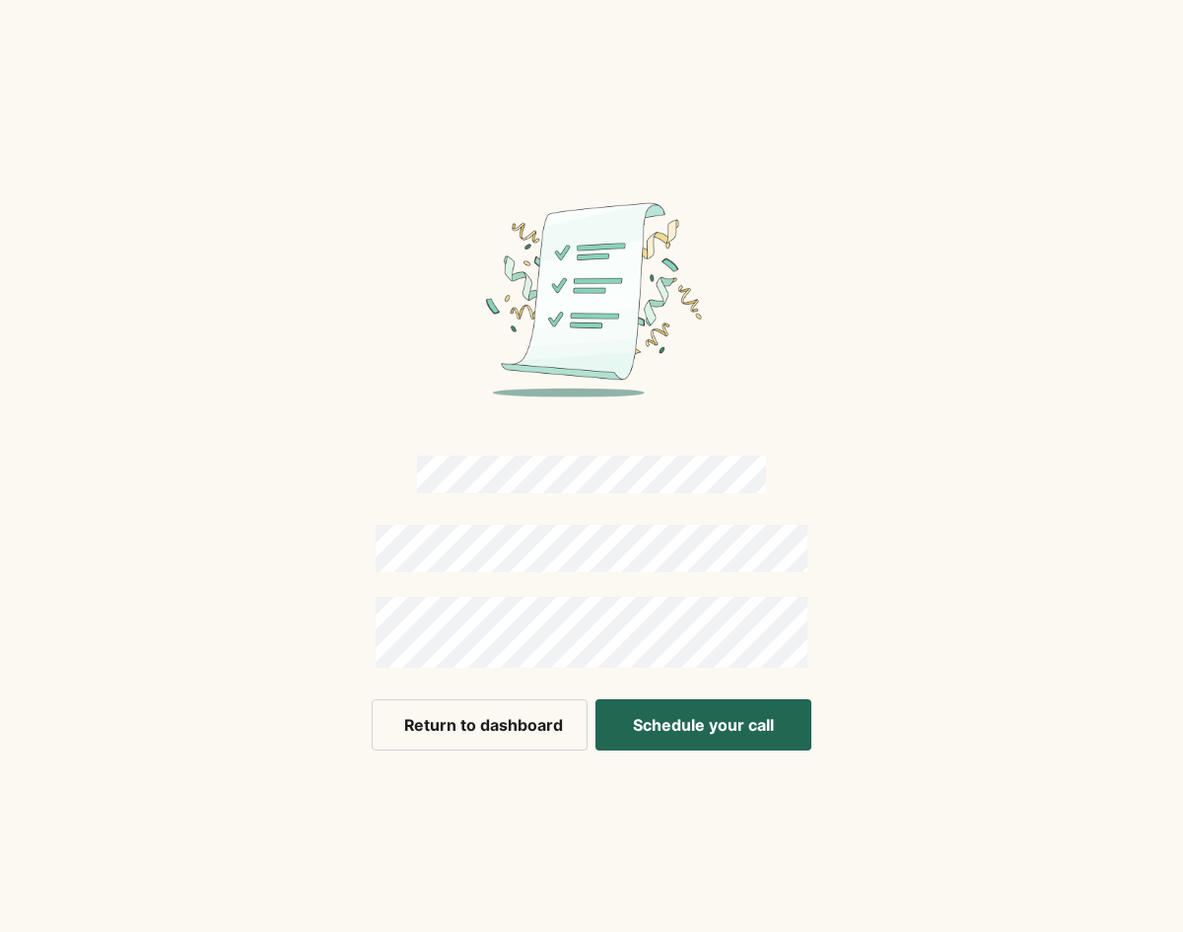
click at [206, 297] on div "Return to dashboard Schedule your call" at bounding box center [591, 466] width 1183 height 932
click at [479, 720] on button "Return to dashboard" at bounding box center [480, 724] width 216 height 51
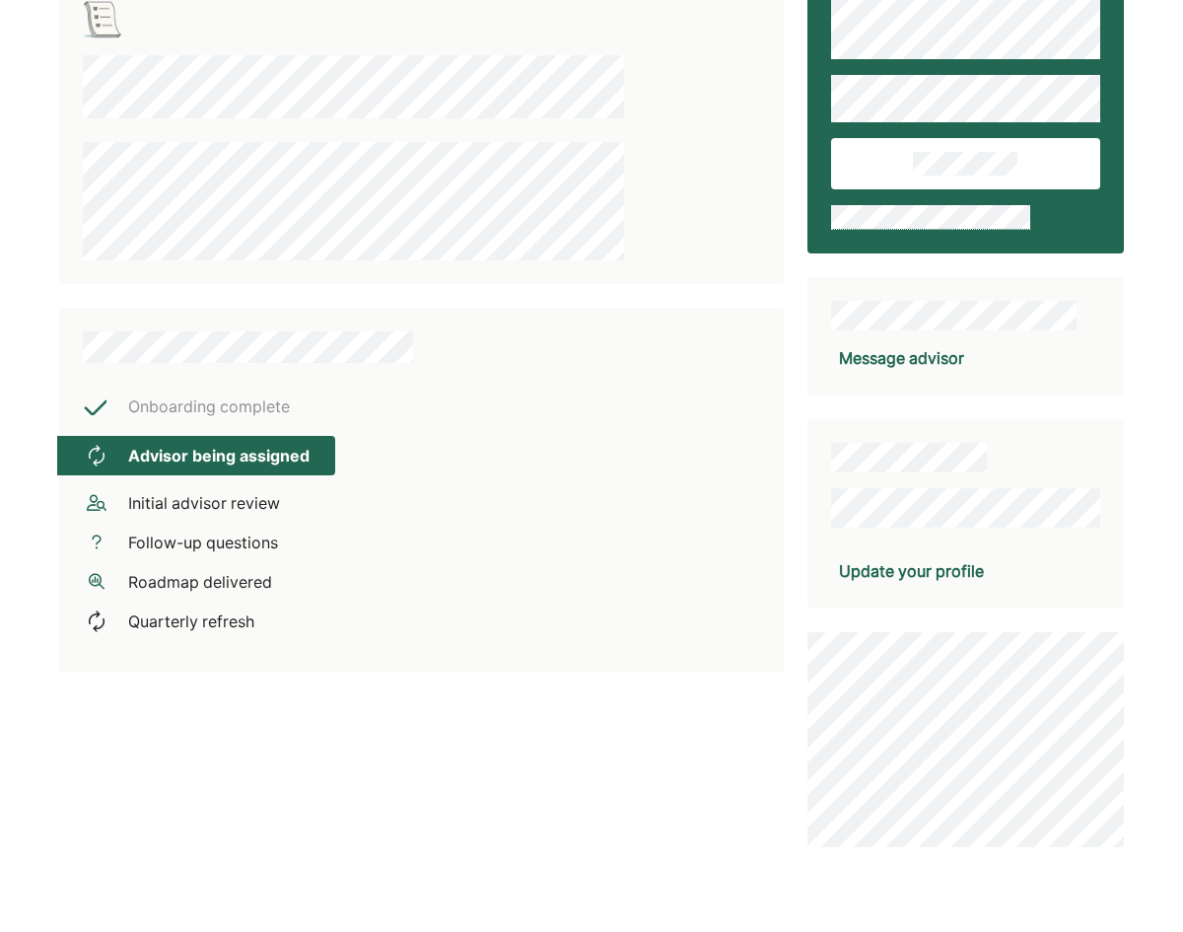
scroll to position [85, 0]
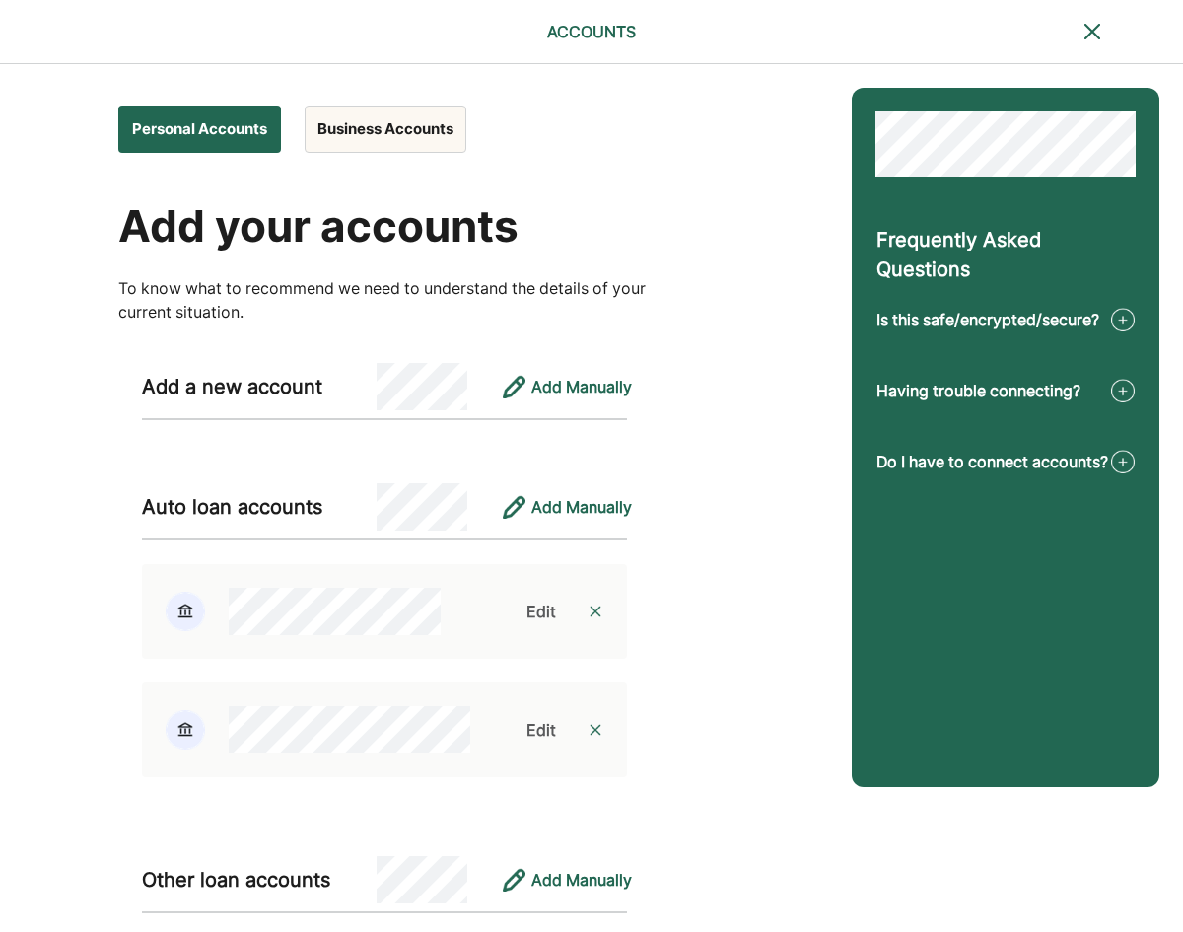
click at [1089, 35] on img at bounding box center [1093, 32] width 24 height 24
